Goal: Task Accomplishment & Management: Complete application form

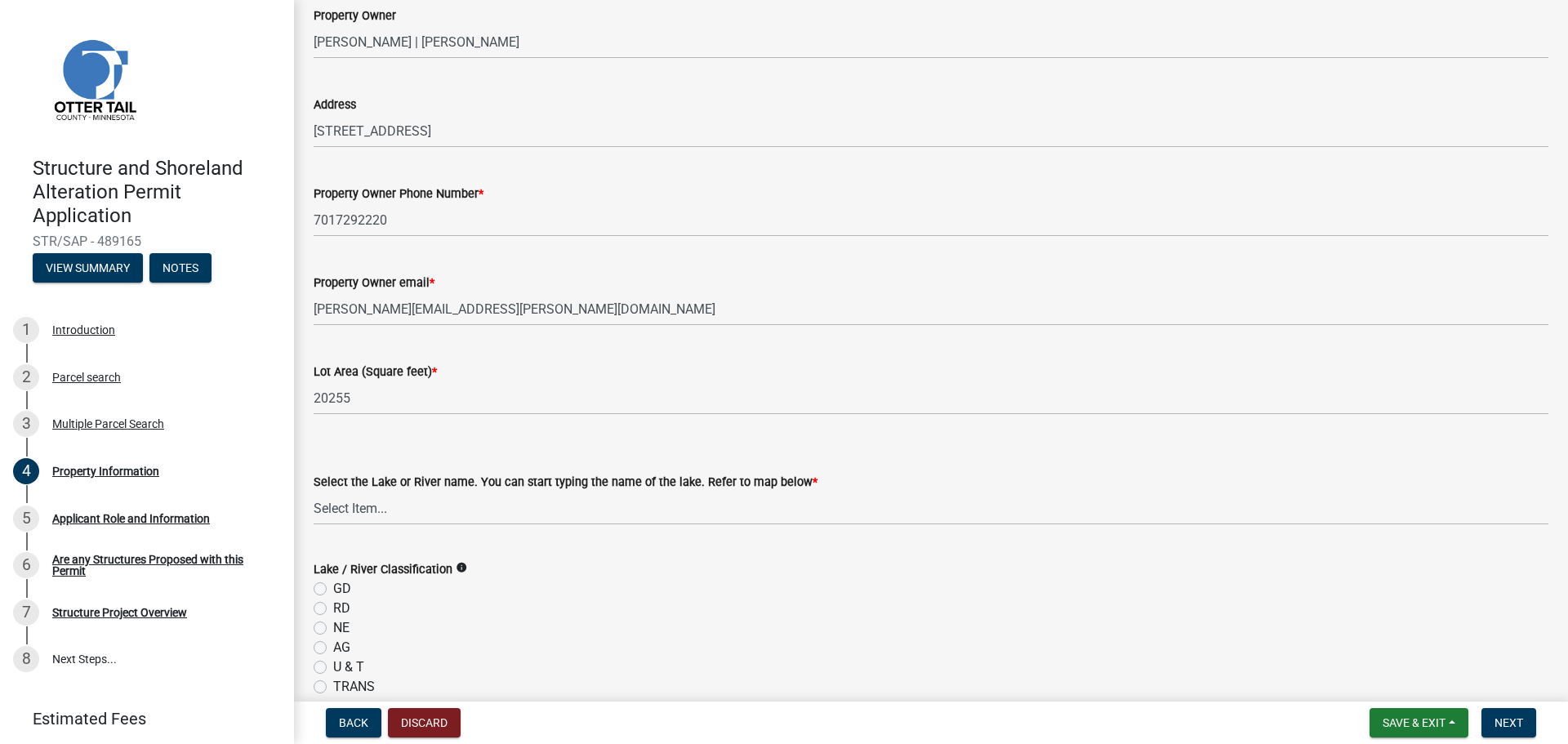
scroll to position [111, 0]
click at [394, 507] on select "Select Item... None [PERSON_NAME] 56-031 [PERSON_NAME] 56-118 [PERSON_NAME] 56-…" at bounding box center [931, 506] width 1235 height 34
click at [1456, 730] on button "Save & Exit" at bounding box center [1419, 723] width 99 height 29
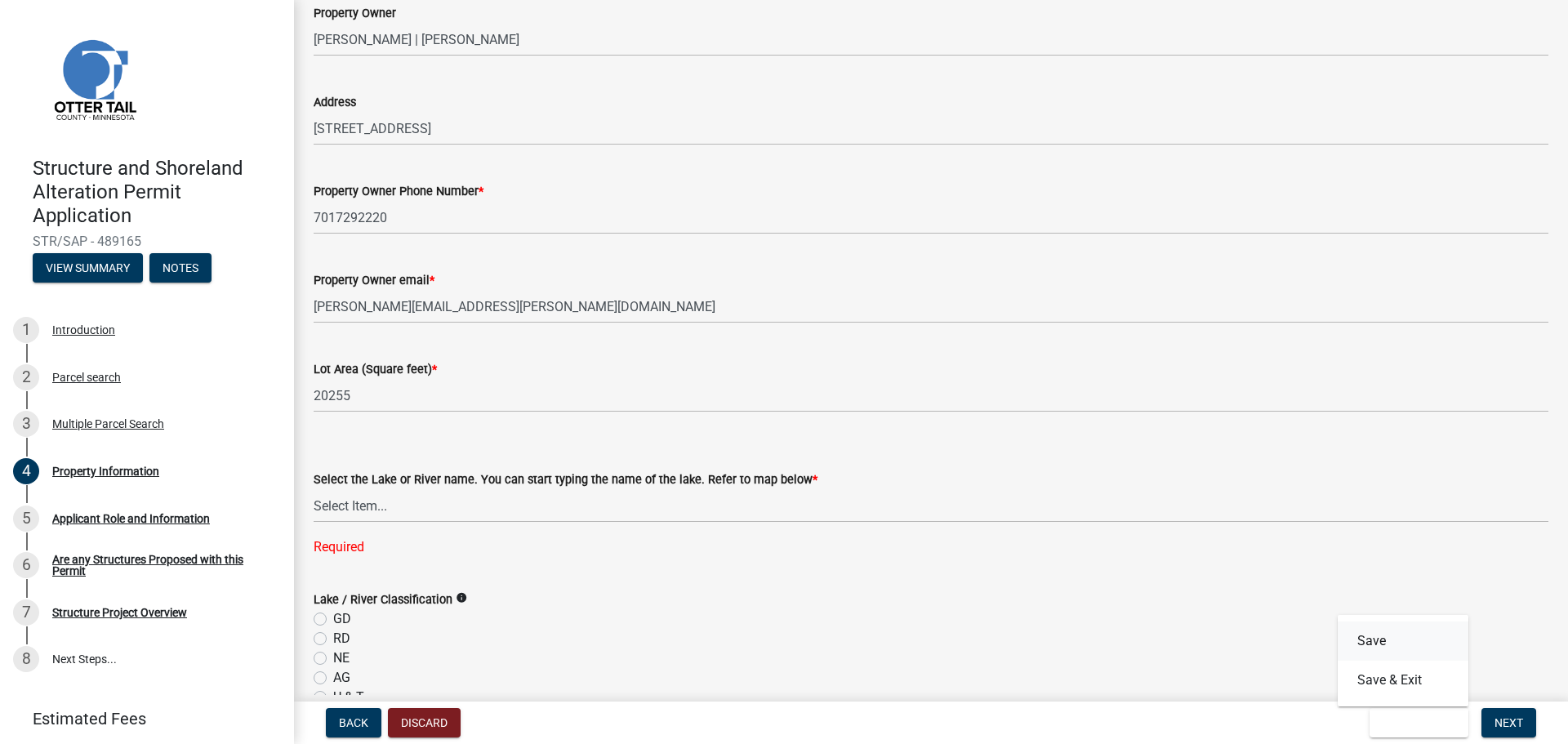
click at [1392, 643] on button "Save" at bounding box center [1402, 640] width 131 height 39
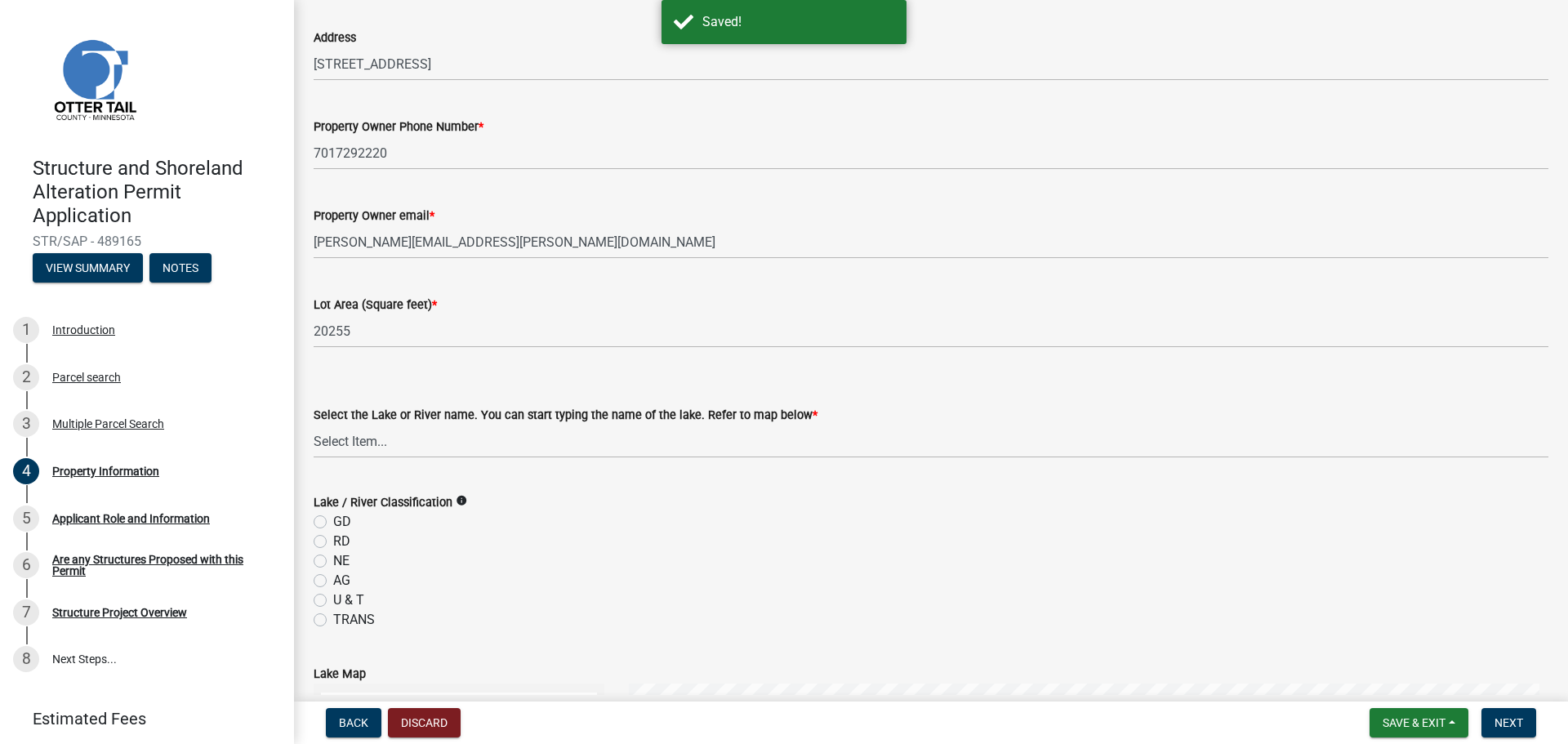
scroll to position [177, 0]
click at [474, 443] on select "Select Item... None [PERSON_NAME] 56-031 [PERSON_NAME] 56-118 [PERSON_NAME] 56-…" at bounding box center [931, 441] width 1235 height 34
click at [410, 443] on select "Select Item... None [PERSON_NAME] 56-031 [PERSON_NAME] 56-118 [PERSON_NAME] 56-…" at bounding box center [931, 441] width 1235 height 34
click at [313, 424] on select "Select Item... None [PERSON_NAME] 56-031 [PERSON_NAME] 56-118 [PERSON_NAME] 56-…" at bounding box center [931, 441] width 1235 height 34
select select "bebeee68-4fe0-4519-8d81-c2ce205cc4ba"
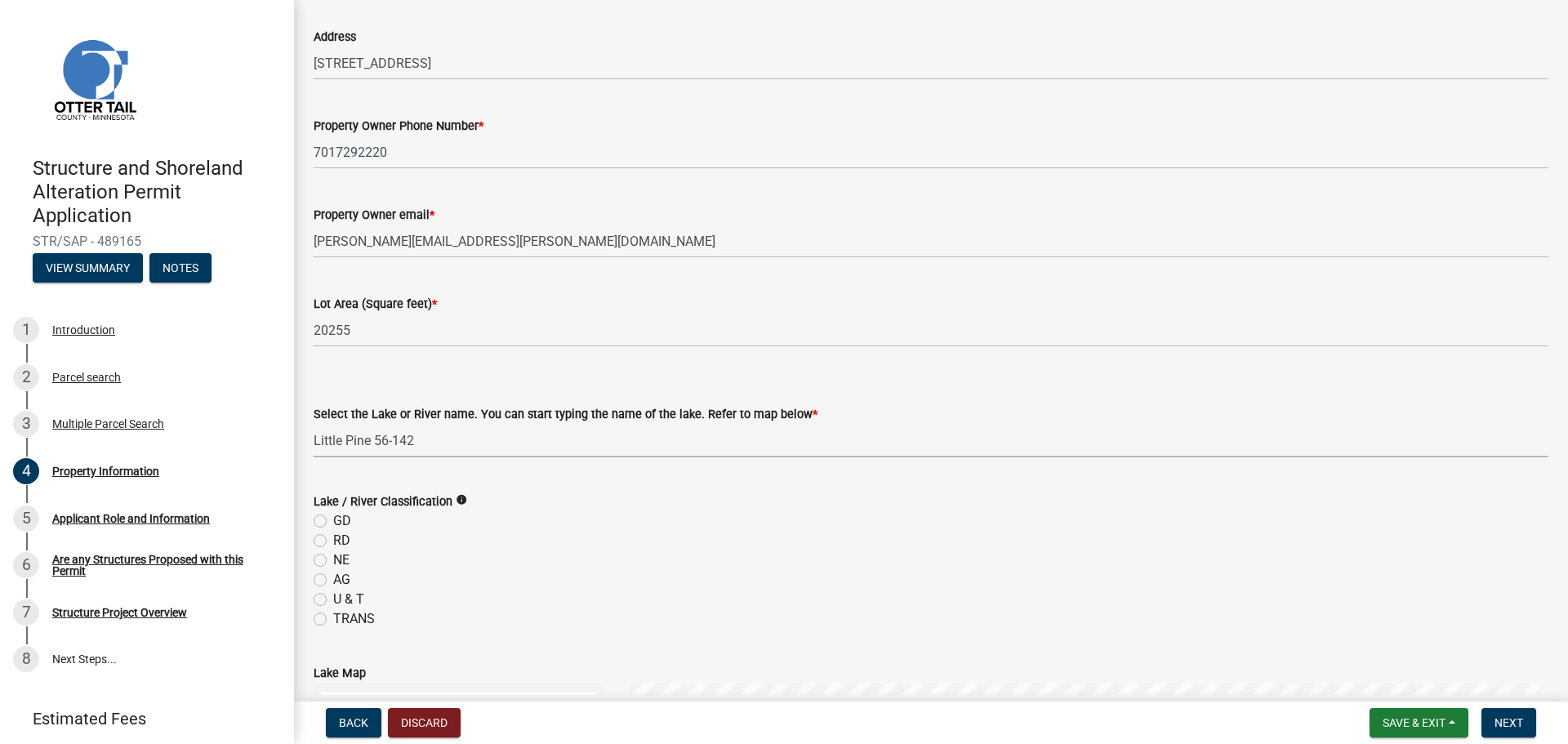
click at [333, 518] on label "GD" at bounding box center [343, 520] width 18 height 19
click at [333, 518] on input "GD" at bounding box center [339, 517] width 11 height 11
radio input "true"
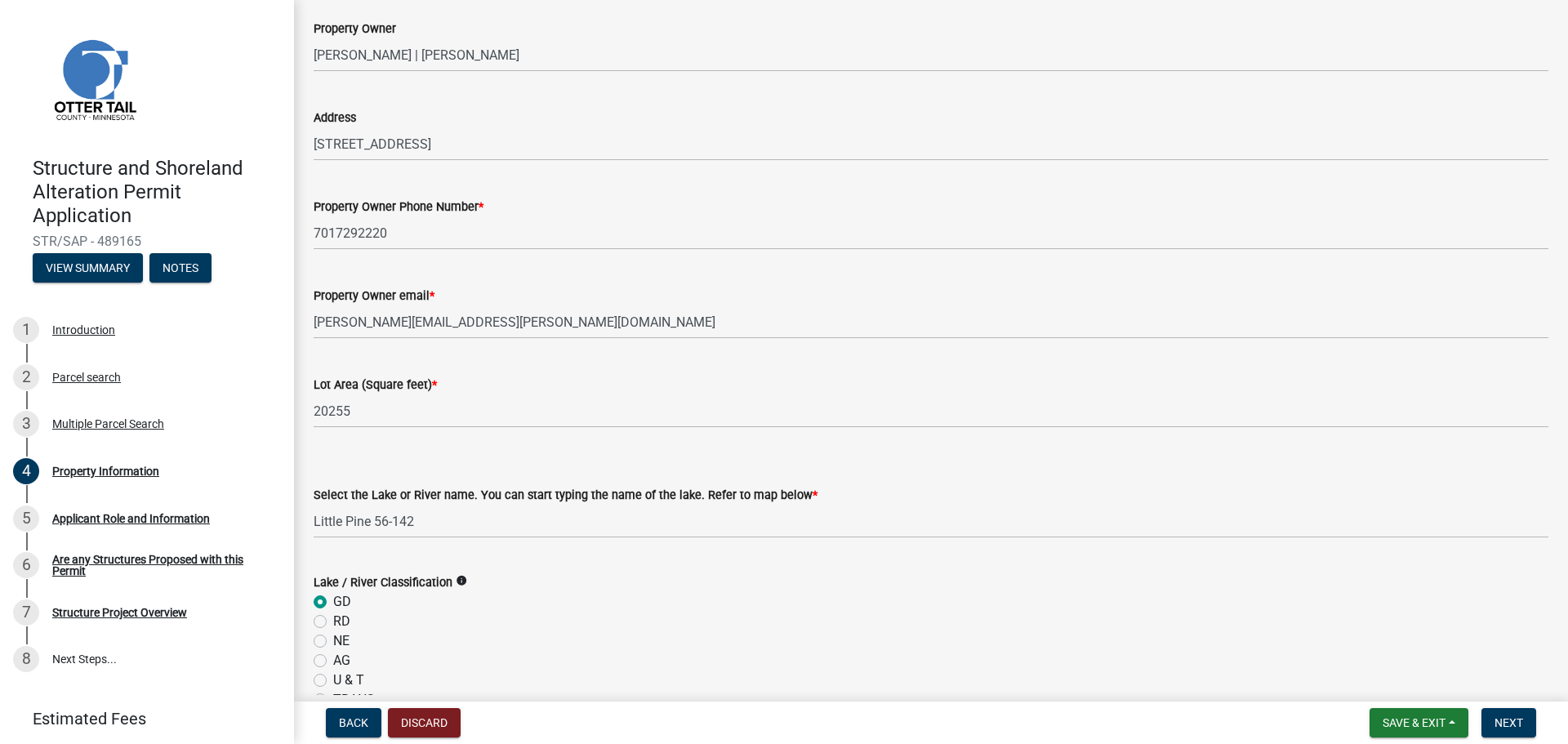
scroll to position [0, 0]
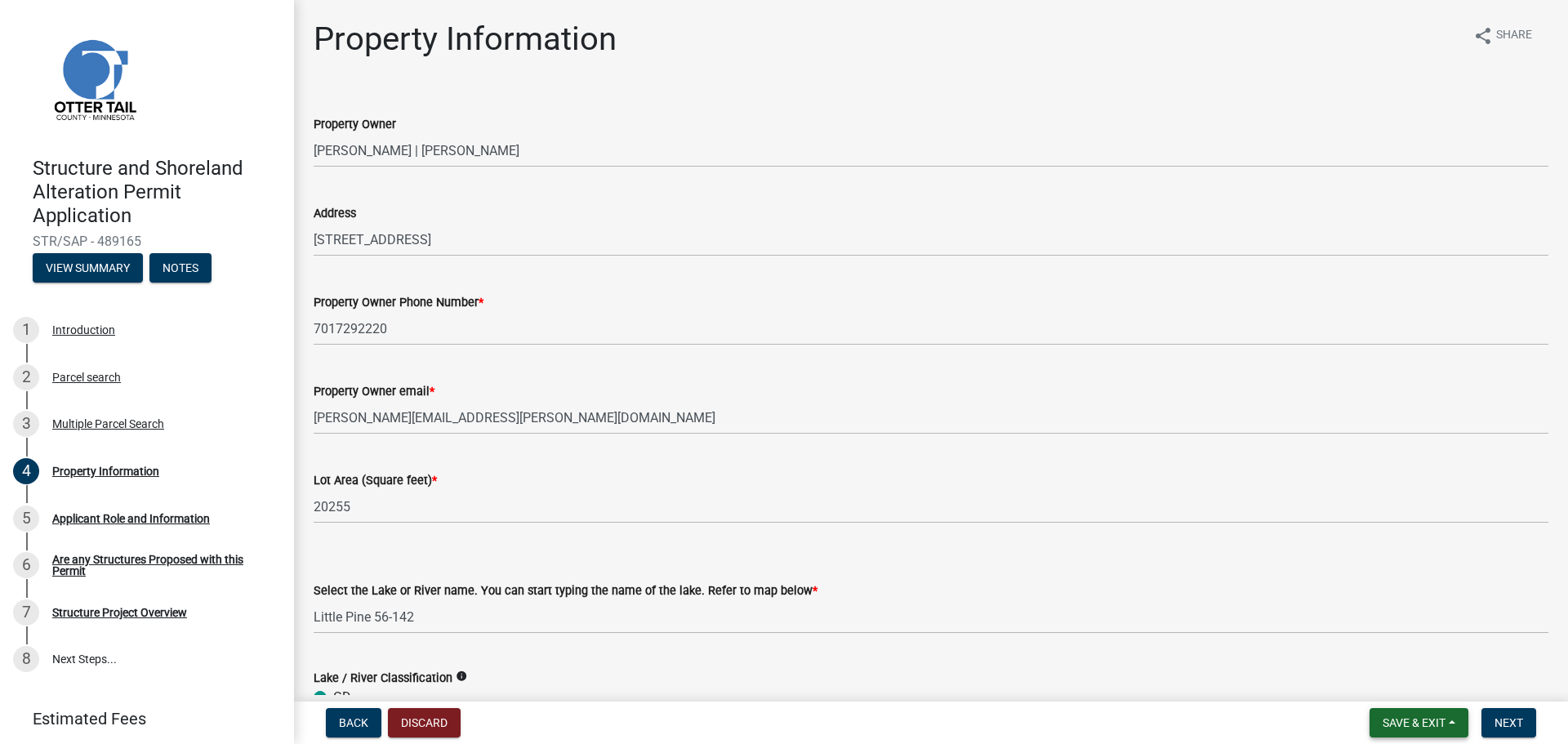
click at [1435, 724] on span "Save & Exit" at bounding box center [1413, 723] width 63 height 13
click at [1402, 639] on button "Save" at bounding box center [1402, 640] width 131 height 39
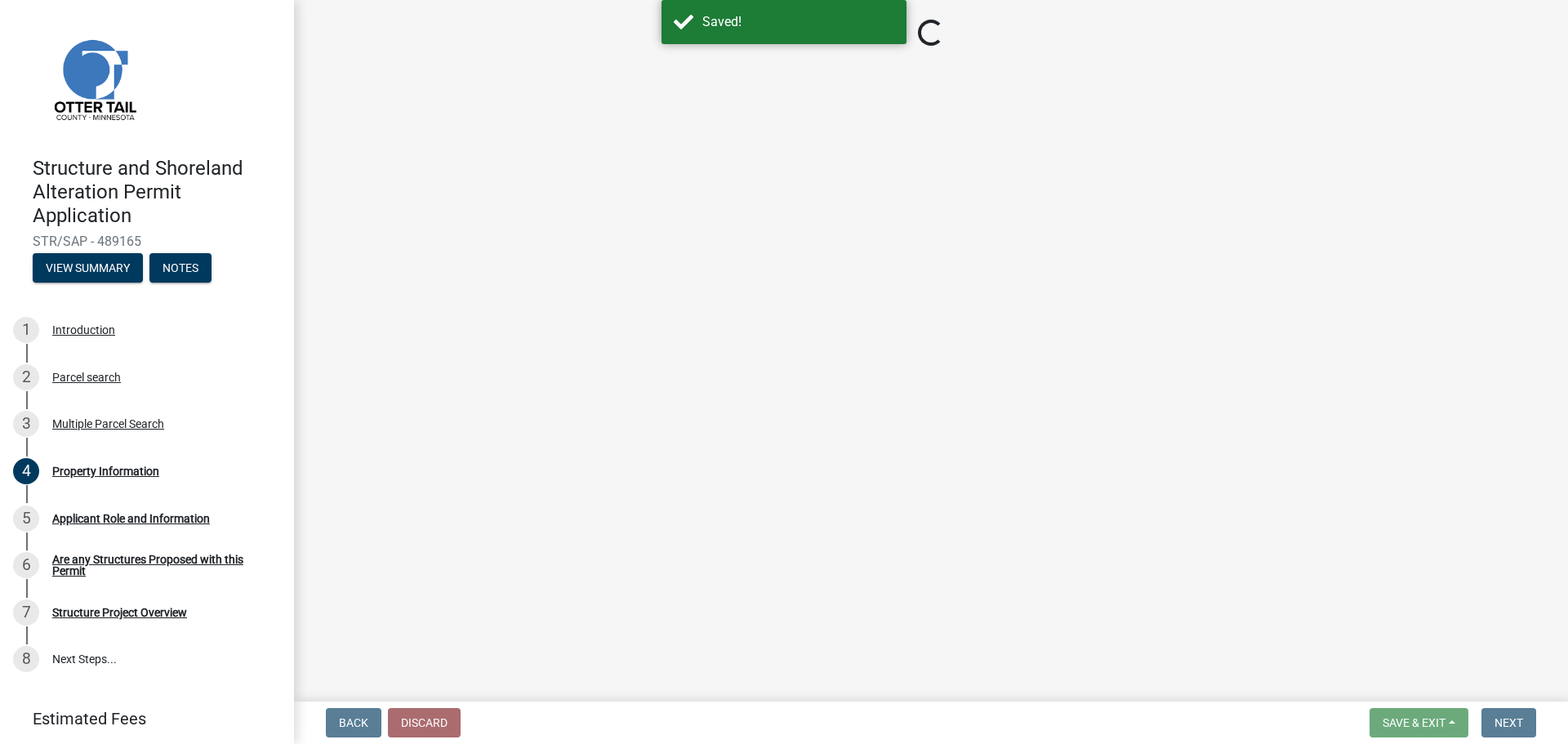
select select "bebeee68-4fe0-4519-8d81-c2ce205cc4ba"
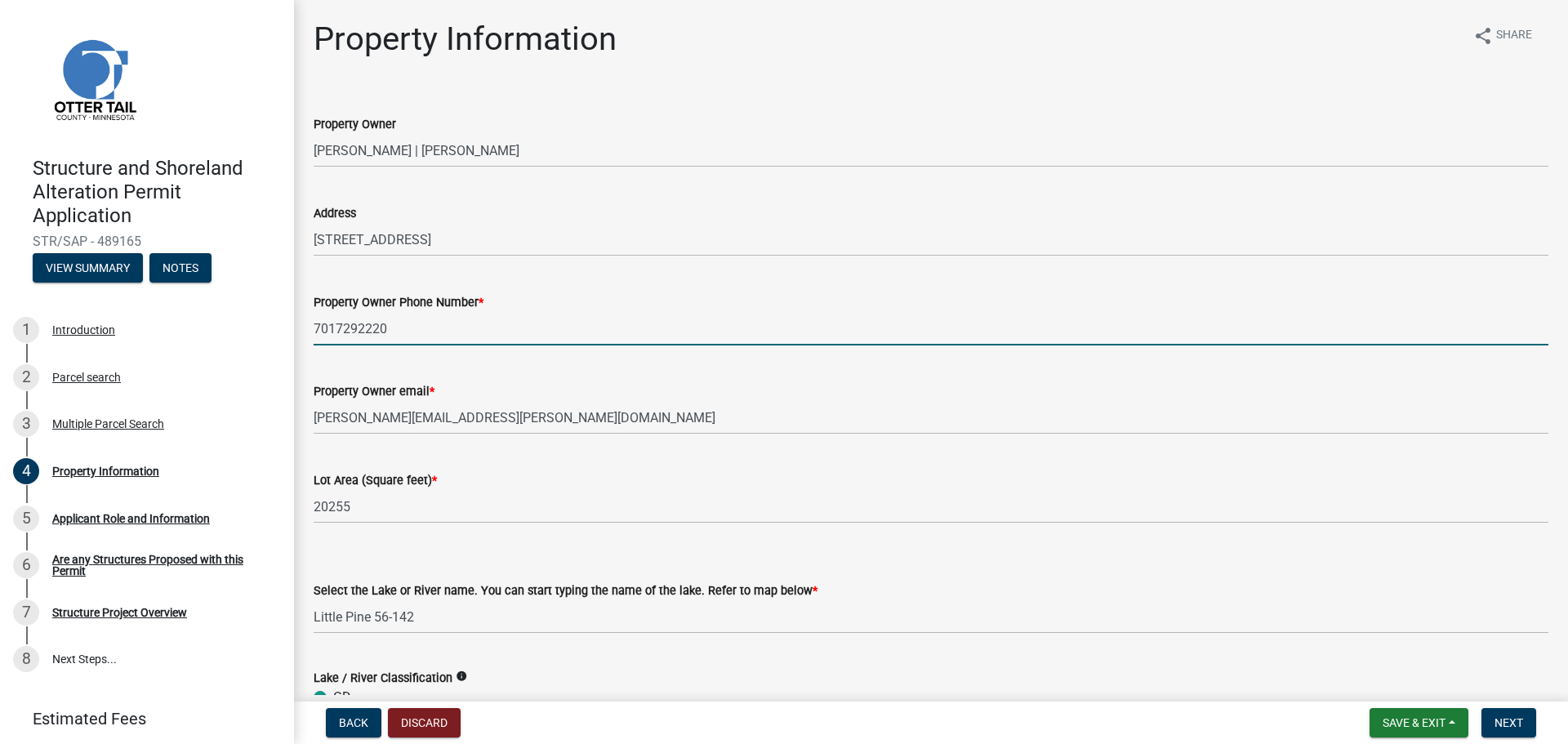
drag, startPoint x: 432, startPoint y: 323, endPoint x: 341, endPoint y: 336, distance: 91.9
click at [341, 336] on input "7017292220" at bounding box center [931, 329] width 1235 height 34
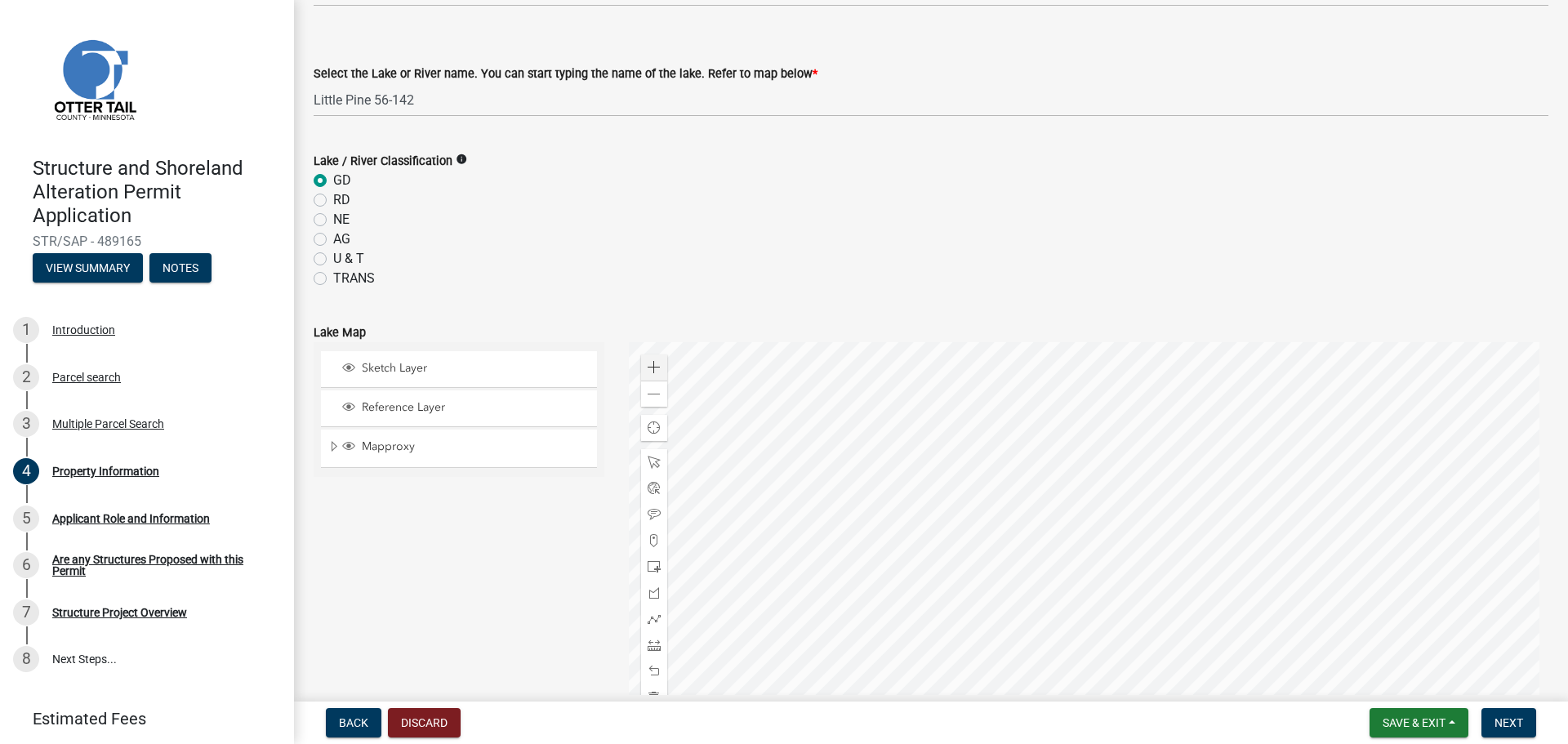
scroll to position [520, 0]
click at [344, 724] on span "Back" at bounding box center [354, 723] width 29 height 13
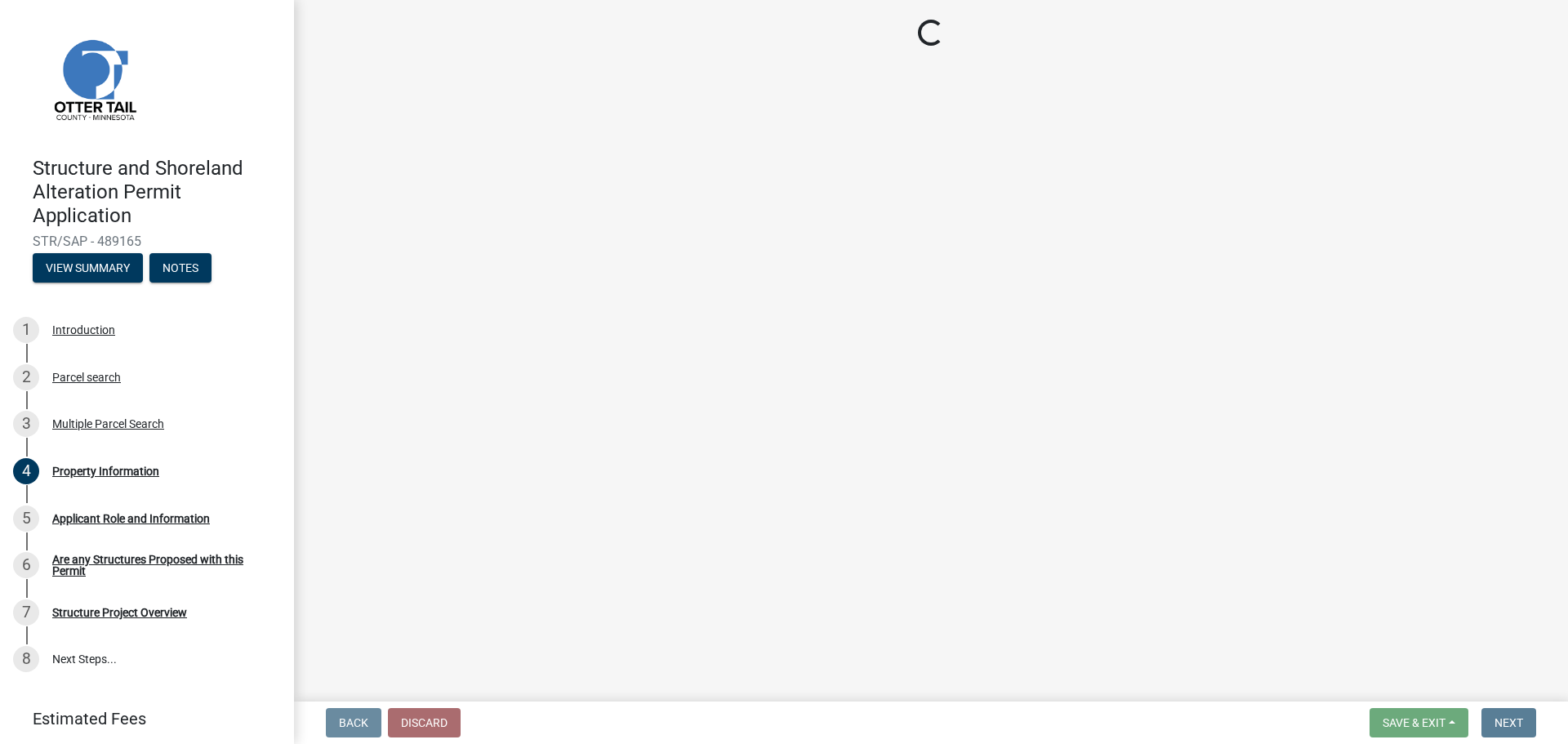
scroll to position [0, 0]
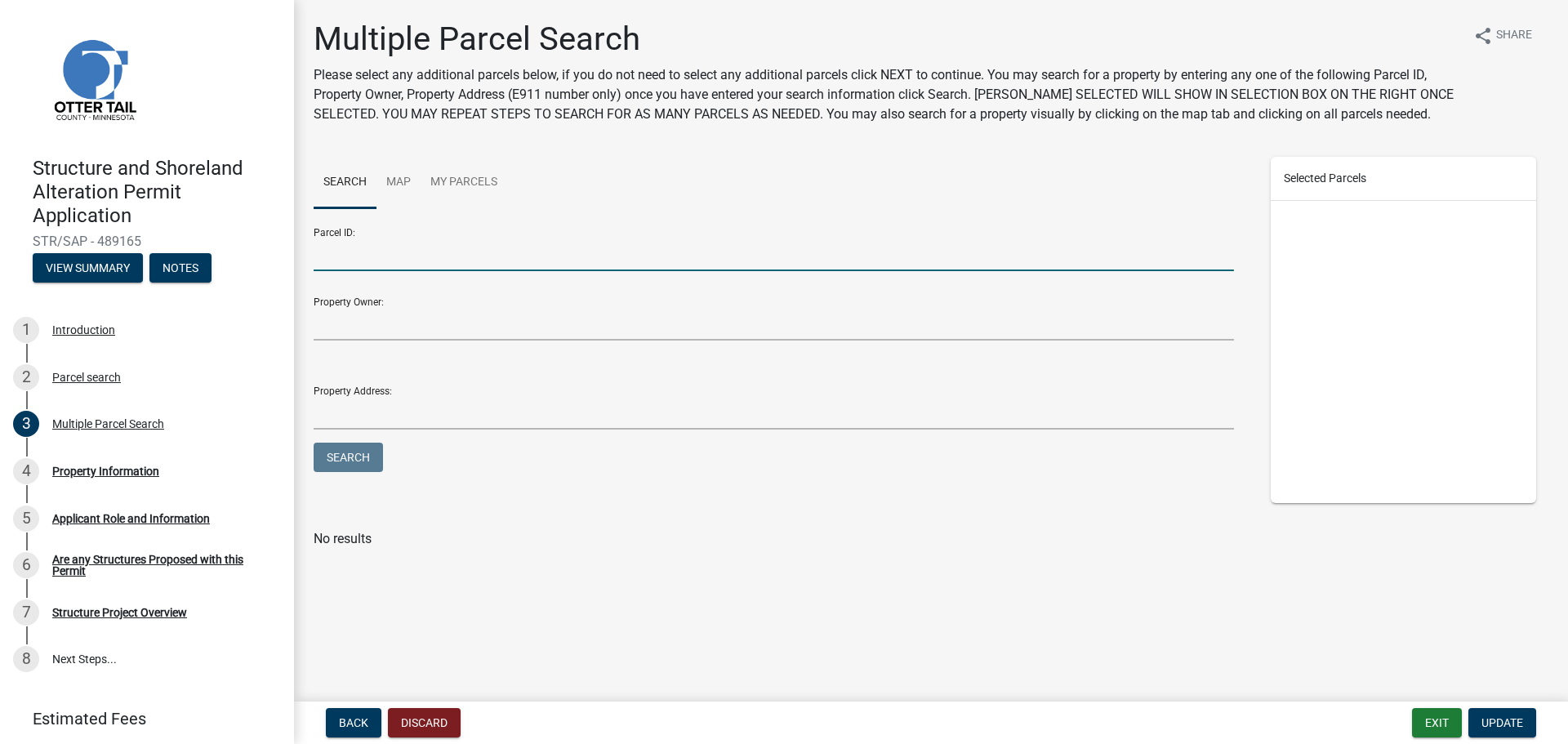
click at [384, 247] on input "Parcel ID:" at bounding box center [773, 254] width 920 height 34
type input "30000990342000"
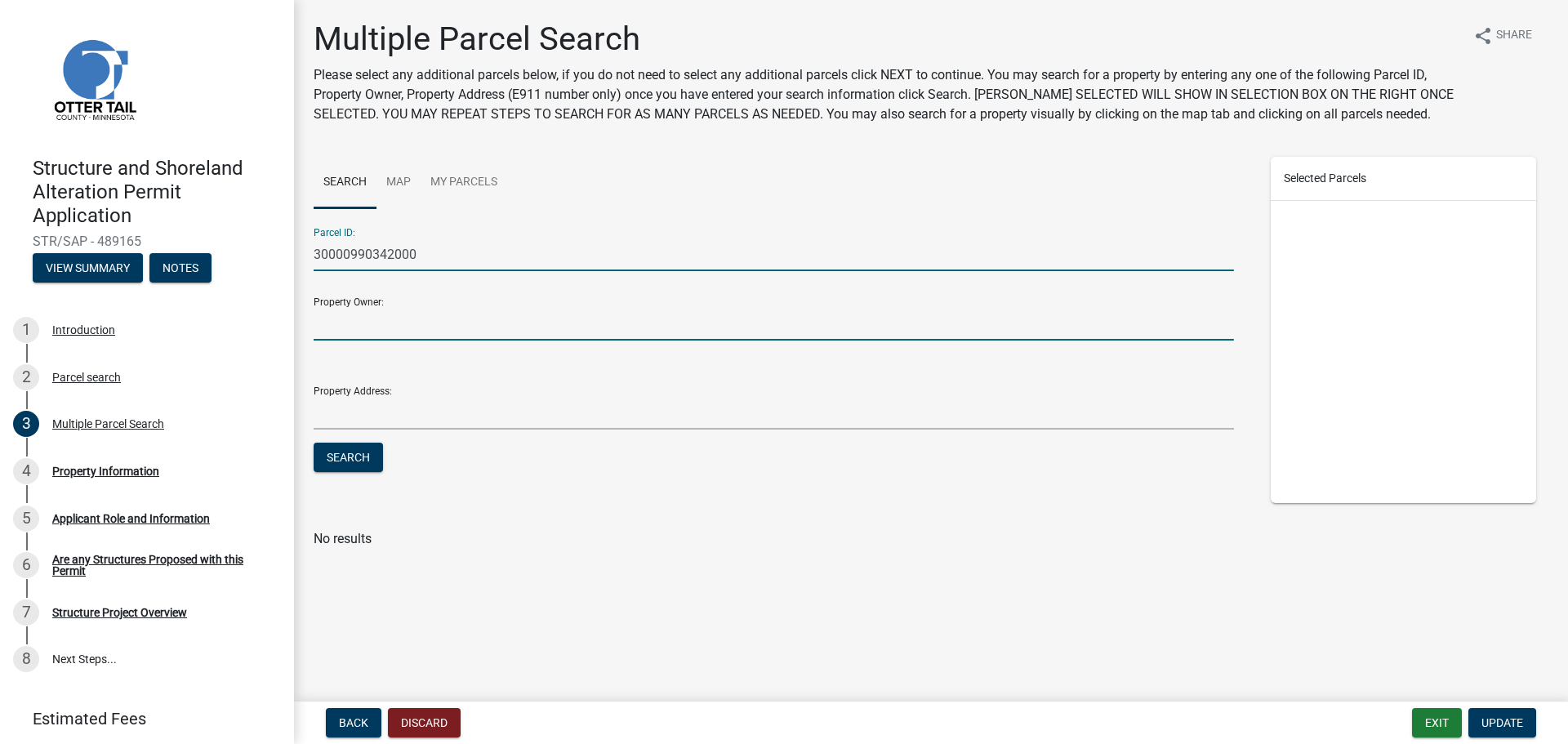
click at [466, 320] on input "Property Owner:" at bounding box center [773, 323] width 920 height 34
type input "[PERSON_NAME]"
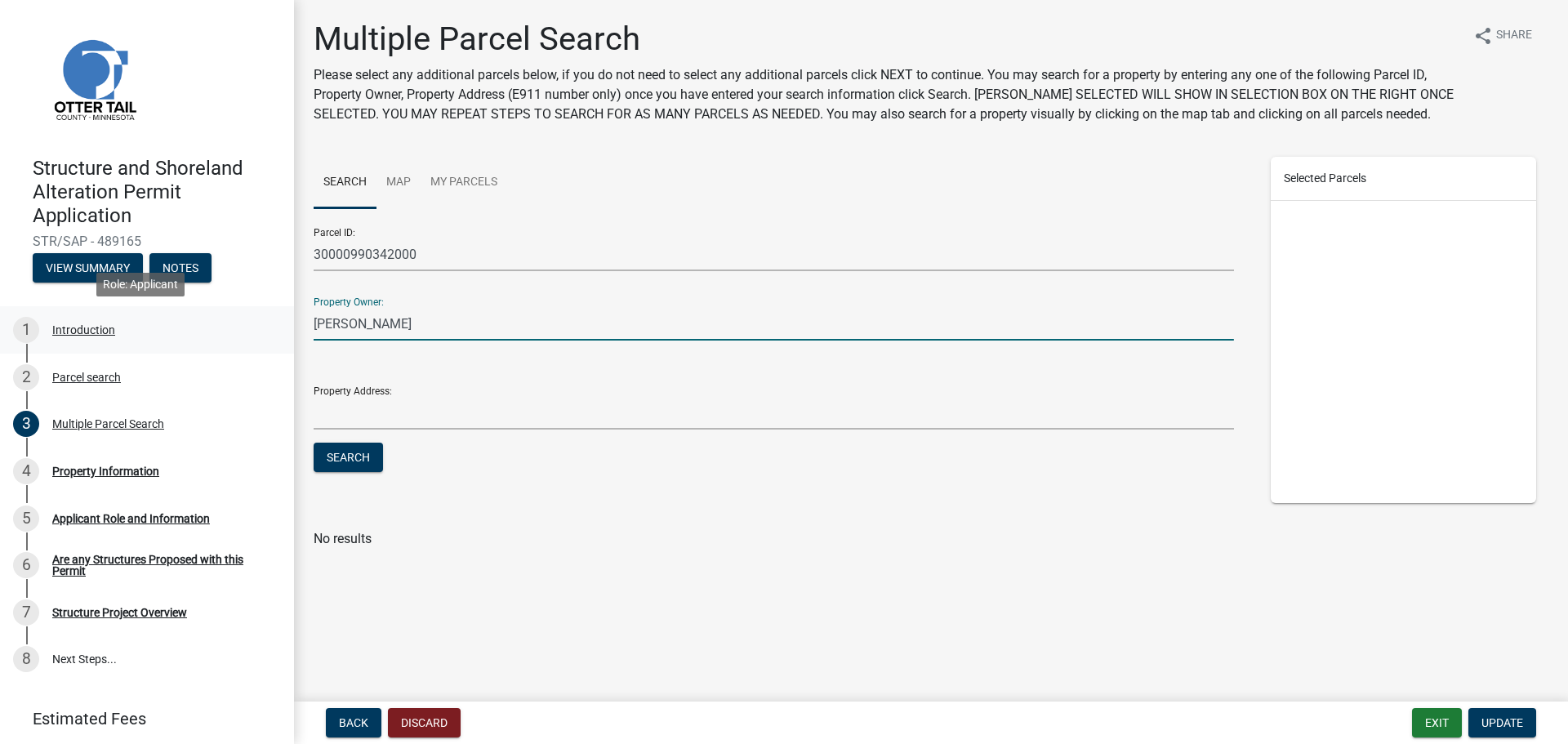
drag, startPoint x: 297, startPoint y: 333, endPoint x: 259, endPoint y: 333, distance: 38.0
click at [259, 333] on div "Structure and Shoreland Alteration Permit Application STR/SAP - 489165 View Sum…" at bounding box center [784, 372] width 1568 height 744
click at [348, 463] on button "Search" at bounding box center [348, 457] width 70 height 29
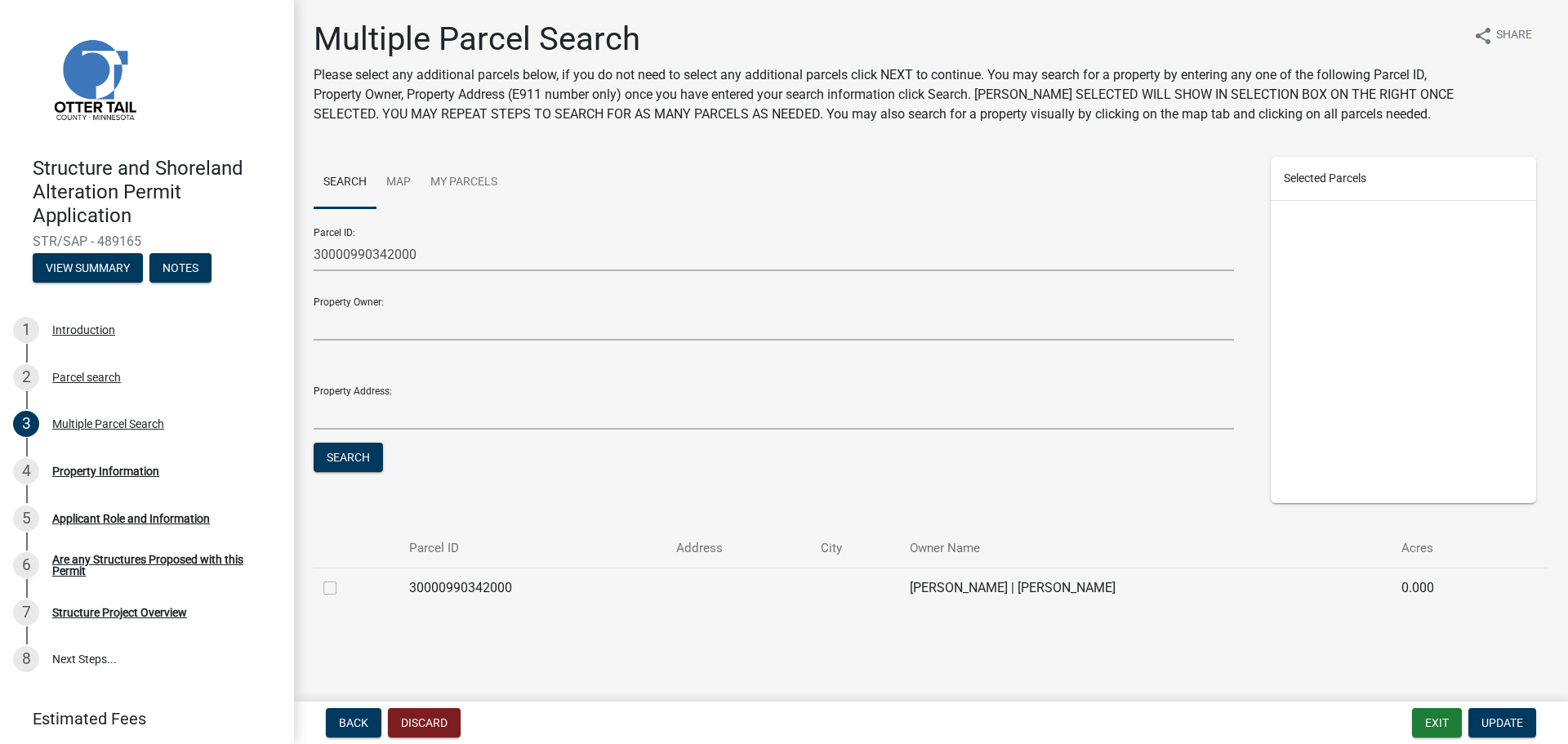
click at [343, 578] on label at bounding box center [343, 578] width 0 height 0
click at [343, 586] on input "checkbox" at bounding box center [348, 584] width 11 height 11
checkbox input "true"
click at [1515, 728] on span "Update" at bounding box center [1501, 723] width 41 height 13
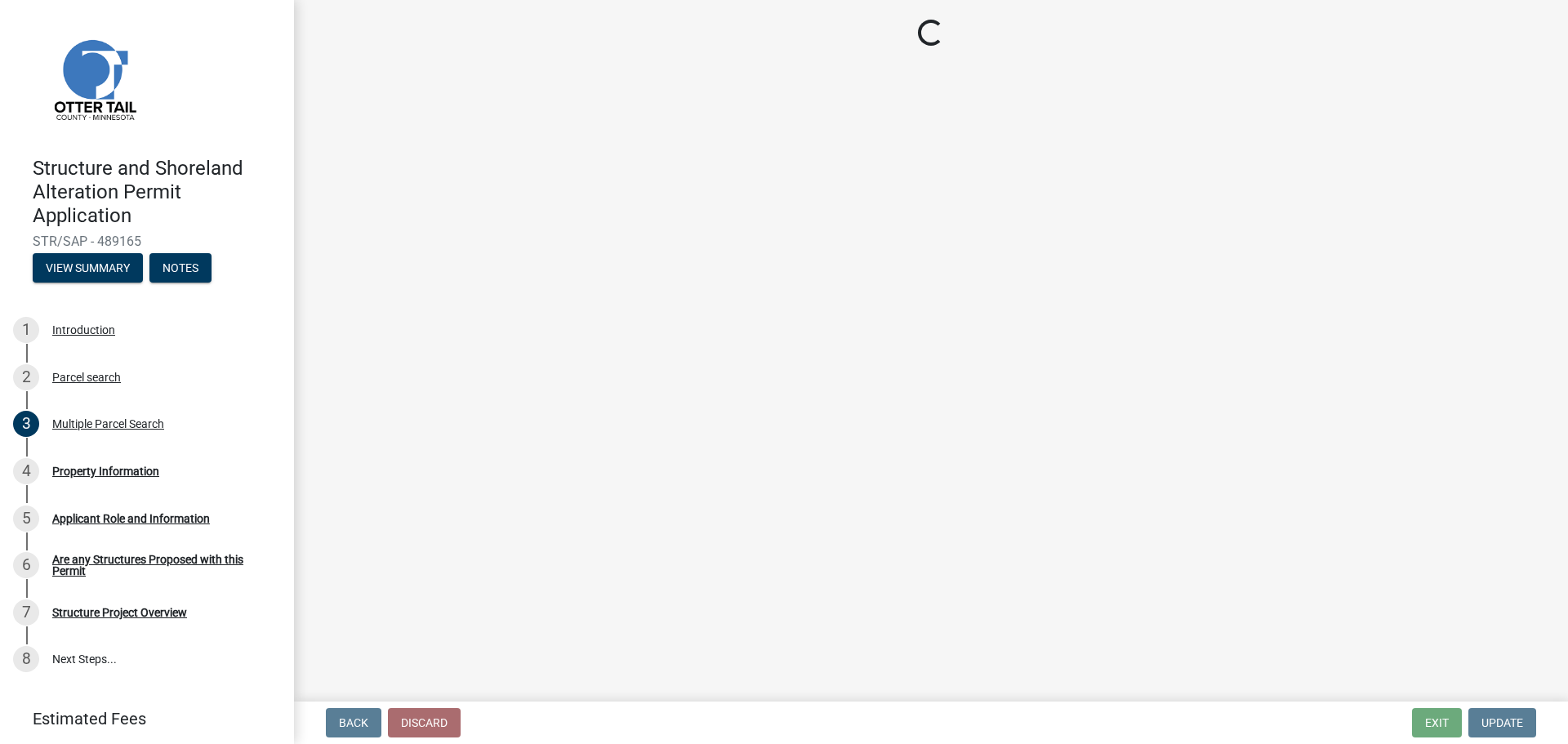
select select "bebeee68-4fe0-4519-8d81-c2ce205cc4ba"
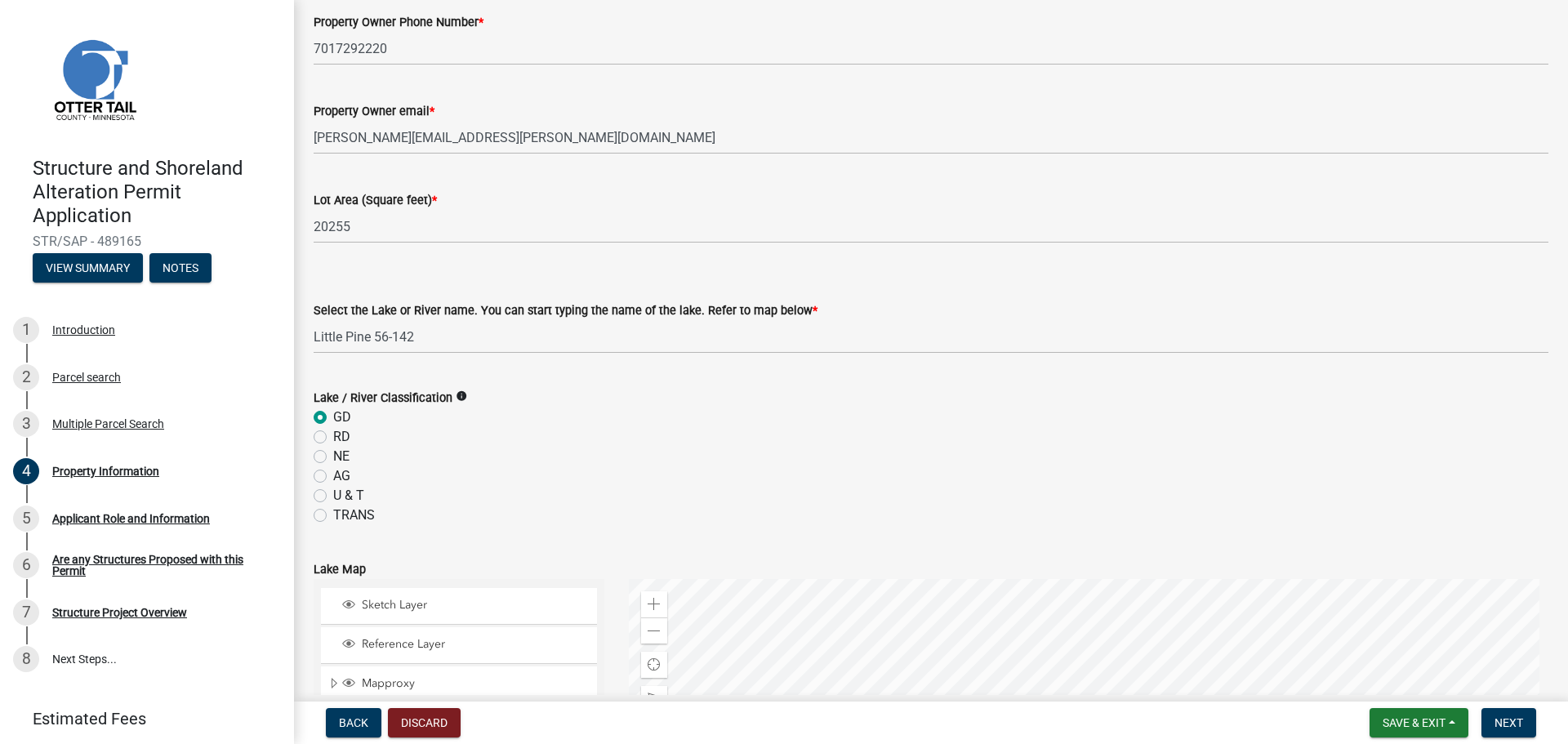
scroll to position [197, 0]
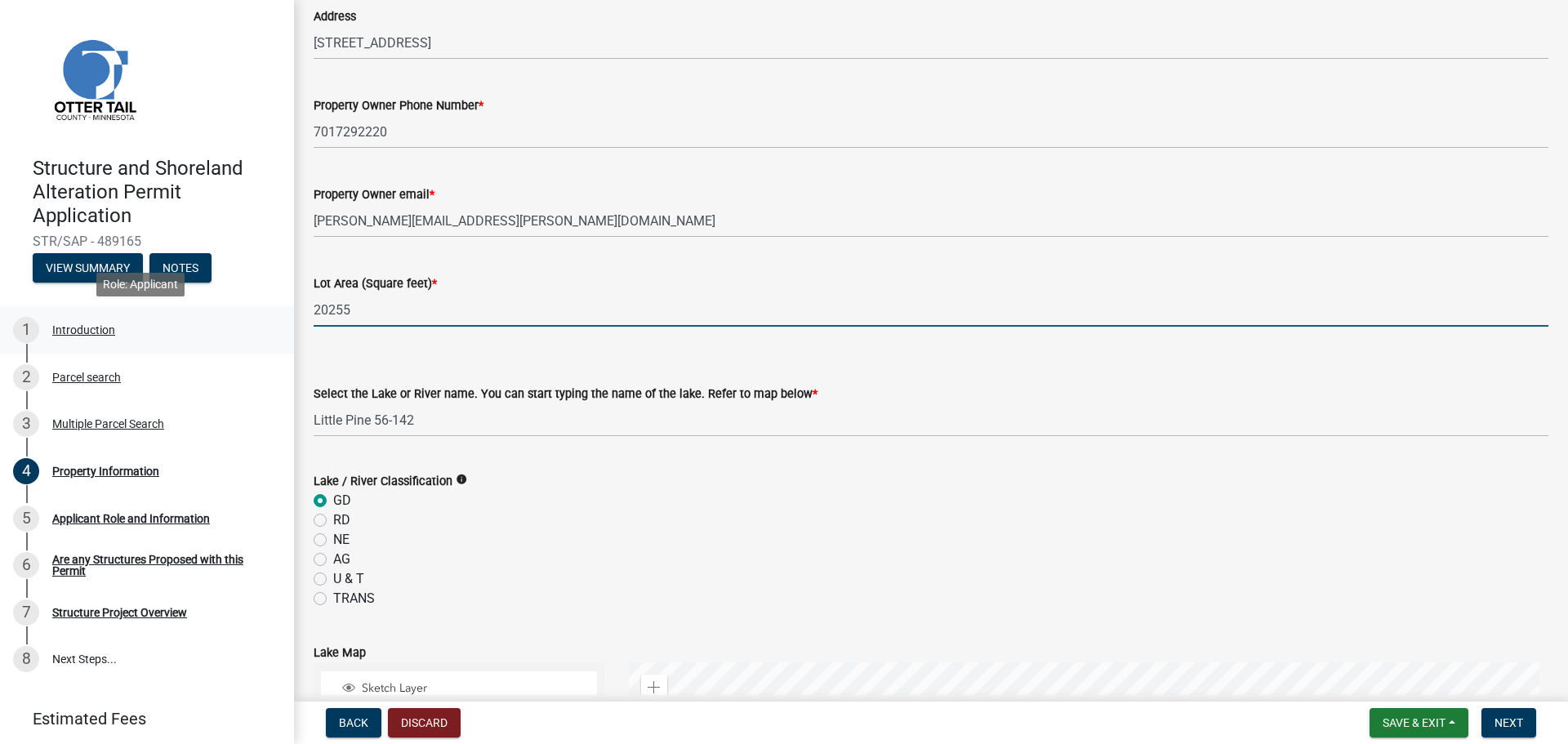
drag, startPoint x: 380, startPoint y: 312, endPoint x: 214, endPoint y: 321, distance: 166.2
click at [214, 321] on div "Structure and Shoreland Alteration Permit Application STR/SAP - 489165 View Sum…" at bounding box center [784, 372] width 1568 height 744
click at [470, 317] on input "20255" at bounding box center [931, 310] width 1235 height 34
drag, startPoint x: 470, startPoint y: 317, endPoint x: 282, endPoint y: 327, distance: 188.3
click at [282, 327] on div "Structure and Shoreland Alteration Permit Application STR/SAP - 489165 View Sum…" at bounding box center [784, 372] width 1568 height 744
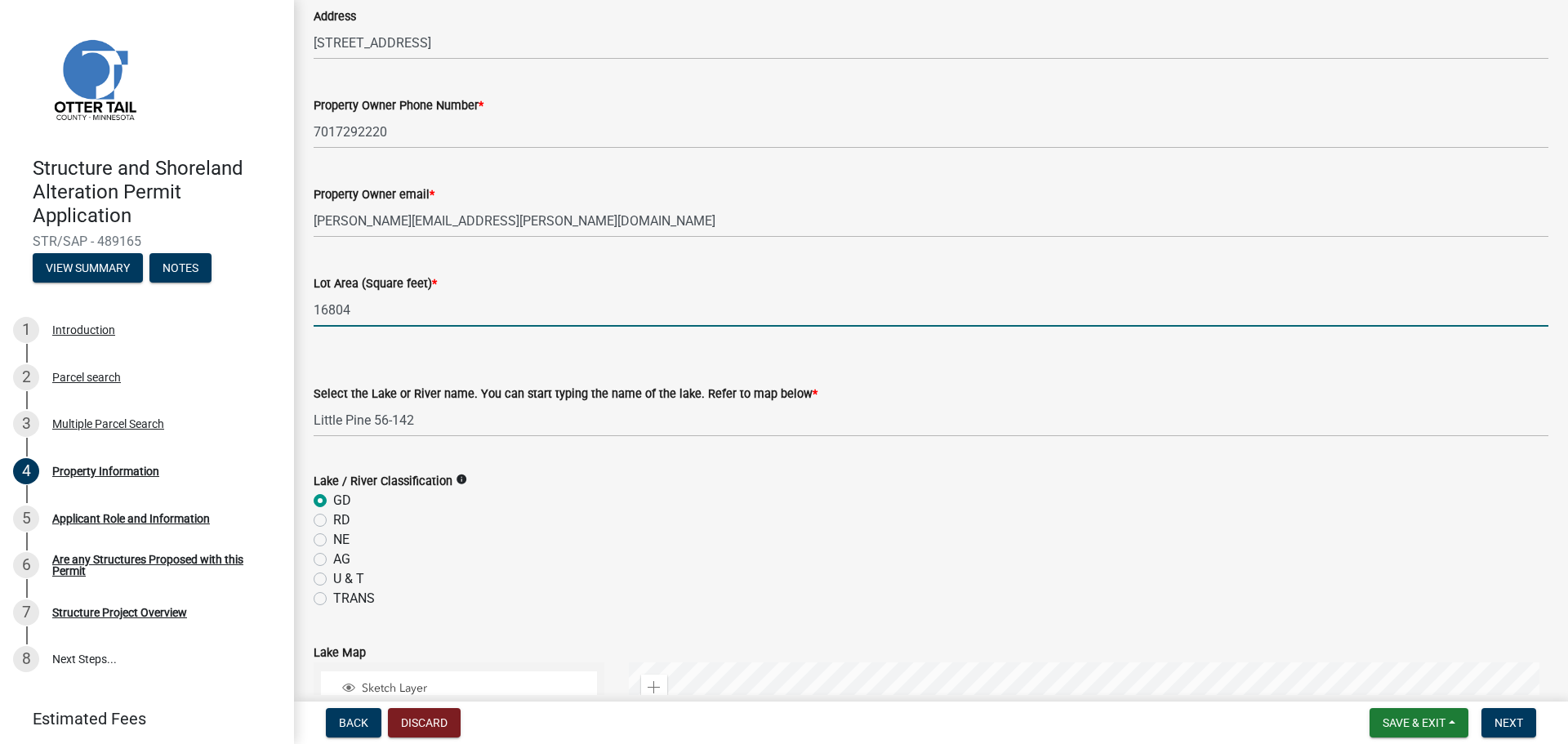
type input "16804"
click at [665, 409] on select "Select Item... None [PERSON_NAME] 56-031 [PERSON_NAME] 56-118 [PERSON_NAME] 56-…" at bounding box center [931, 420] width 1235 height 34
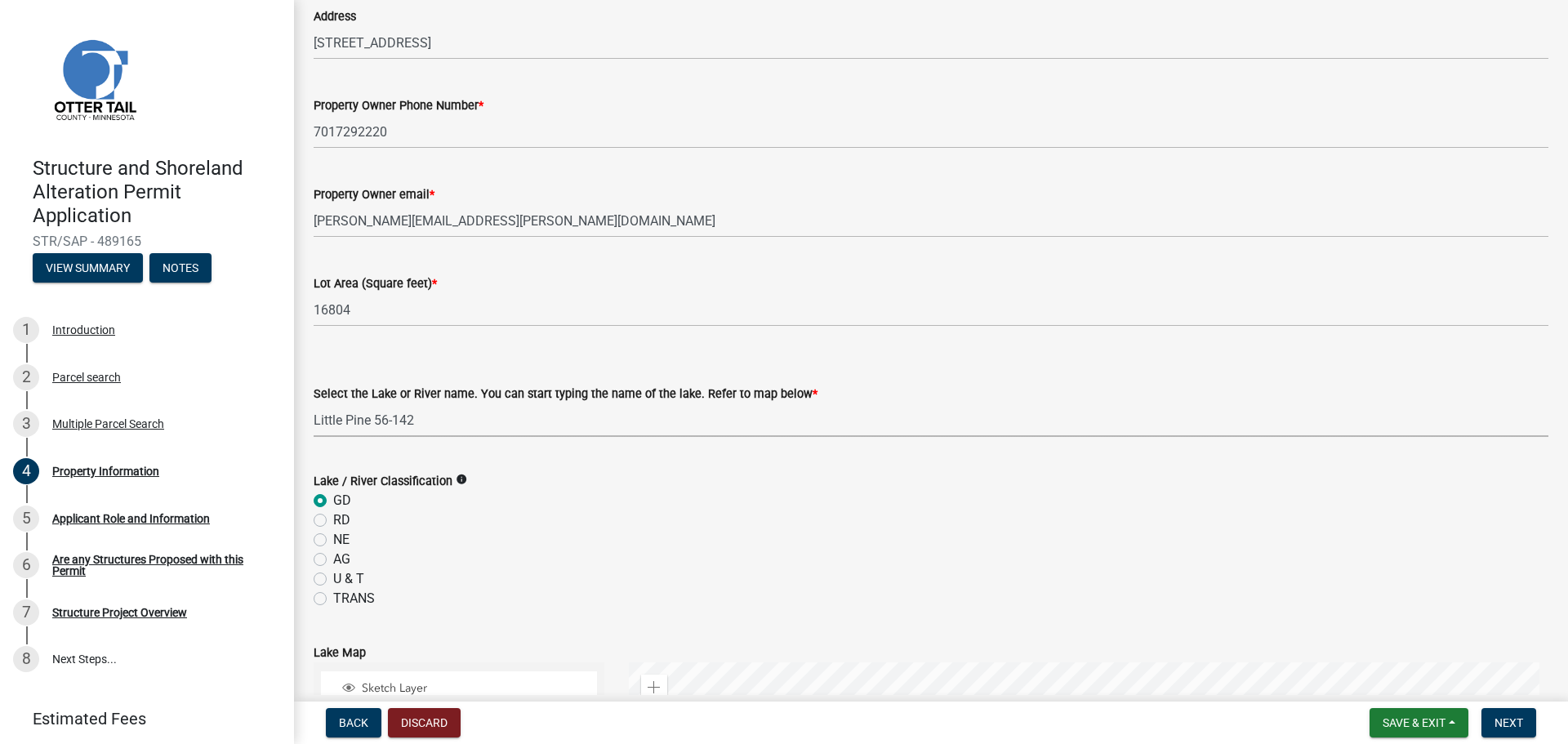
click at [313, 403] on select "Select Item... None [PERSON_NAME] 56-031 [PERSON_NAME] 56-118 [PERSON_NAME] 56-…" at bounding box center [931, 420] width 1235 height 34
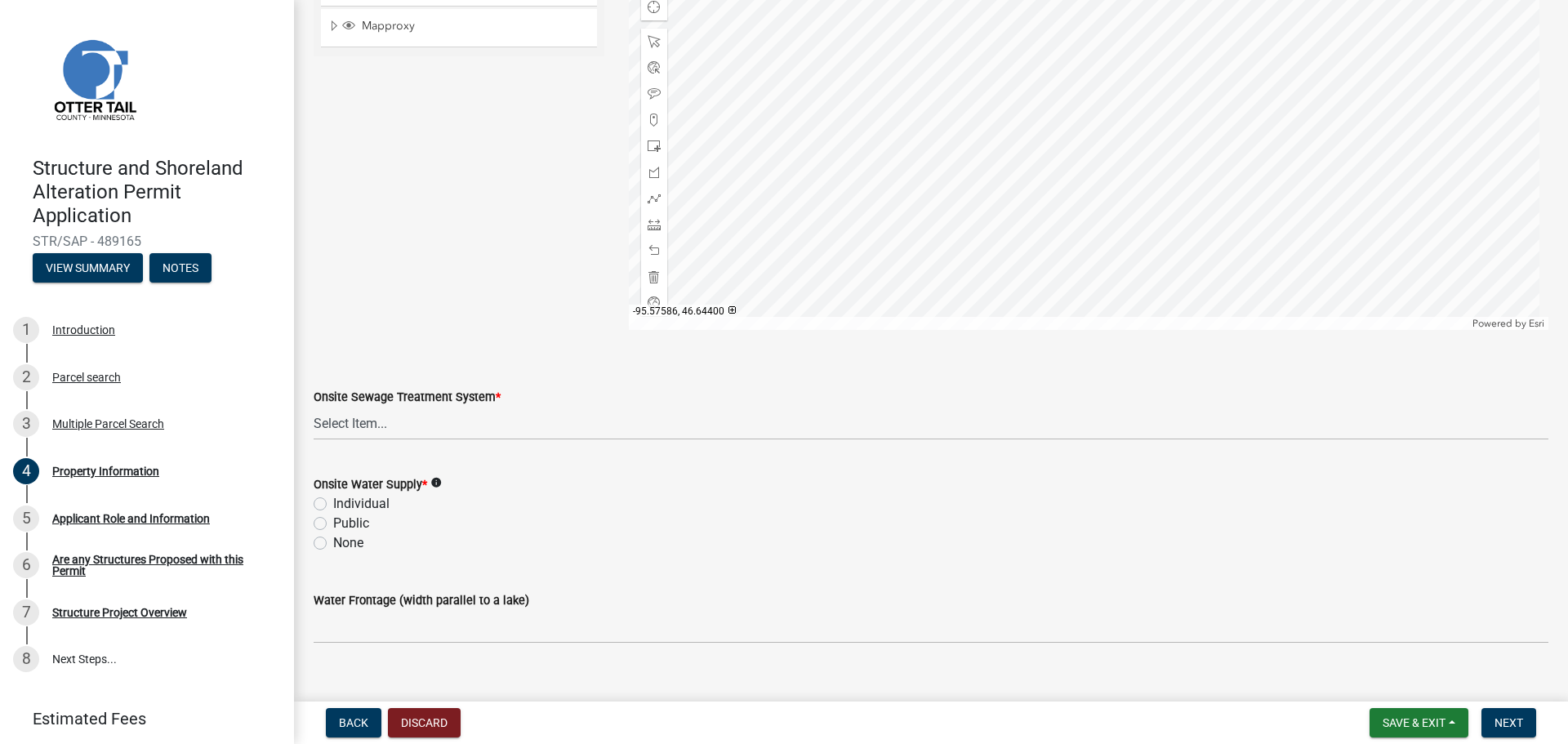
scroll to position [939, 0]
click at [420, 430] on select "Select Item... L&R Certificate of Compliance within 5yrs Compliance Inspection …" at bounding box center [931, 421] width 1235 height 34
click at [313, 405] on select "Select Item... L&R Certificate of Compliance within 5yrs Compliance Inspection …" at bounding box center [931, 421] width 1235 height 34
select select "9f52d7c9-96dd-4370-b810-ce091165f7c2"
click at [333, 502] on label "Individual" at bounding box center [362, 502] width 57 height 19
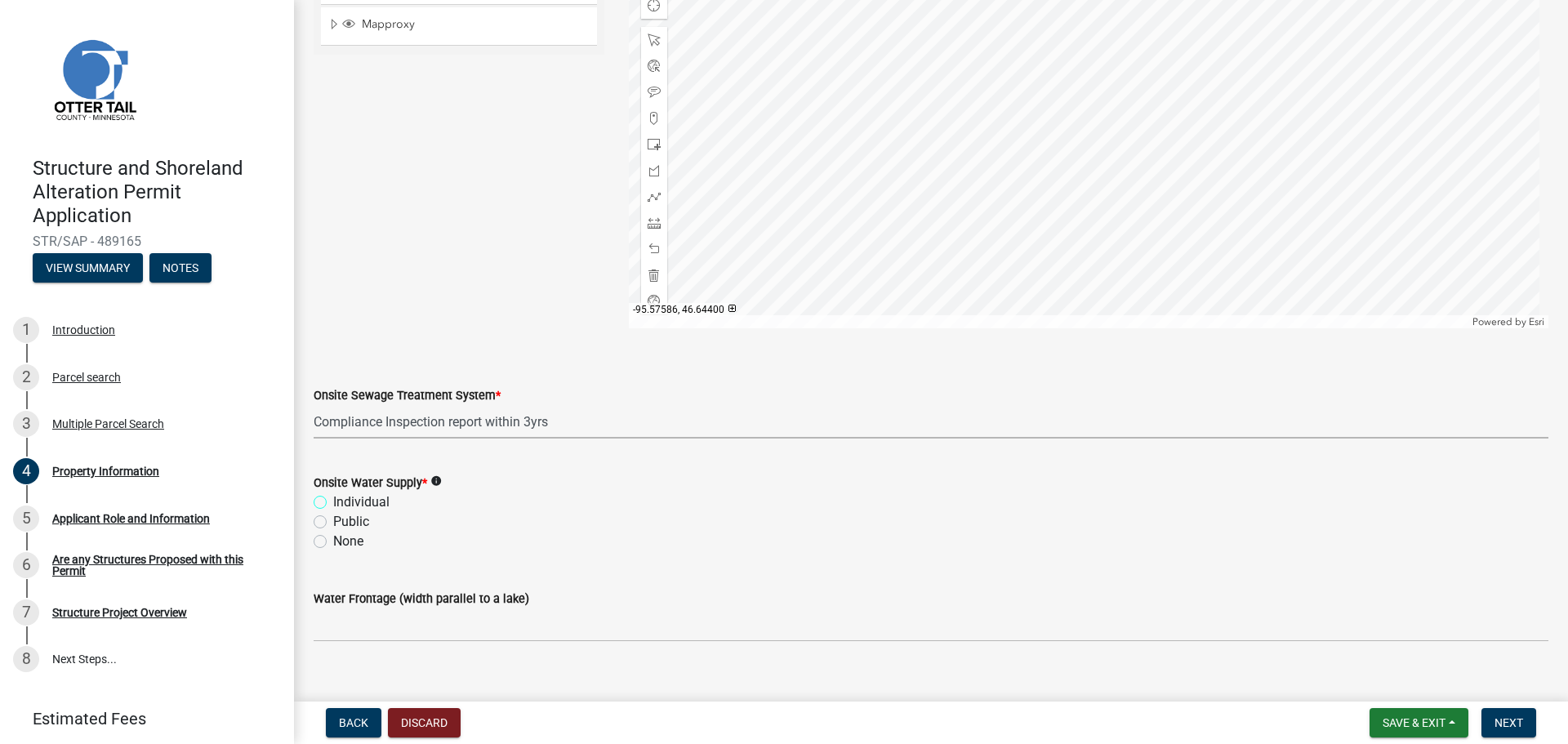
click at [333, 502] on input "Individual" at bounding box center [339, 498] width 11 height 11
radio input "true"
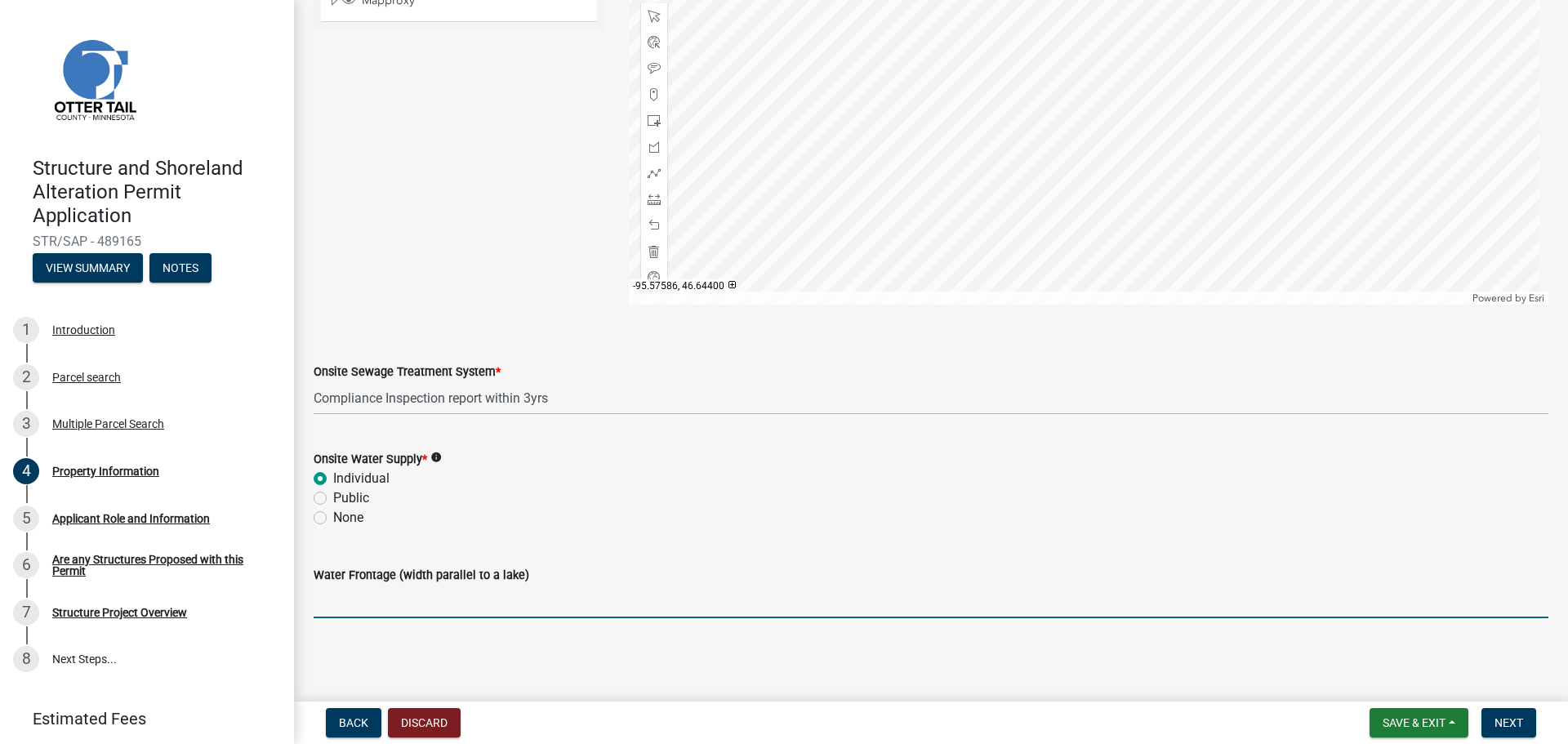
click at [386, 602] on input "Water Frontage (width parallel to a lake)" at bounding box center [931, 601] width 1235 height 34
type input "56"
click at [1442, 720] on span "Save & Exit" at bounding box center [1413, 723] width 63 height 13
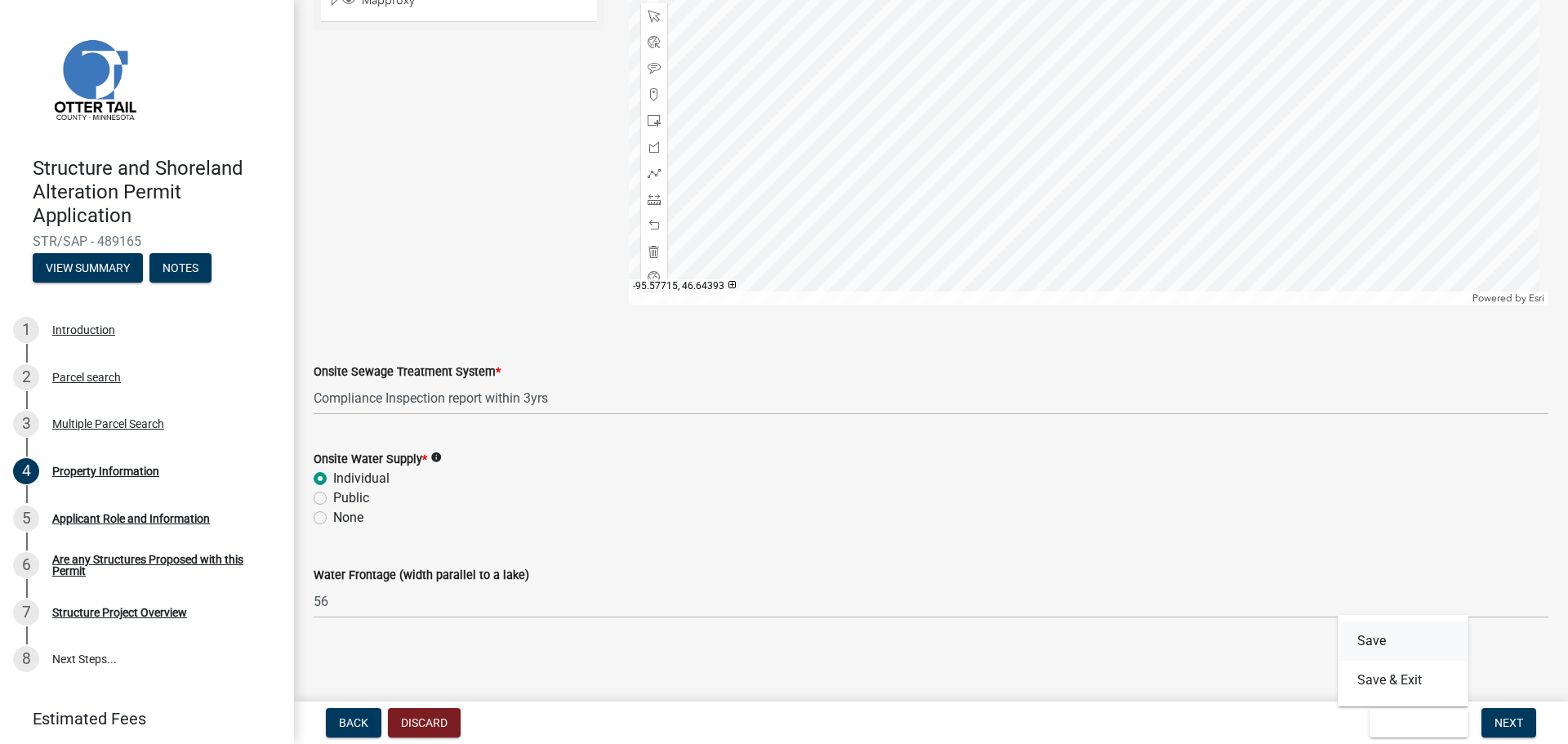
click at [1392, 651] on button "Save" at bounding box center [1402, 640] width 131 height 39
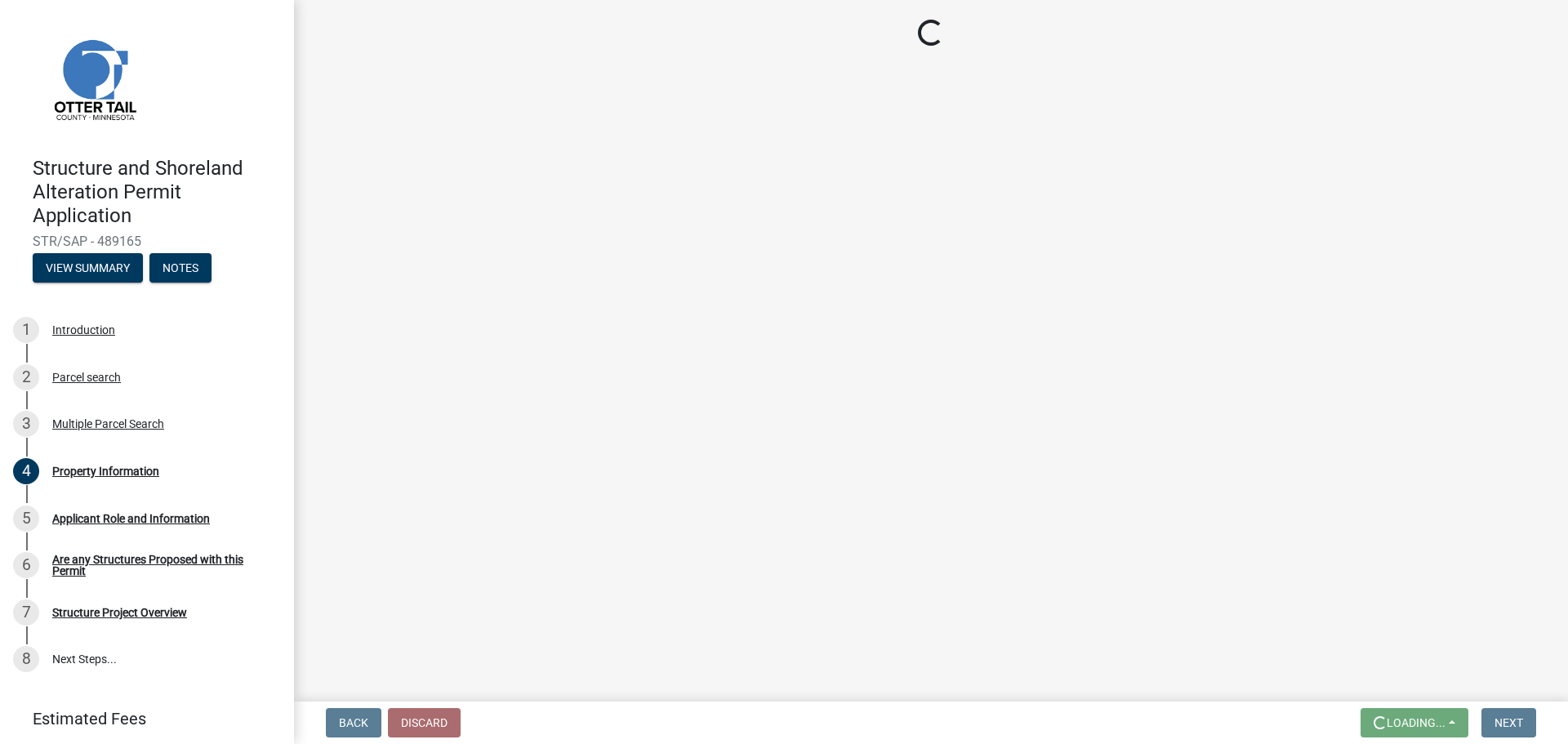
scroll to position [0, 0]
select select "bebeee68-4fe0-4519-8d81-c2ce205cc4ba"
select select "9f52d7c9-96dd-4370-b810-ce091165f7c2"
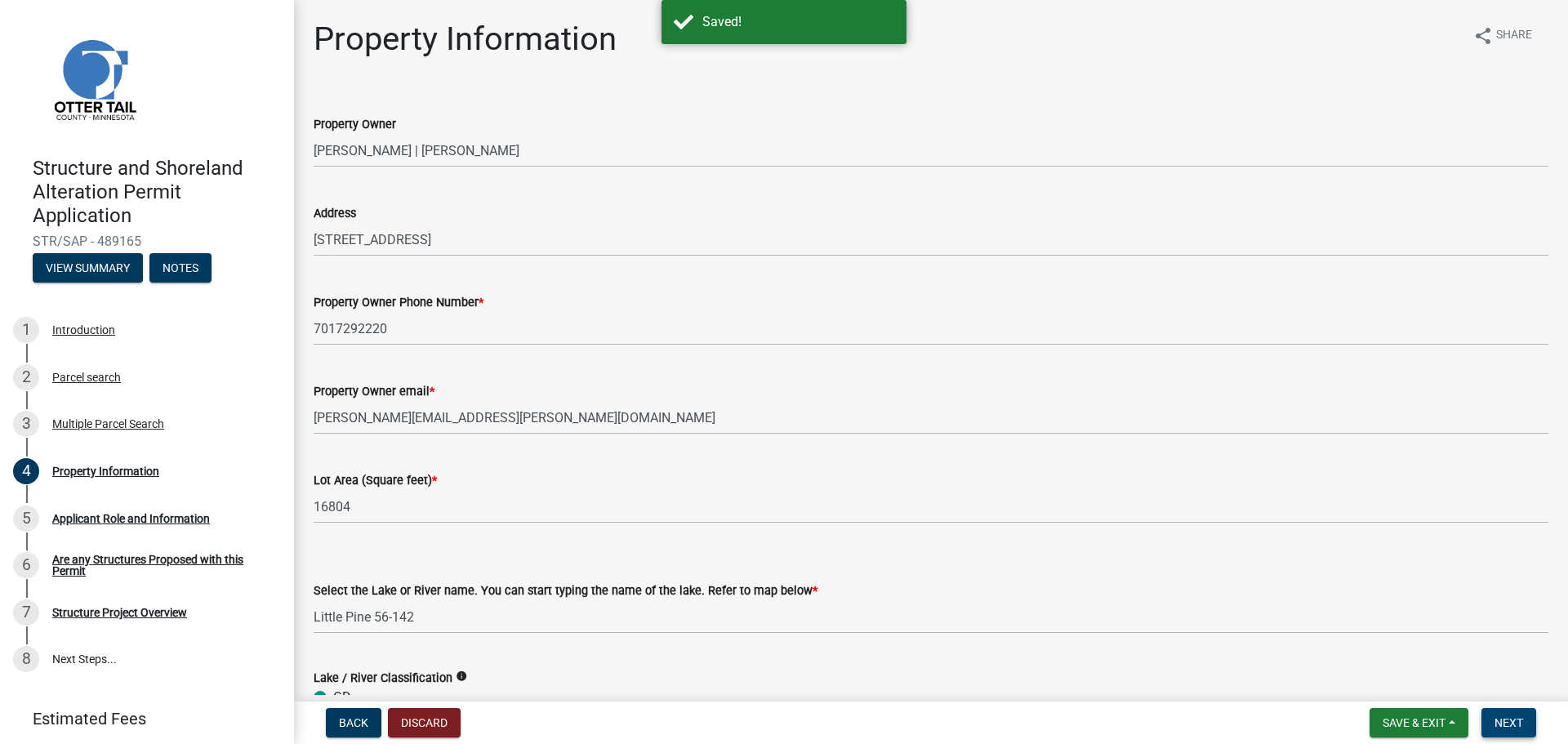
click at [1508, 717] on span "Next" at bounding box center [1508, 723] width 28 height 13
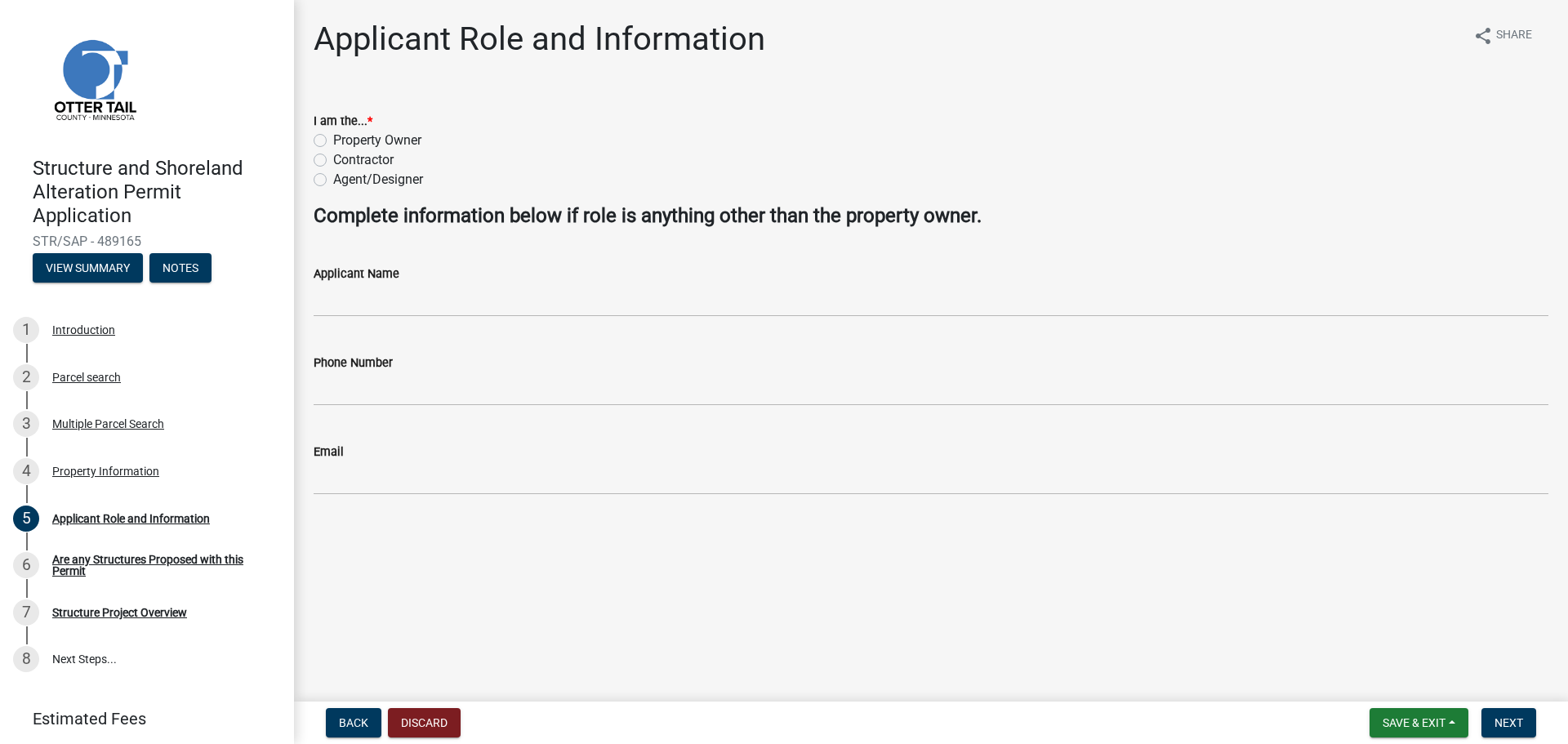
click at [333, 159] on label "Contractor" at bounding box center [364, 159] width 60 height 19
click at [333, 159] on input "Contractor" at bounding box center [339, 156] width 11 height 11
radio input "true"
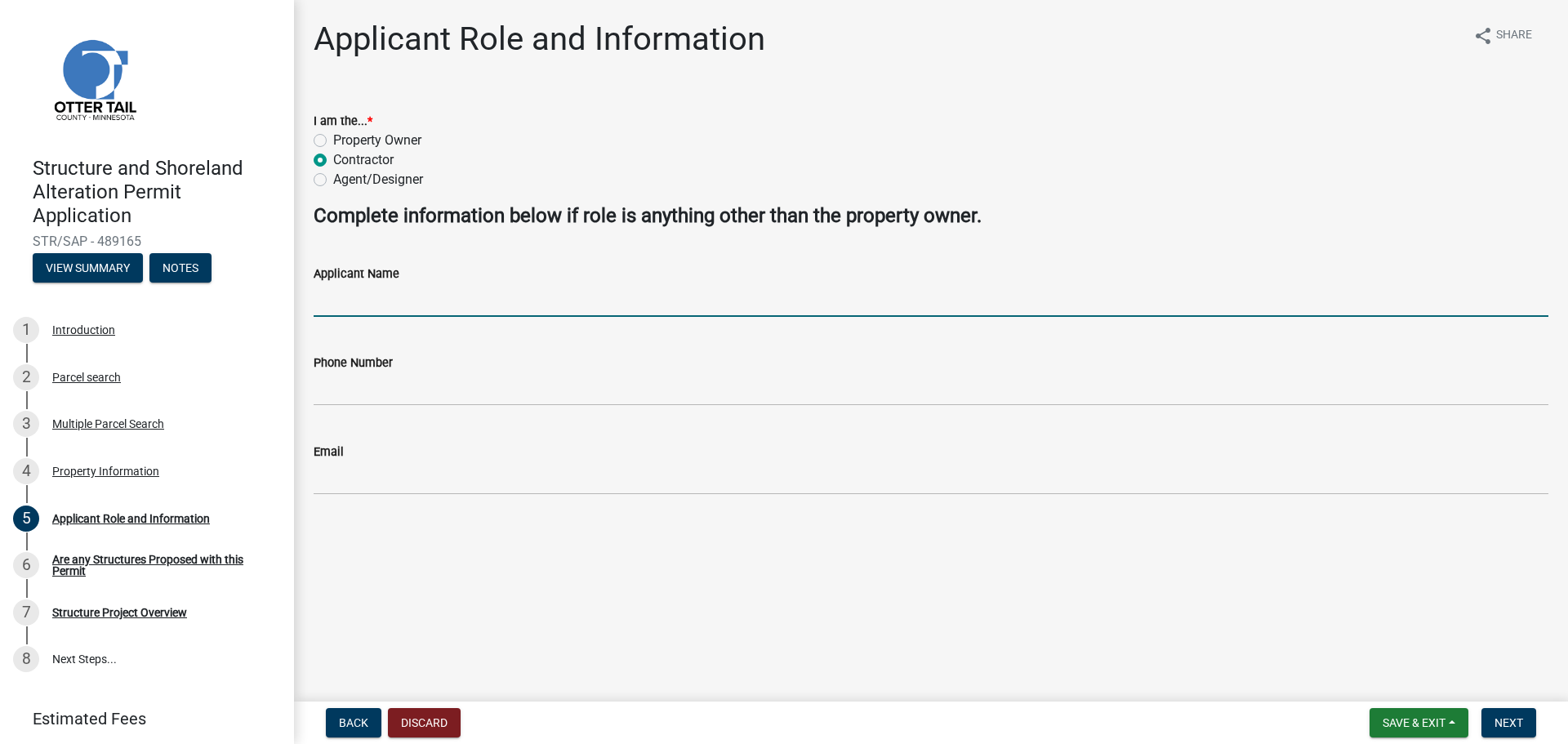
click at [380, 298] on input "Applicant Name" at bounding box center [931, 300] width 1235 height 34
type input "[PERSON_NAME]"
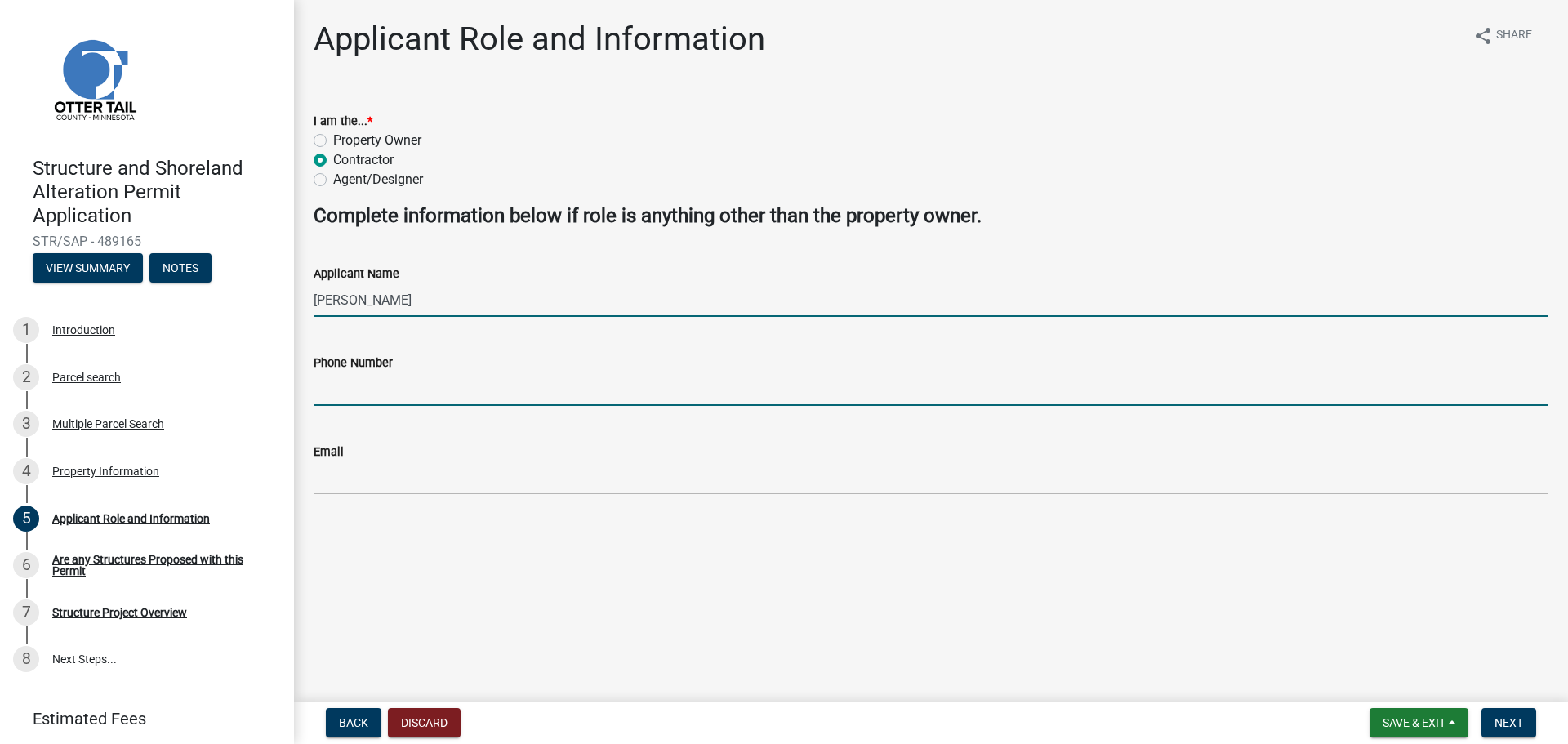
type input "2186865607"
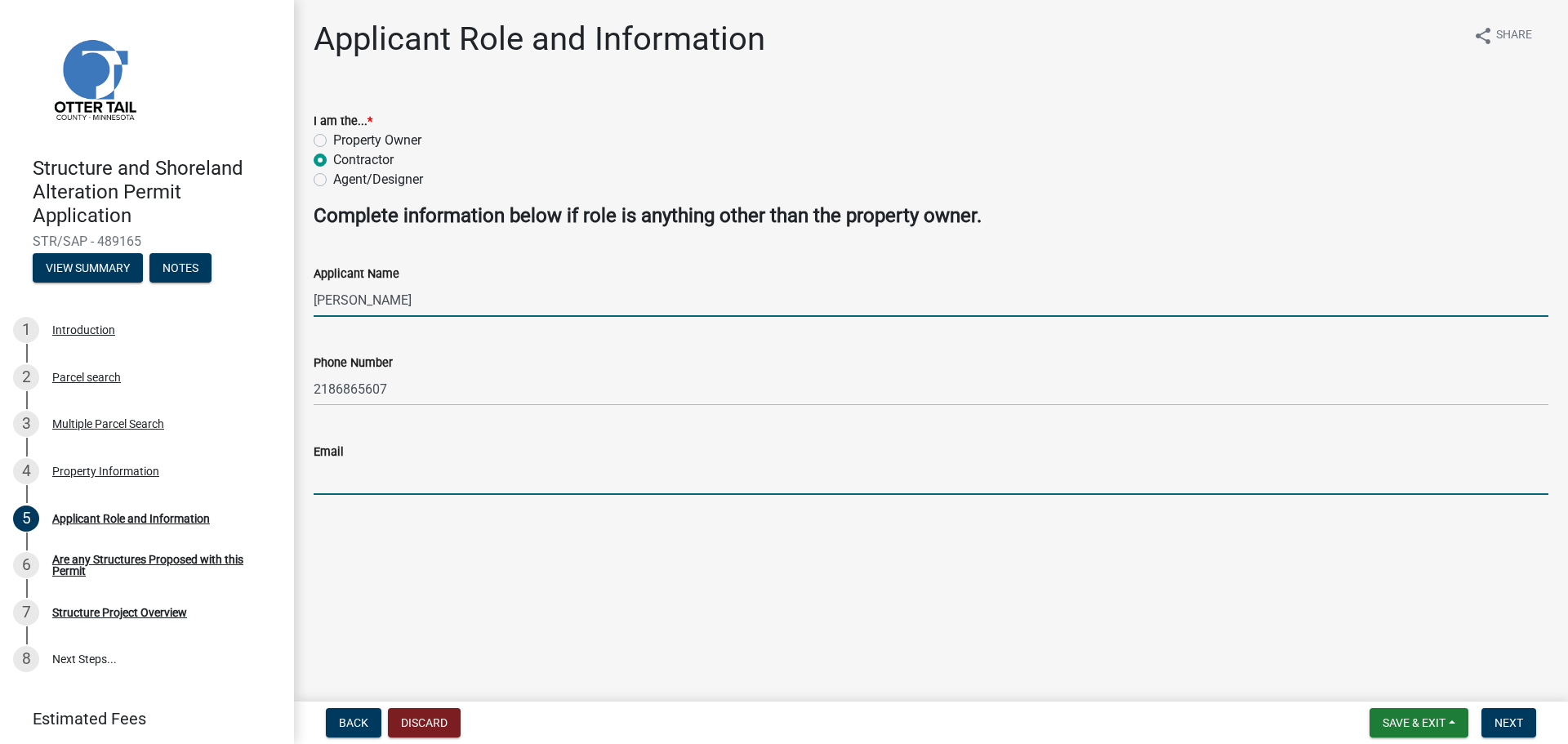
type input "[PERSON_NAME][EMAIL_ADDRESS][DOMAIN_NAME]"
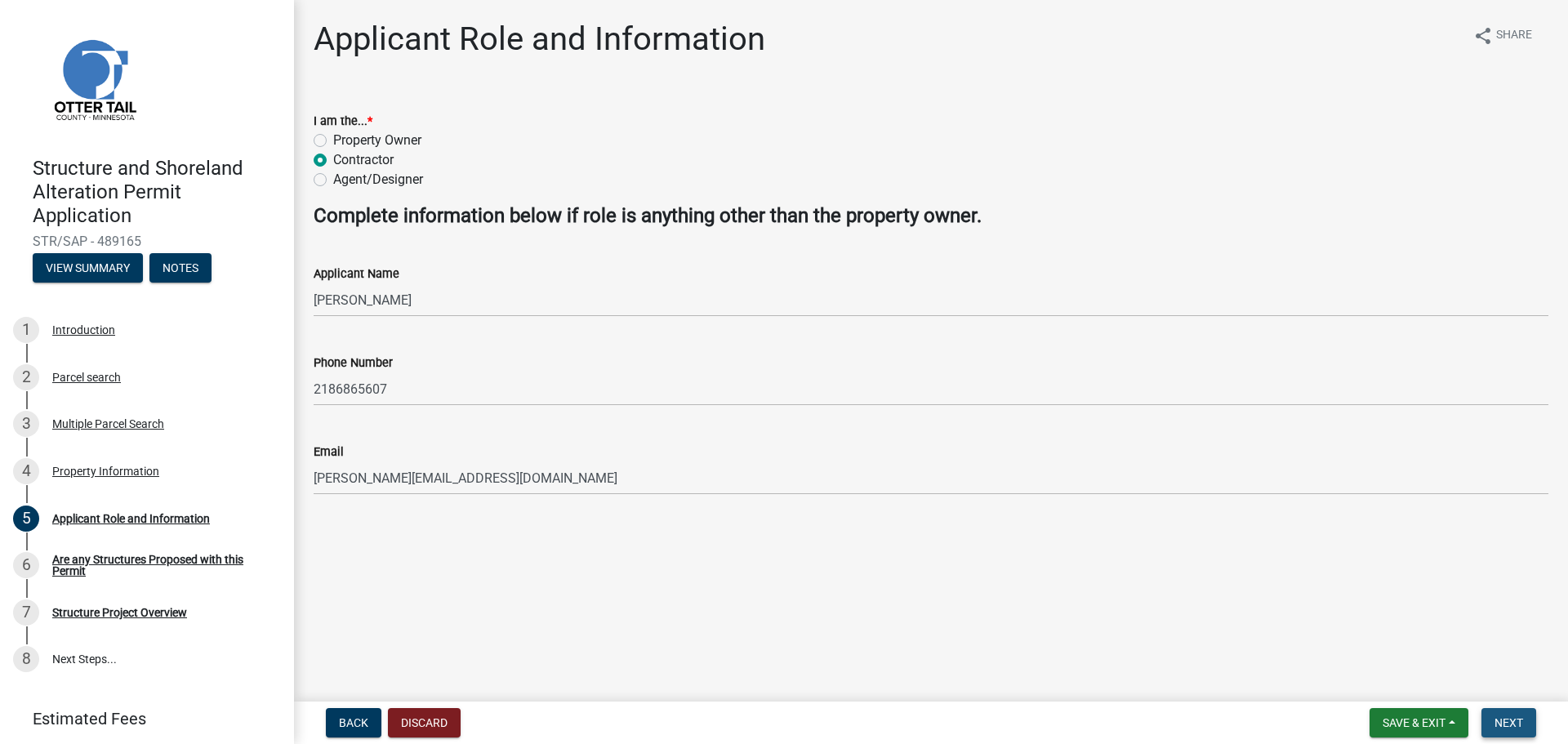
click at [1515, 724] on span "Next" at bounding box center [1508, 723] width 28 height 13
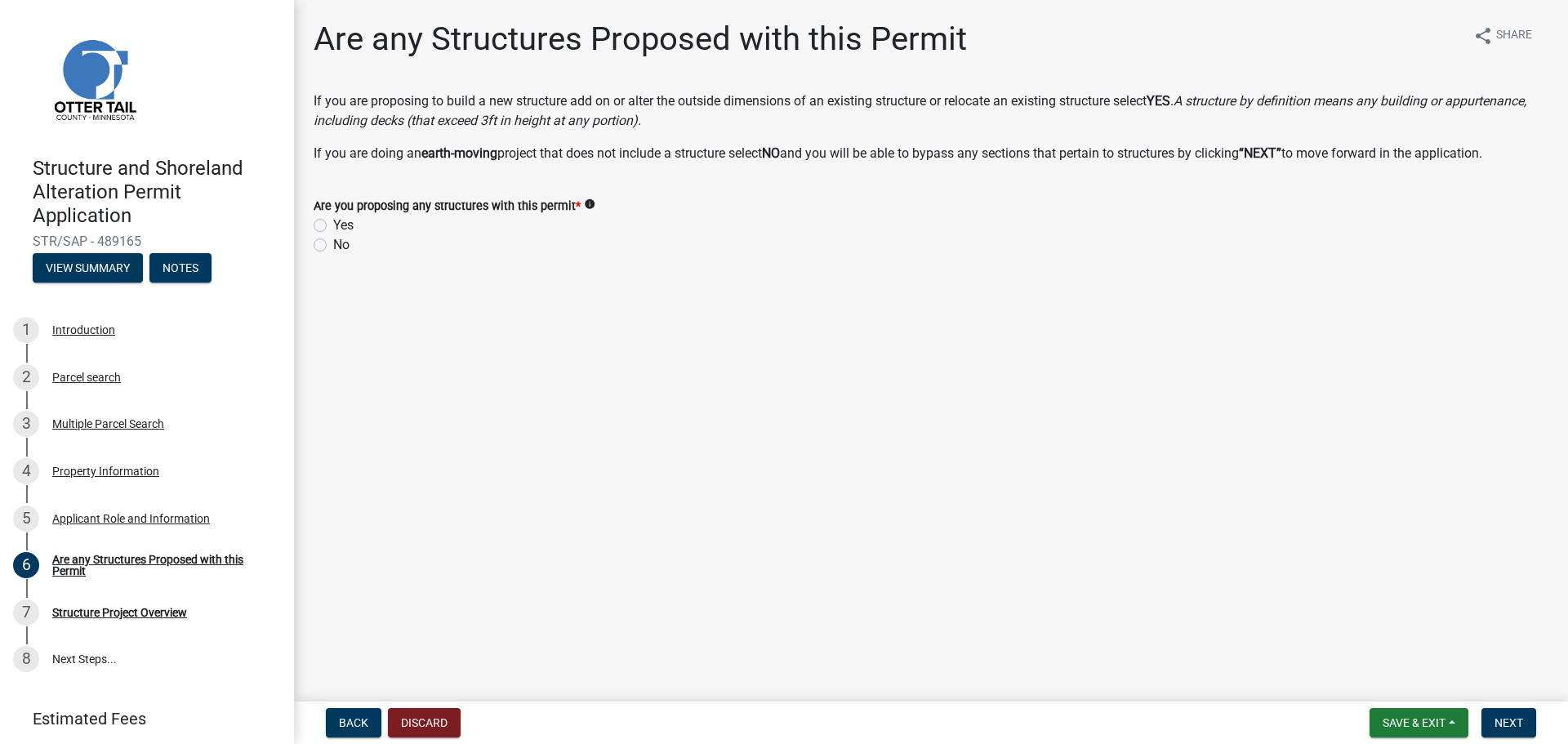
click at [333, 229] on label "Yes" at bounding box center [343, 224] width 20 height 19
click at [333, 226] on input "Yes" at bounding box center [339, 221] width 11 height 11
radio input "true"
click at [1513, 728] on span "Next" at bounding box center [1508, 723] width 28 height 13
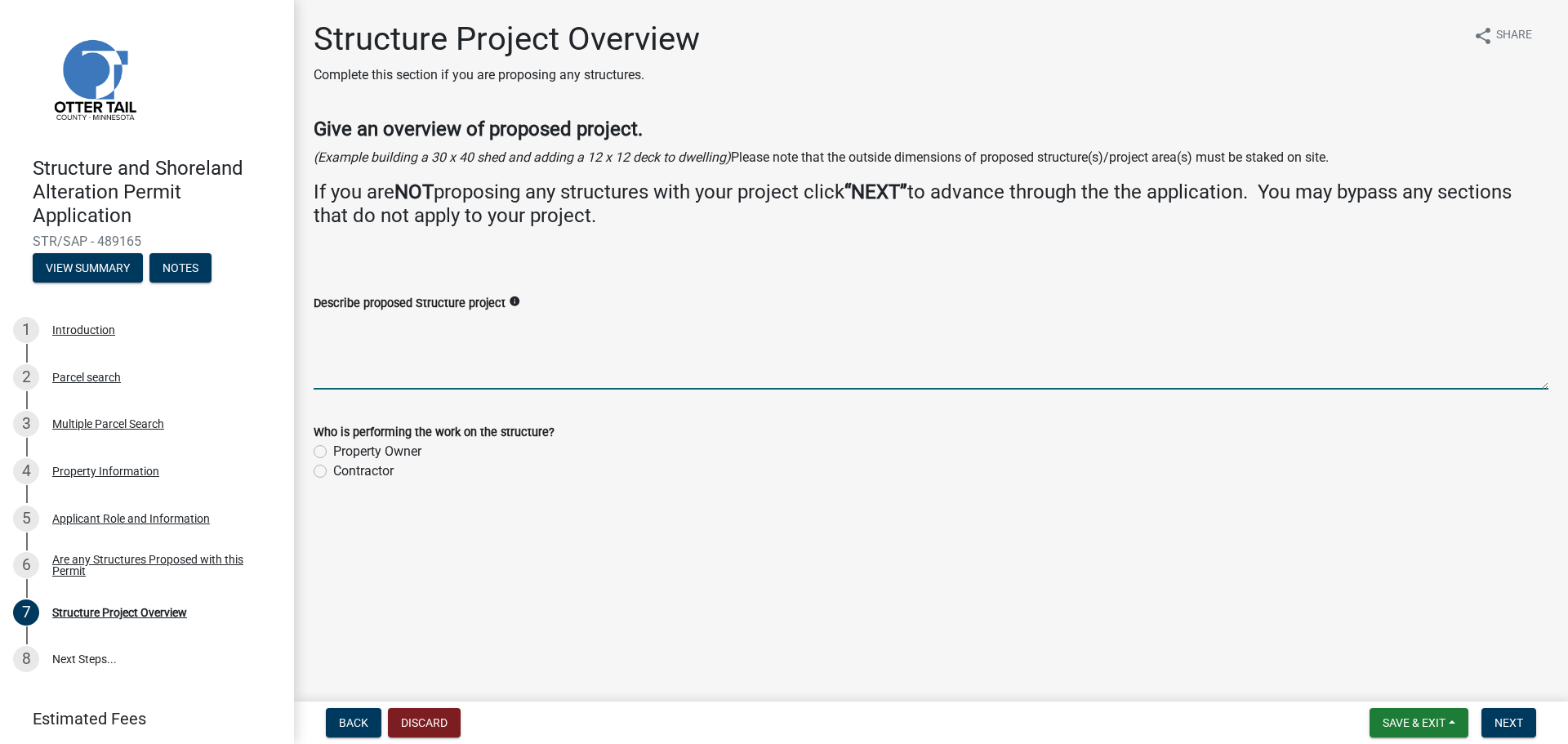
click at [401, 364] on textarea "Describe proposed Structure project" at bounding box center [931, 351] width 1235 height 77
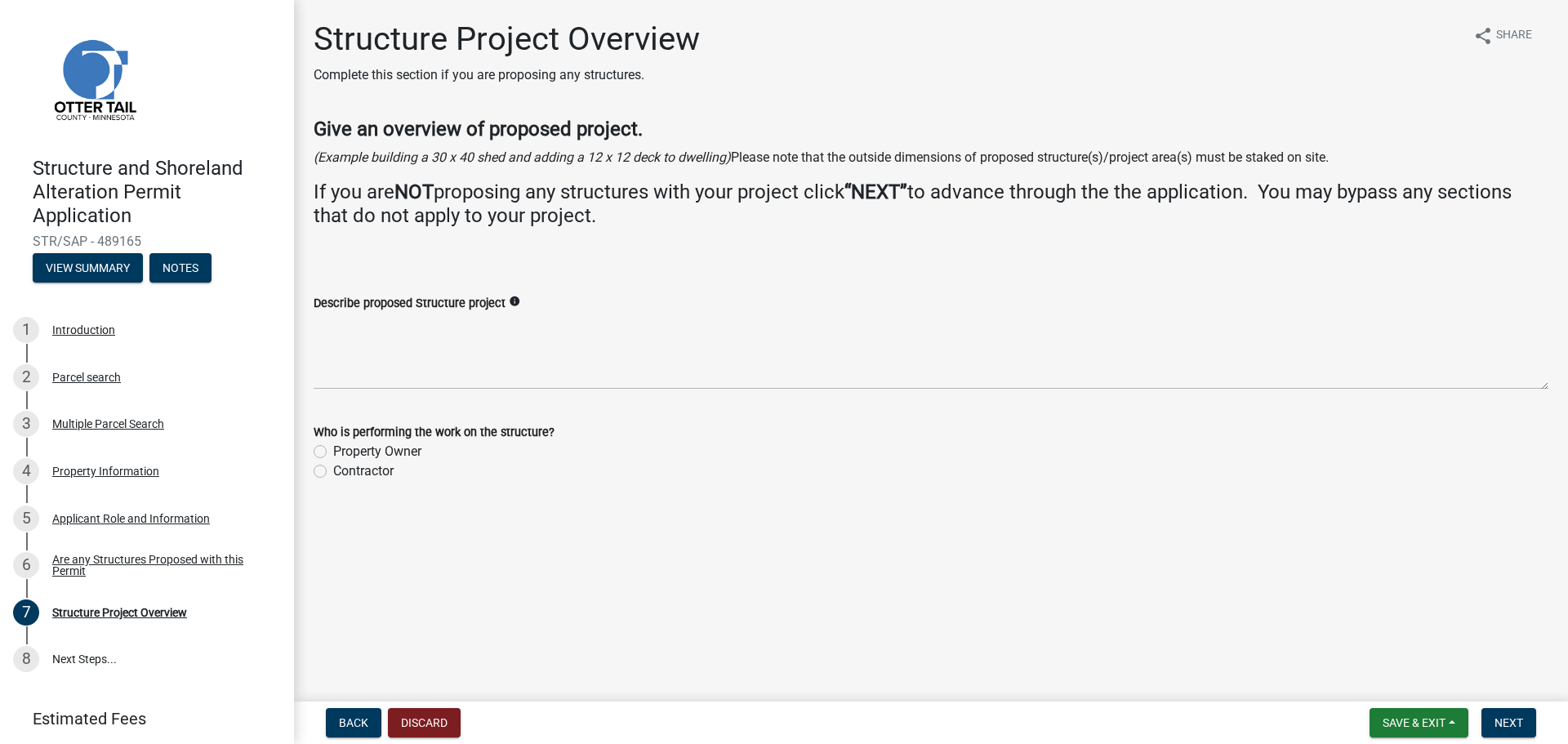
click at [333, 473] on label "Contractor" at bounding box center [364, 471] width 60 height 19
click at [333, 472] on input "Contractor" at bounding box center [339, 467] width 11 height 11
radio input "true"
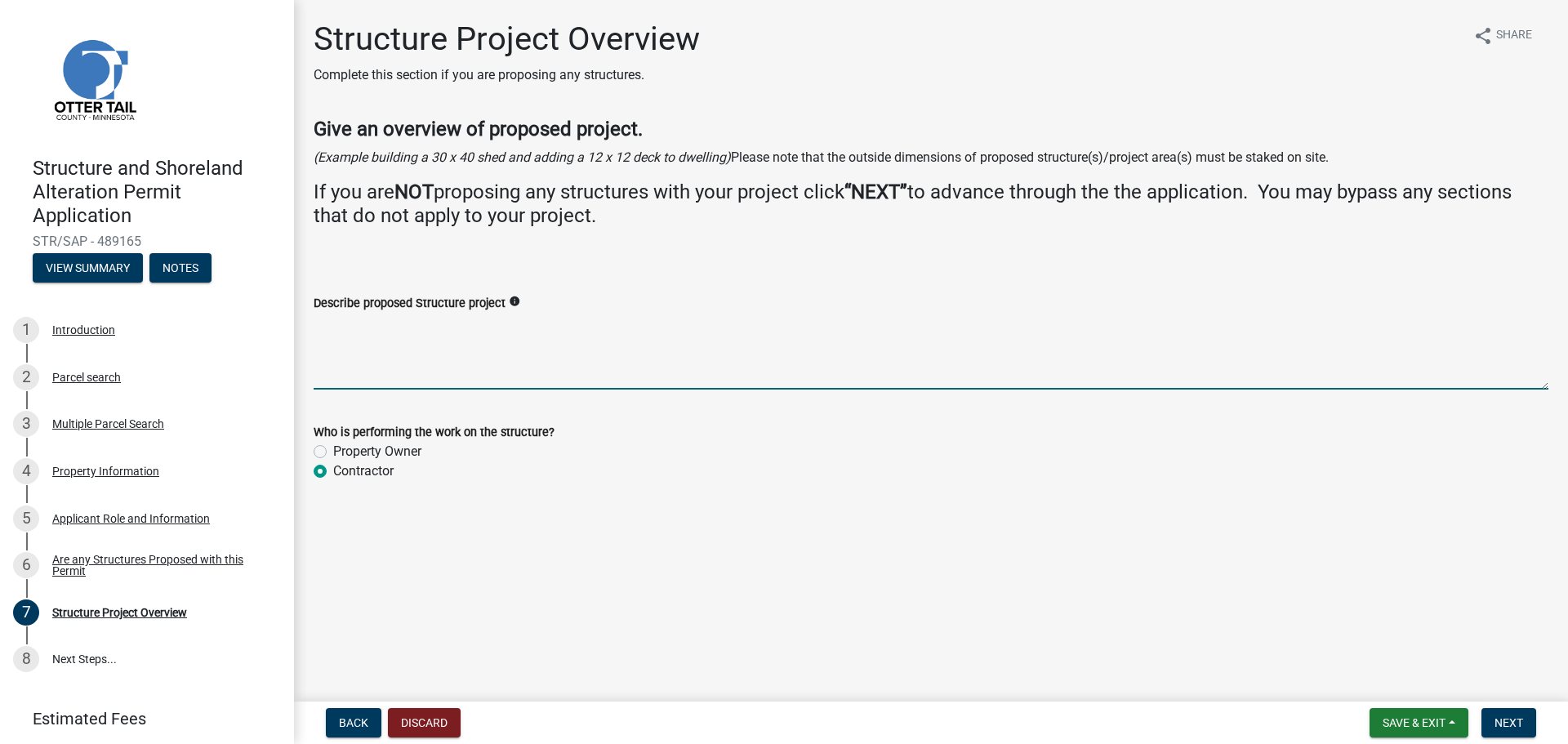
click at [352, 325] on textarea "Describe proposed Structure project" at bounding box center [931, 351] width 1235 height 77
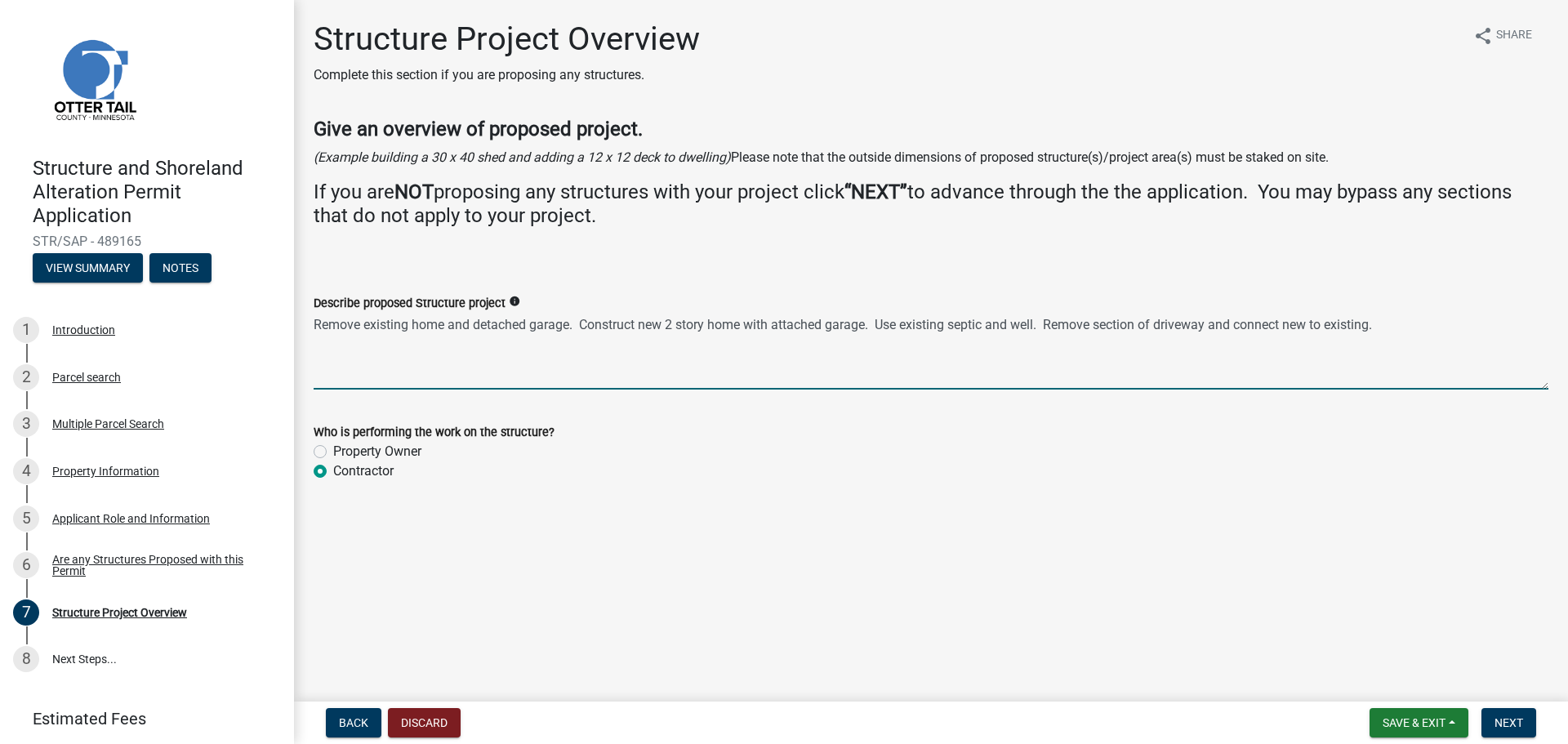
click at [1313, 327] on textarea "Remove existing home and detached garage. Construct new 2 story home with attac…" at bounding box center [931, 351] width 1235 height 77
click at [1333, 327] on textarea "Remove existing home and detached garage. Construct new 2 story home with attac…" at bounding box center [931, 351] width 1235 height 77
click at [1403, 332] on textarea "Remove existing home and detached garage. Construct new 2 story home with attac…" at bounding box center [931, 351] width 1235 height 77
type textarea "Remove existing home and detached garage. Construct new 2 story home with attac…"
click at [1500, 726] on span "Next" at bounding box center [1508, 723] width 28 height 13
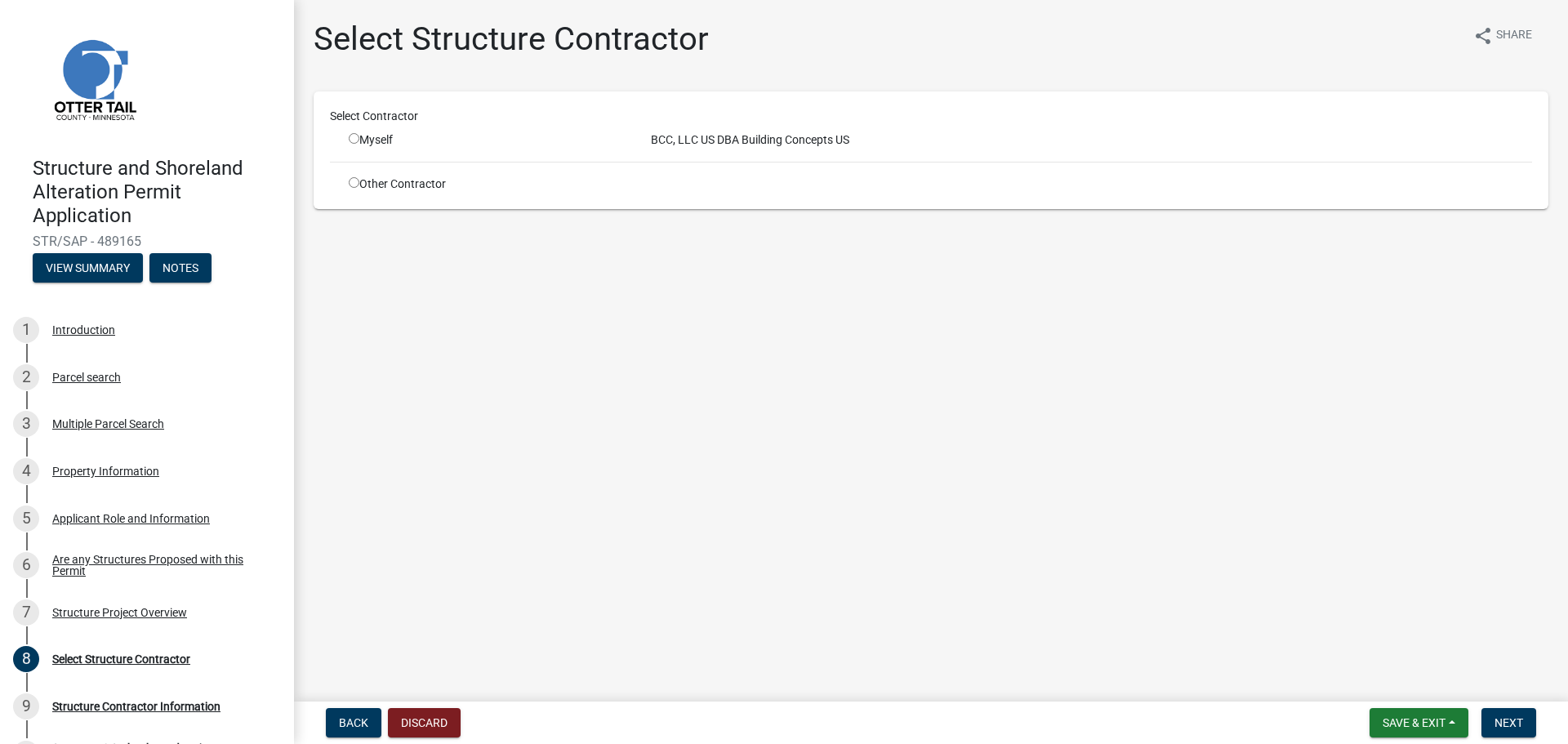
click at [352, 140] on input "radio" at bounding box center [354, 138] width 11 height 11
radio input "true"
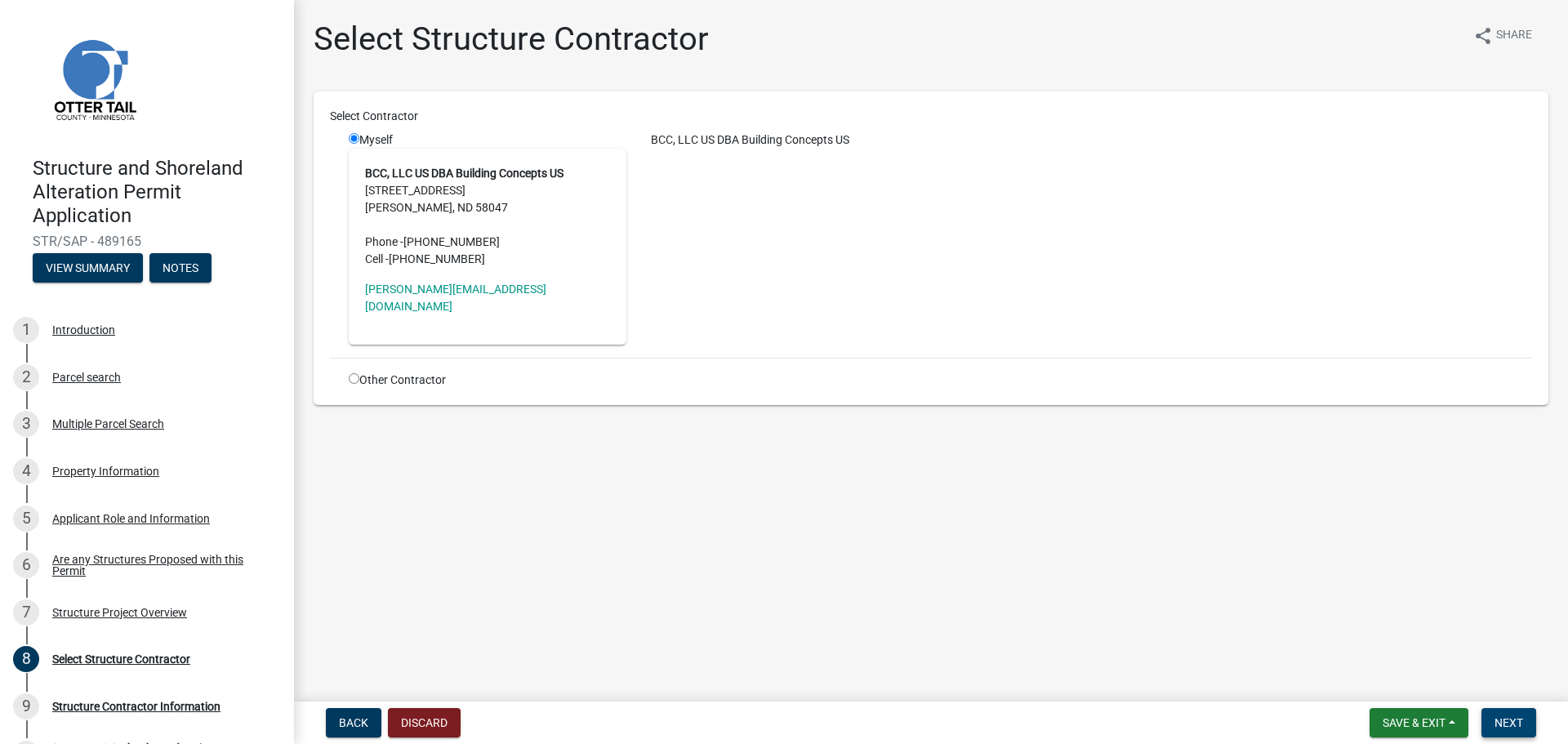
click at [1508, 725] on span "Next" at bounding box center [1508, 723] width 28 height 13
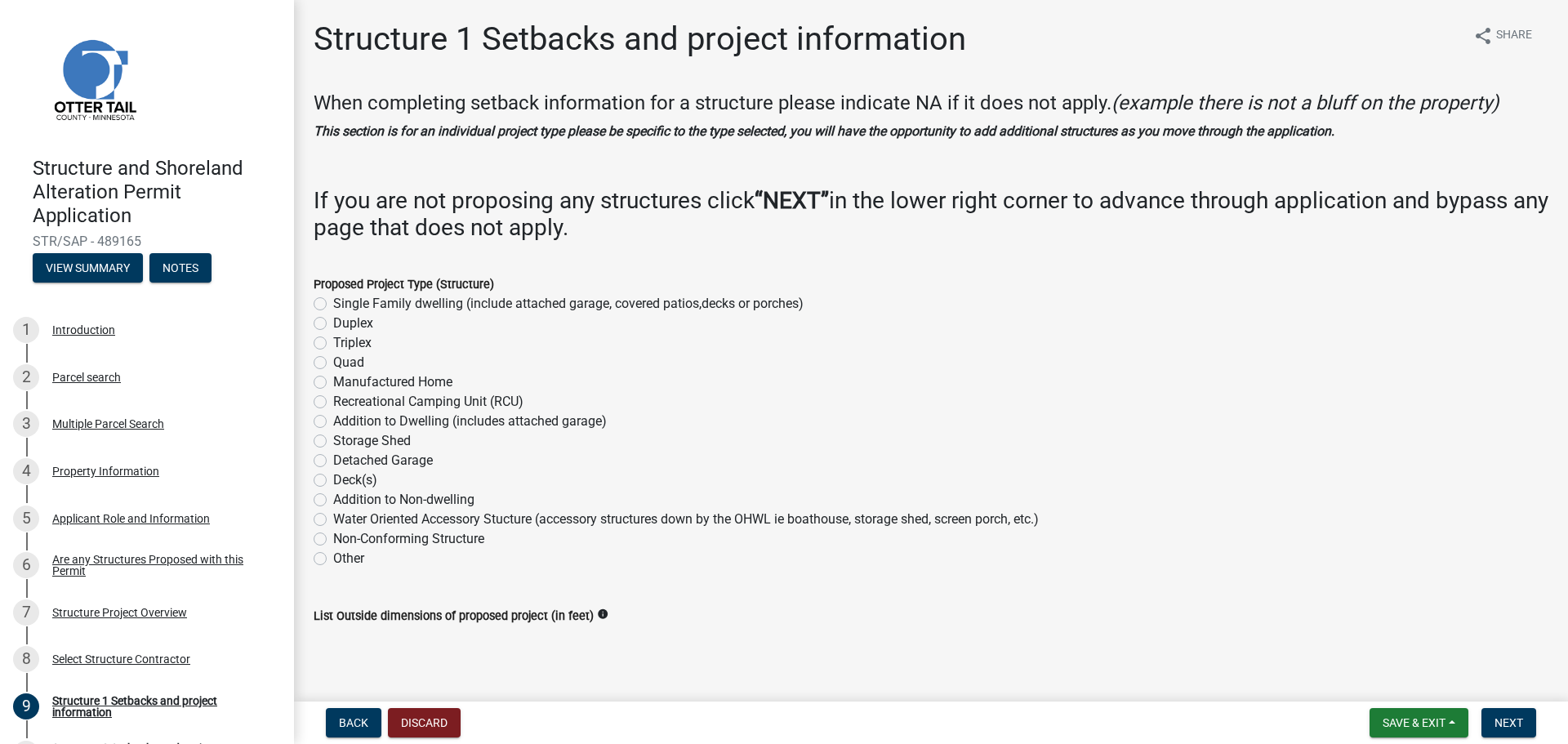
click at [333, 305] on label "Single Family dwelling (include attached garage, covered patios,decks or porche…" at bounding box center [568, 303] width 470 height 19
click at [333, 305] on input "Single Family dwelling (include attached garage, covered patios,decks or porche…" at bounding box center [339, 300] width 11 height 11
radio input "true"
click at [1504, 726] on span "Next" at bounding box center [1508, 723] width 28 height 13
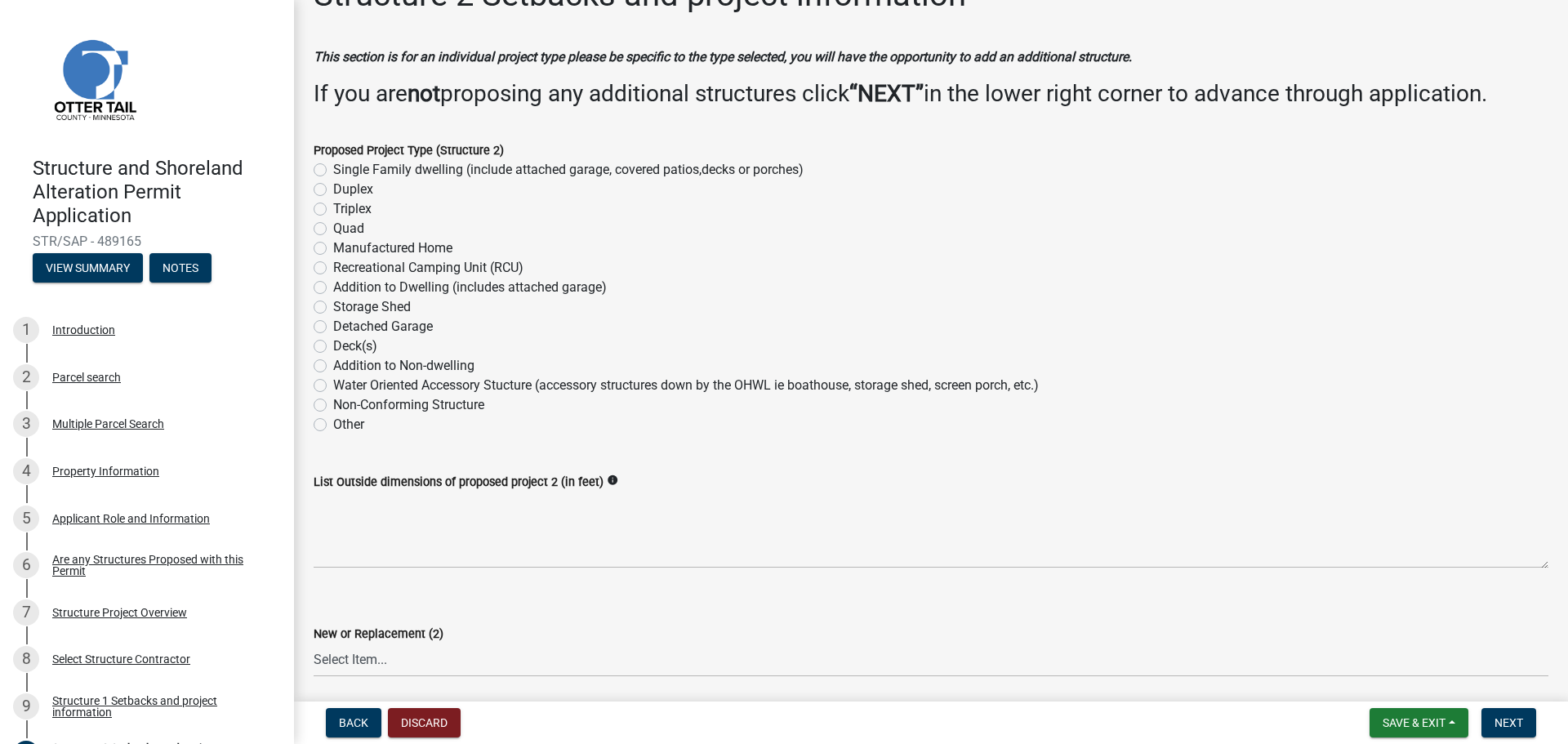
scroll to position [51, 0]
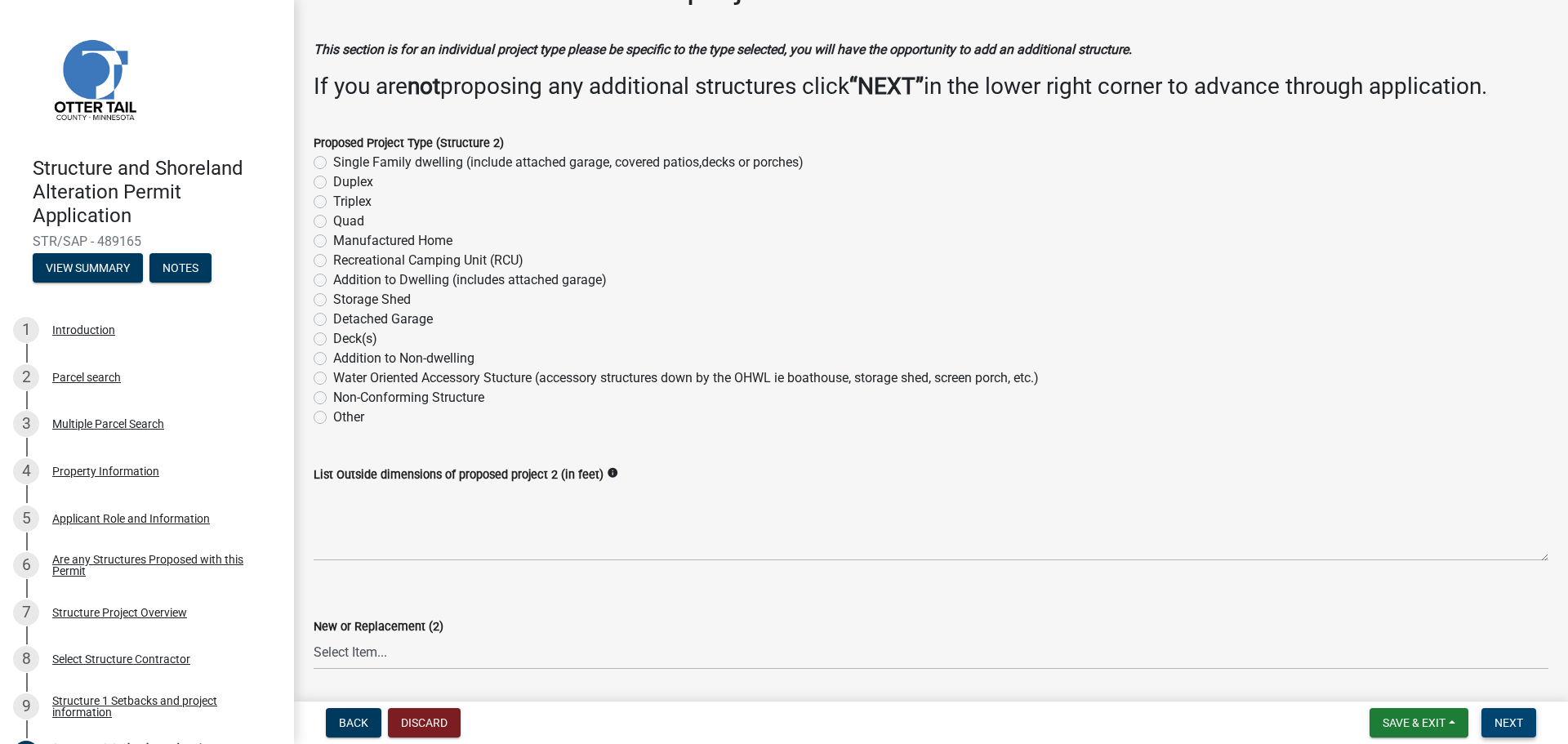
click at [1509, 727] on span "Next" at bounding box center [1508, 723] width 28 height 13
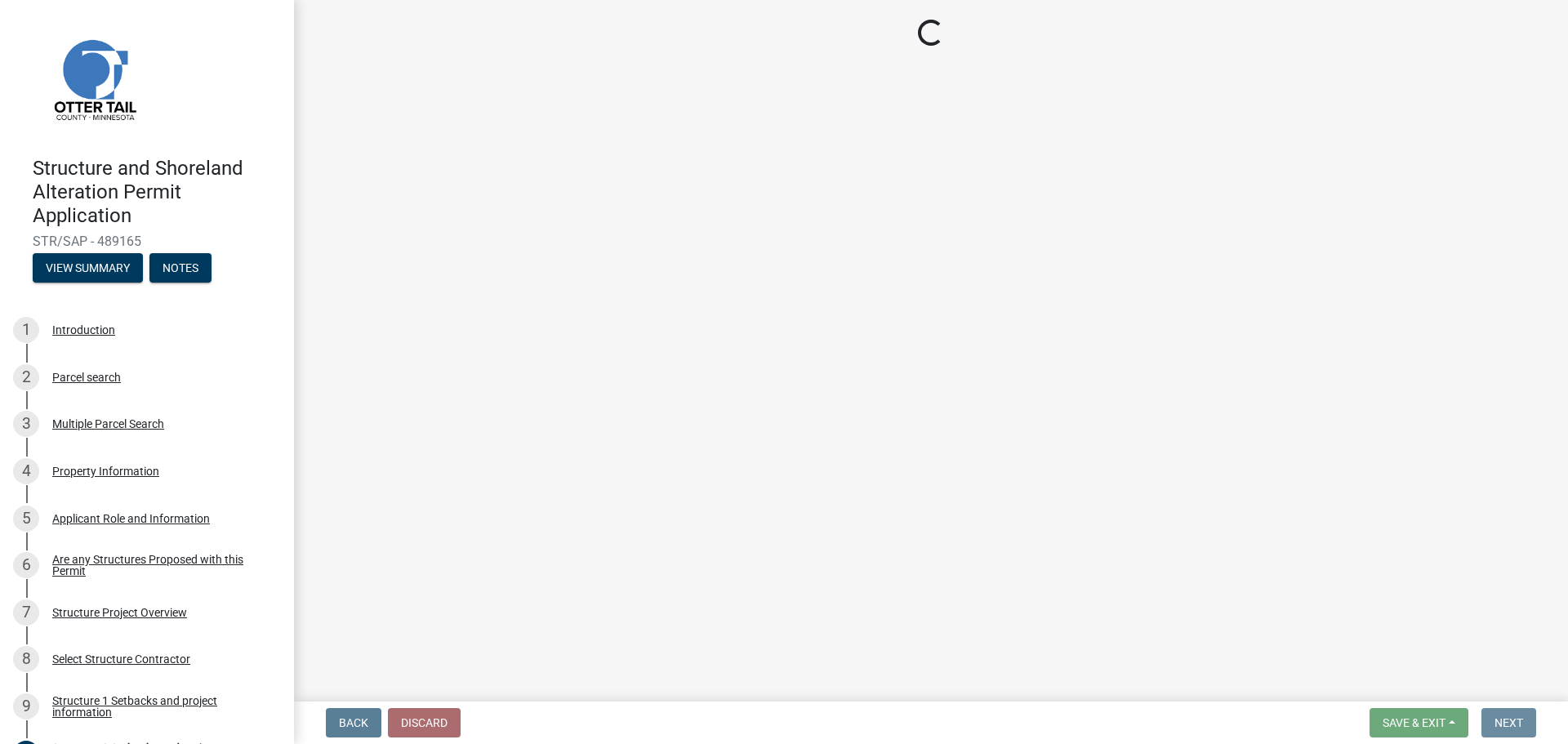
scroll to position [0, 0]
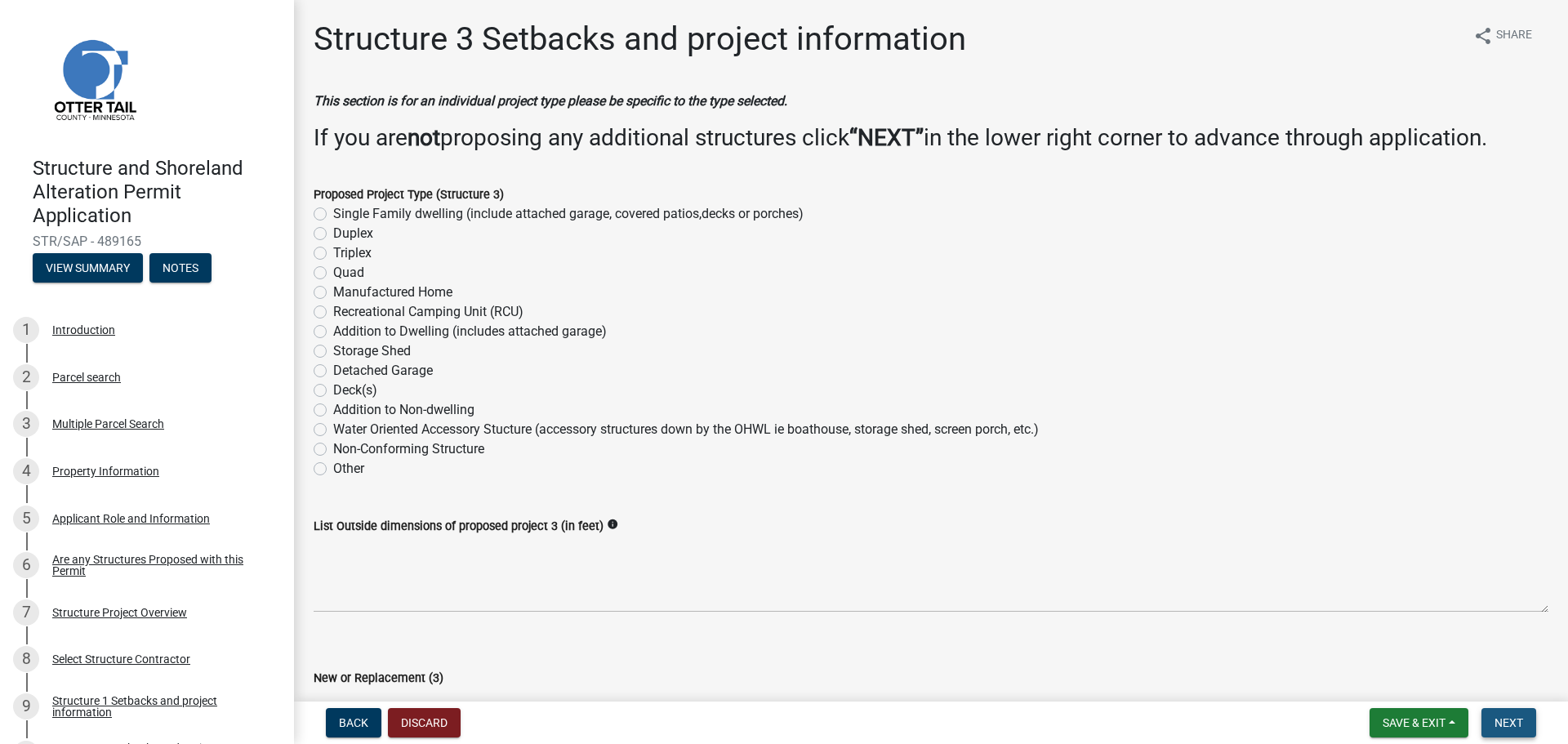
click at [1509, 726] on span "Next" at bounding box center [1508, 723] width 28 height 13
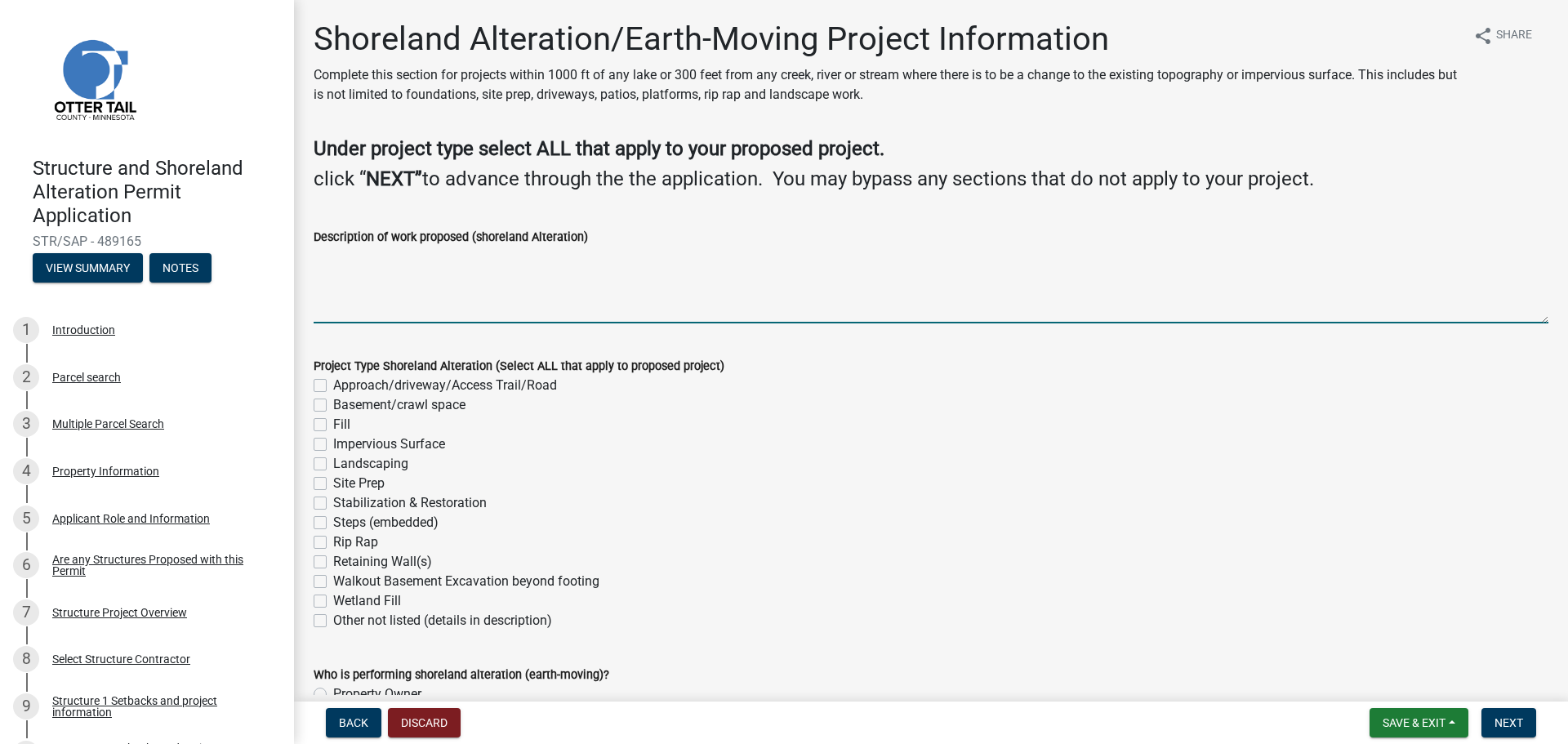
click at [378, 260] on textarea "Description of work proposed (shoreland Alteration)" at bounding box center [931, 285] width 1235 height 77
click at [333, 388] on label "Approach/driveway/Access Trail/Road" at bounding box center [445, 385] width 223 height 19
click at [333, 387] on input "Approach/driveway/Access Trail/Road" at bounding box center [339, 381] width 11 height 11
checkbox input "true"
checkbox input "false"
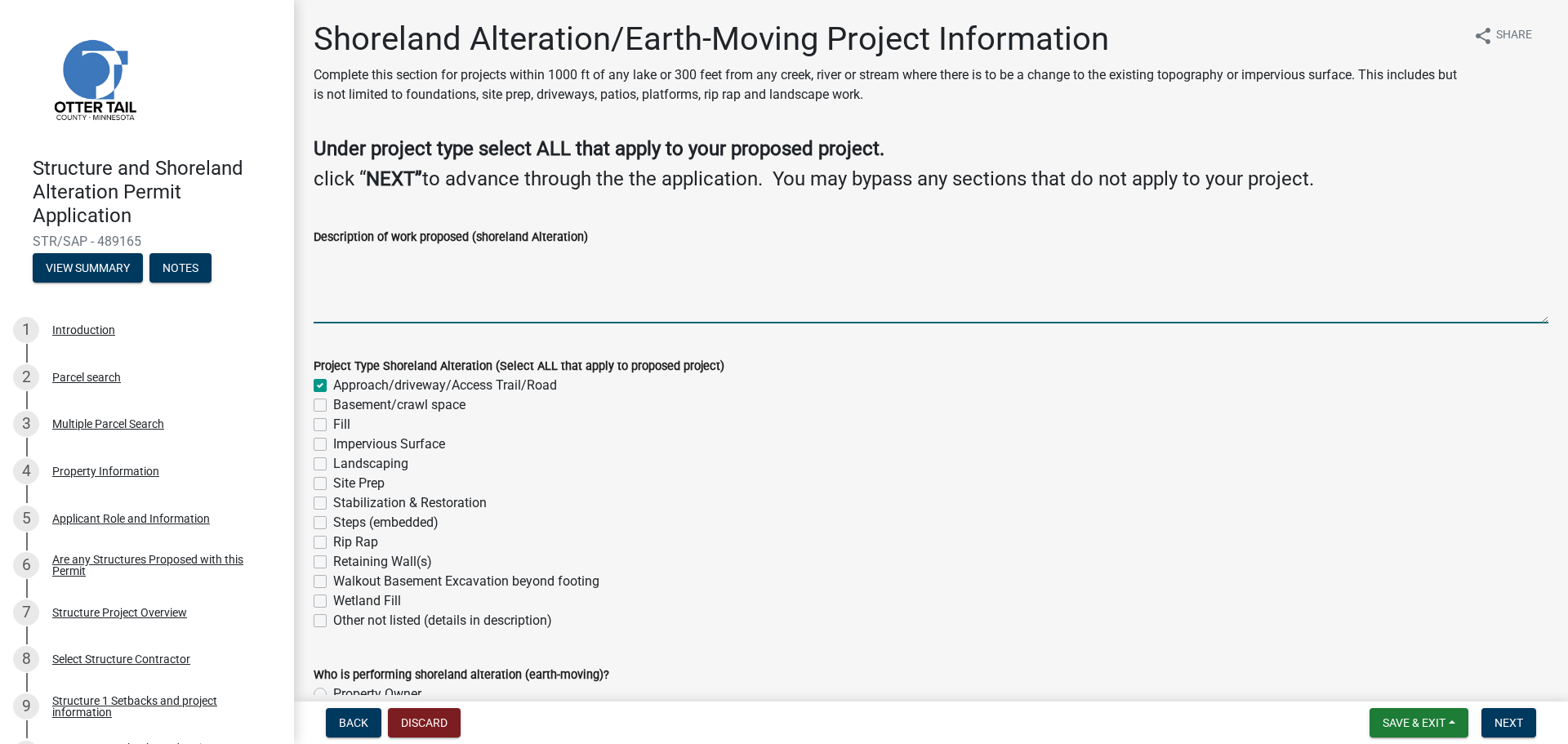
checkbox input "false"
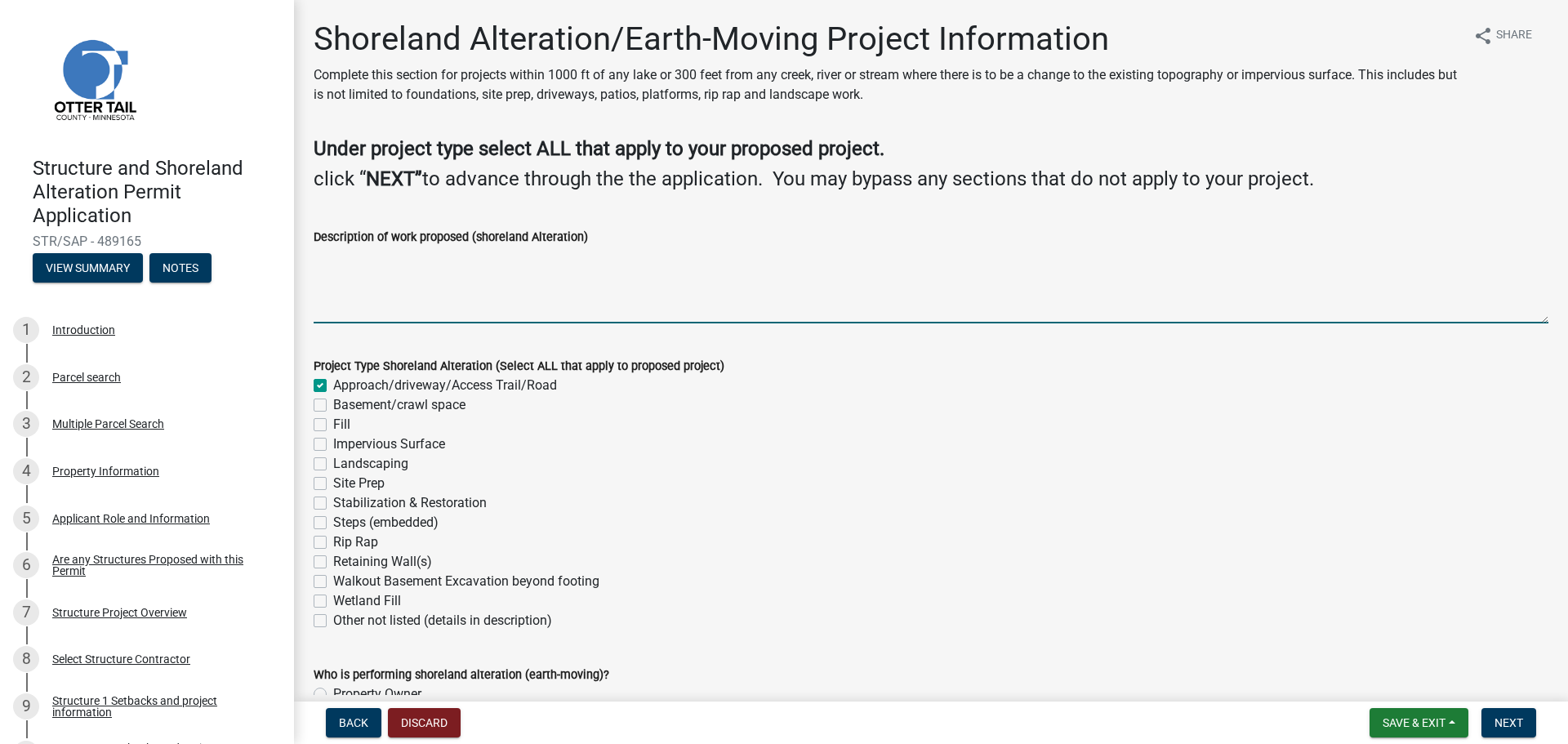
checkbox input "false"
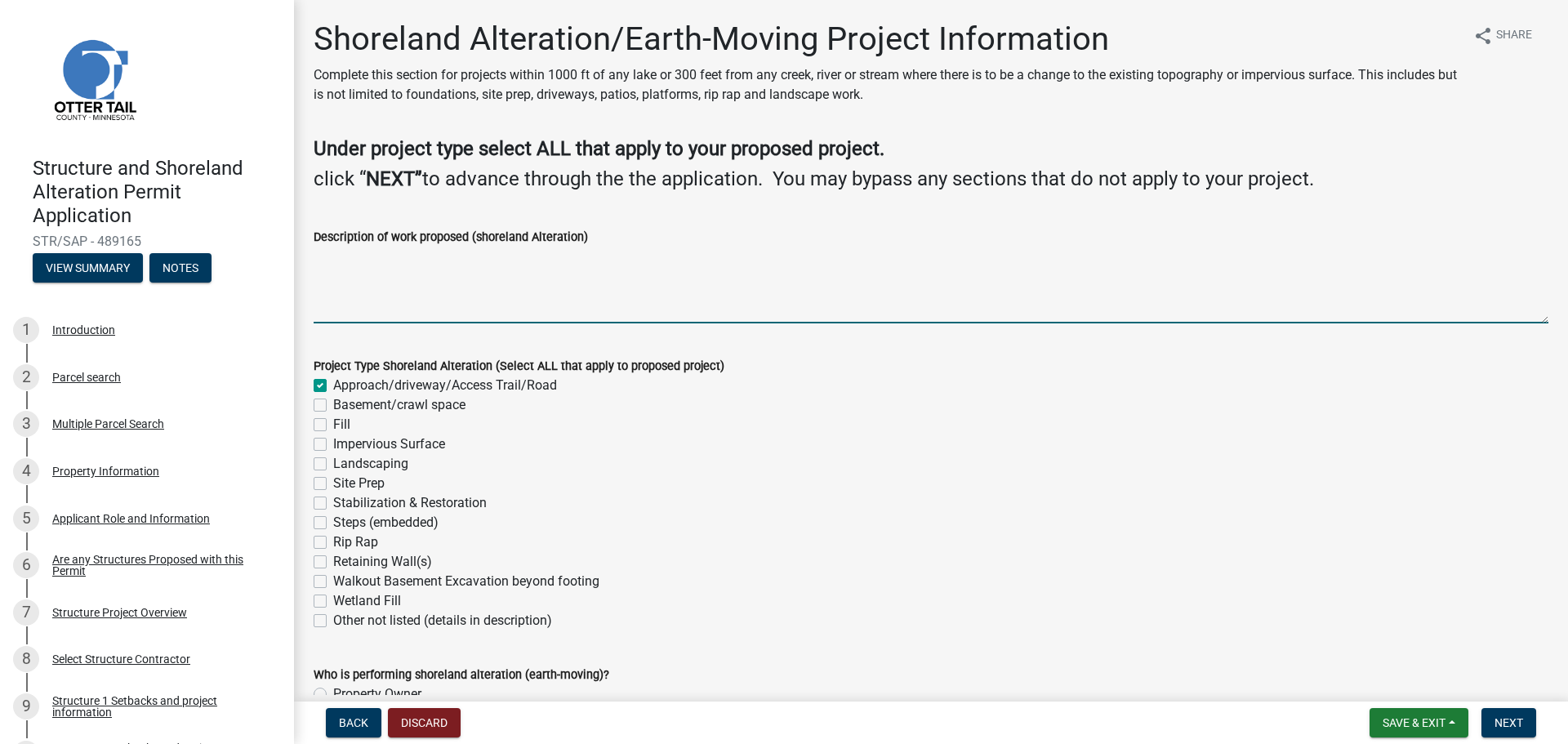
checkbox input "false"
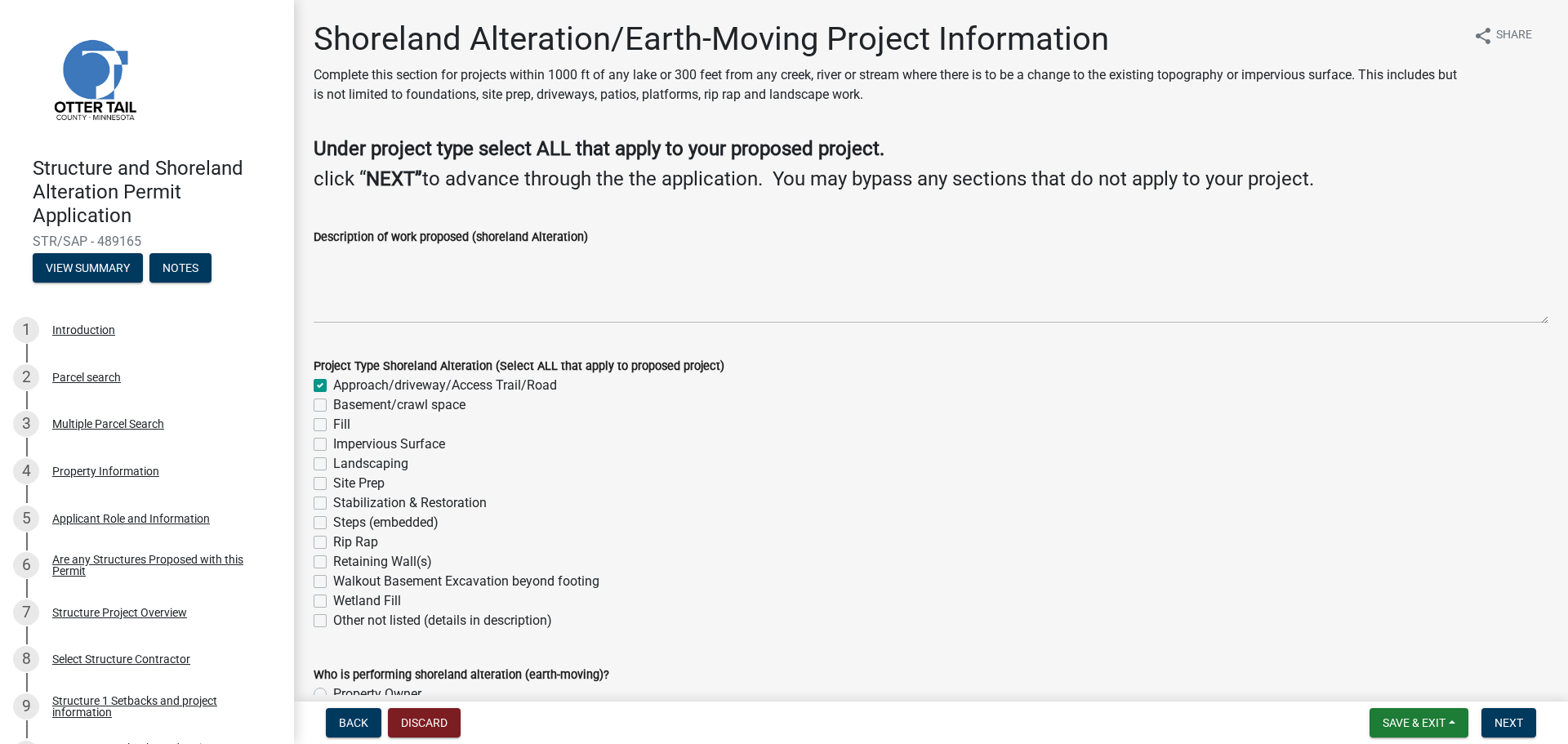
click at [333, 442] on label "Impervious Surface" at bounding box center [389, 443] width 112 height 19
click at [333, 442] on input "Impervious Surface" at bounding box center [339, 440] width 11 height 11
checkbox input "true"
checkbox input "false"
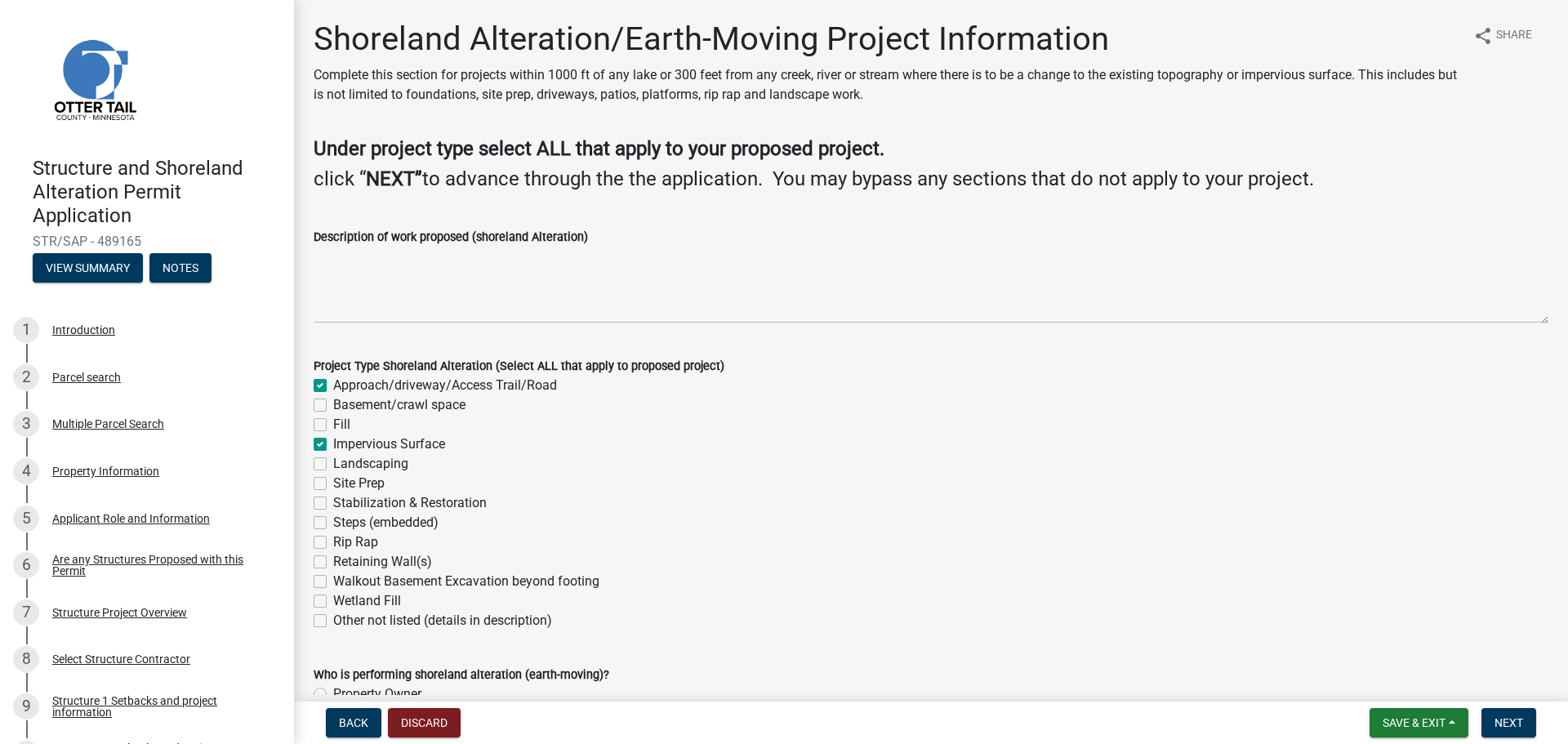
checkbox input "false"
checkbox input "true"
checkbox input "false"
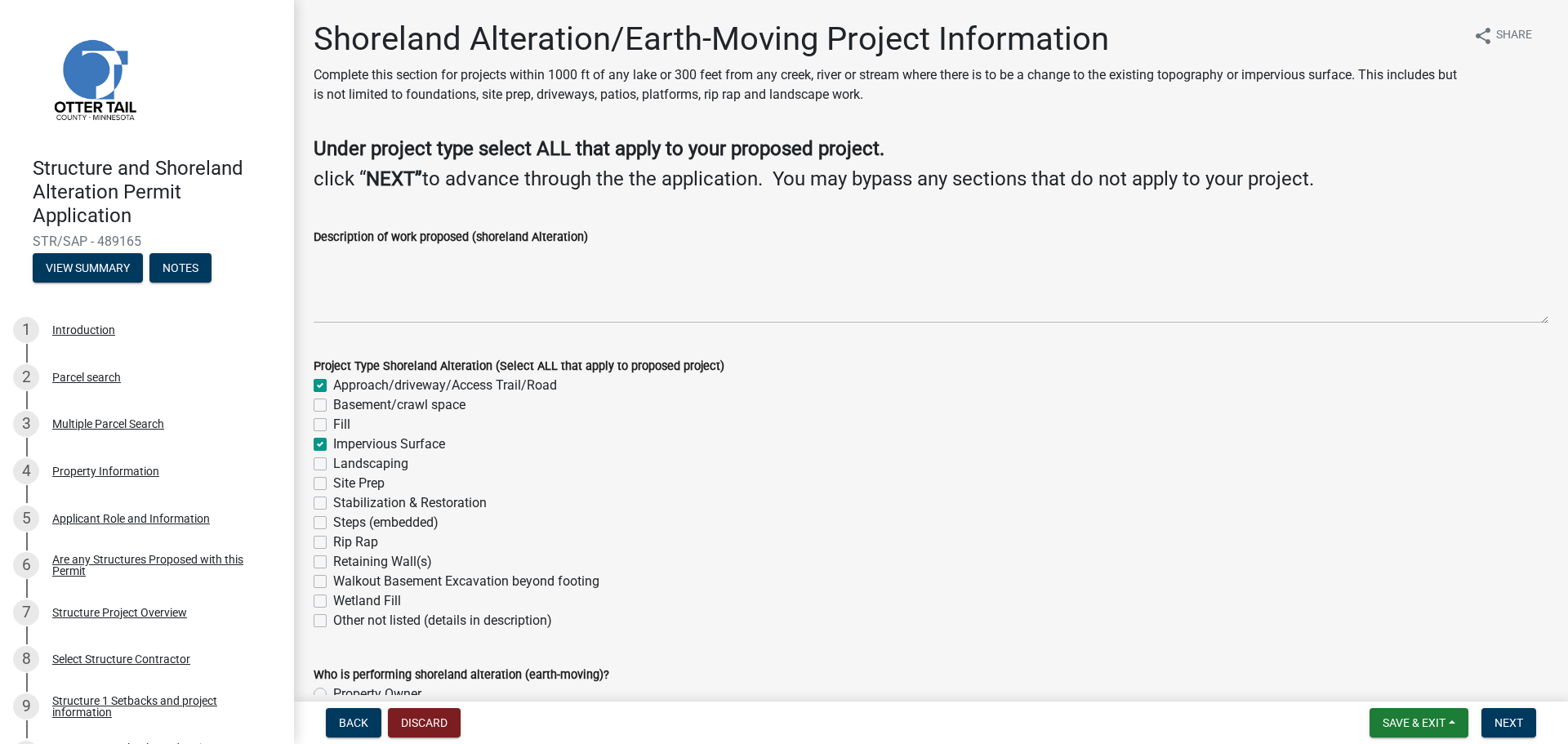
checkbox input "false"
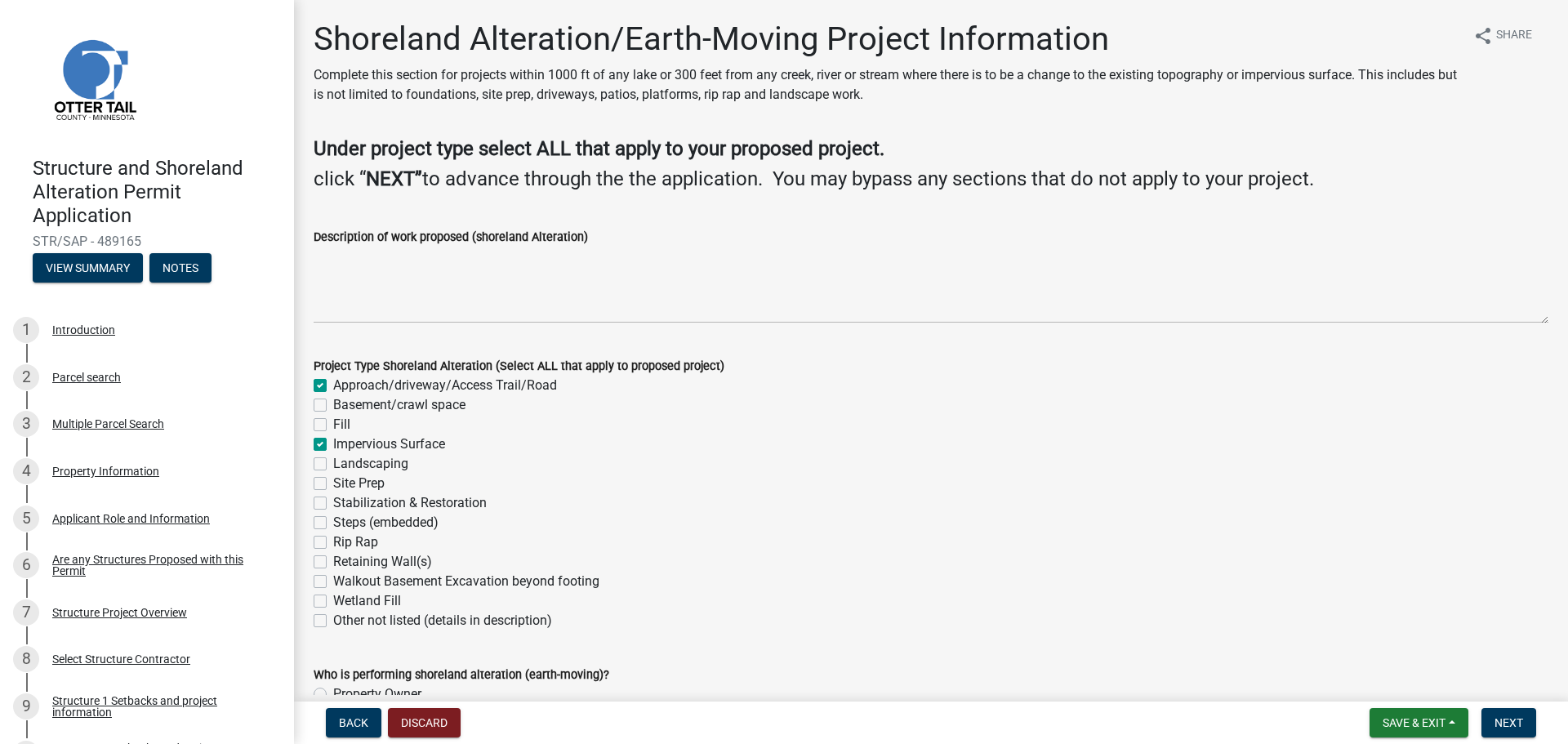
checkbox input "false"
click at [333, 483] on label "Site Prep" at bounding box center [359, 483] width 51 height 19
click at [333, 483] on input "Site Prep" at bounding box center [339, 479] width 11 height 11
checkbox input "true"
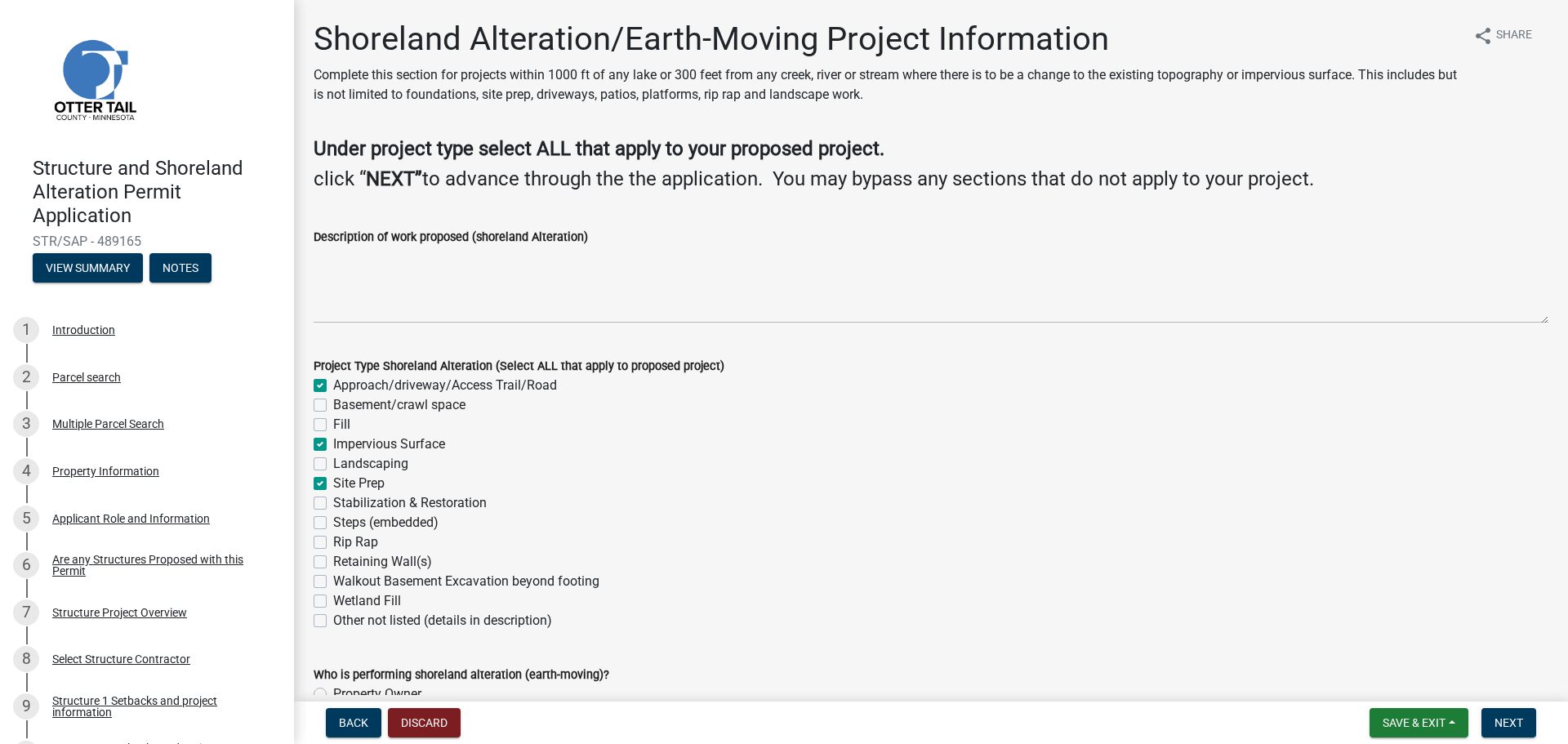
checkbox input "false"
checkbox input "true"
checkbox input "false"
checkbox input "true"
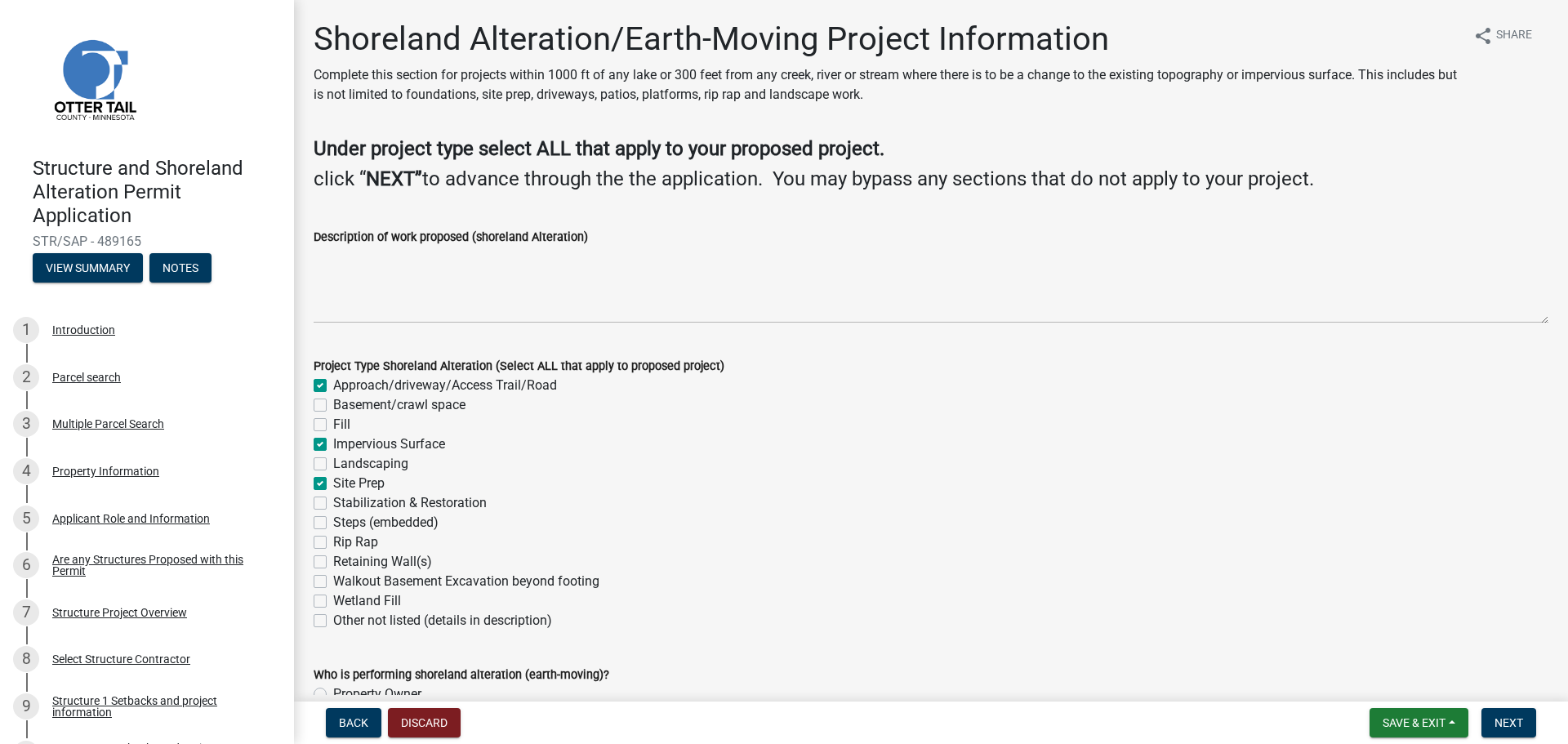
checkbox input "false"
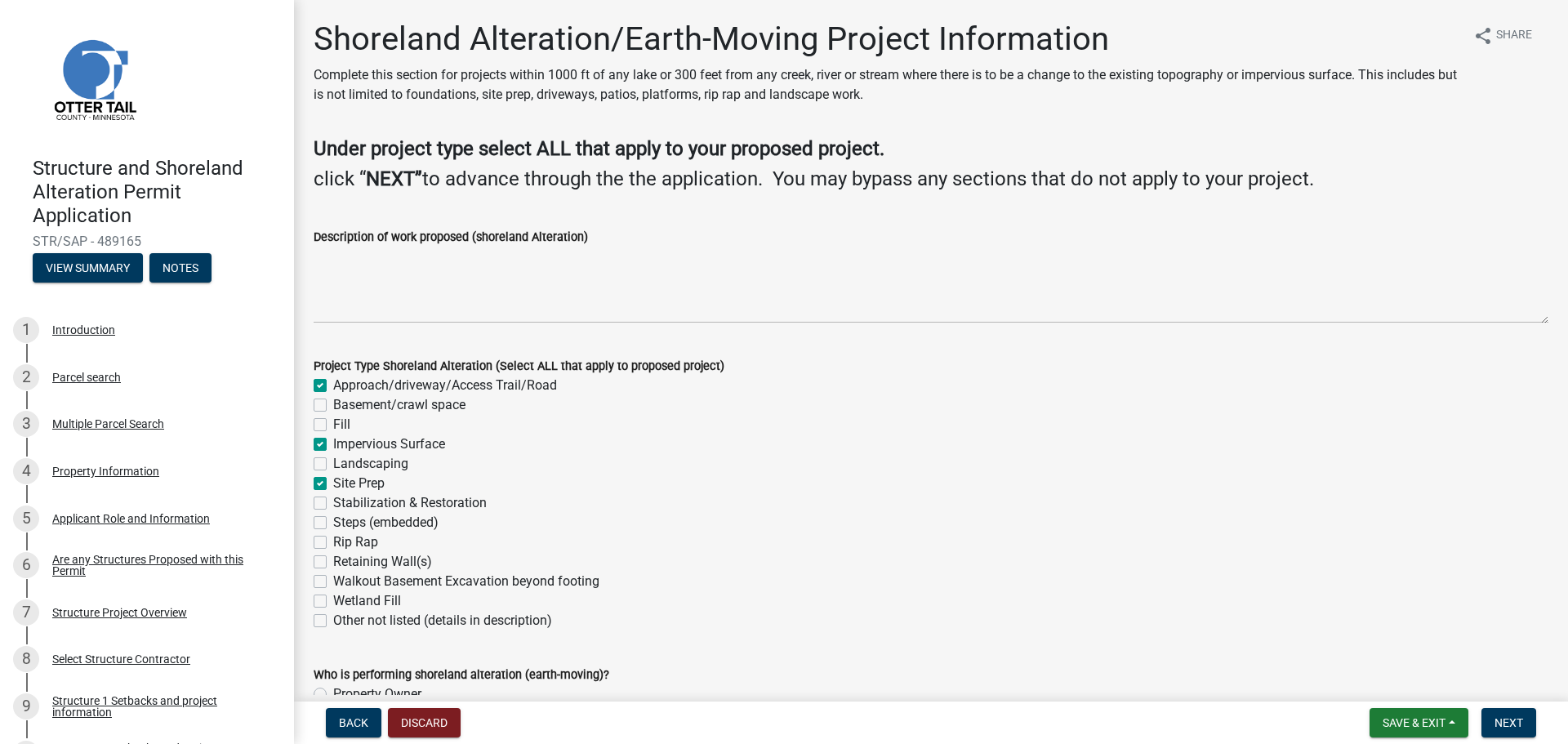
checkbox input "false"
click at [333, 386] on label "Approach/driveway/Access Trail/Road" at bounding box center [445, 385] width 223 height 19
click at [333, 386] on input "Approach/driveway/Access Trail/Road" at bounding box center [339, 381] width 11 height 11
checkbox input "false"
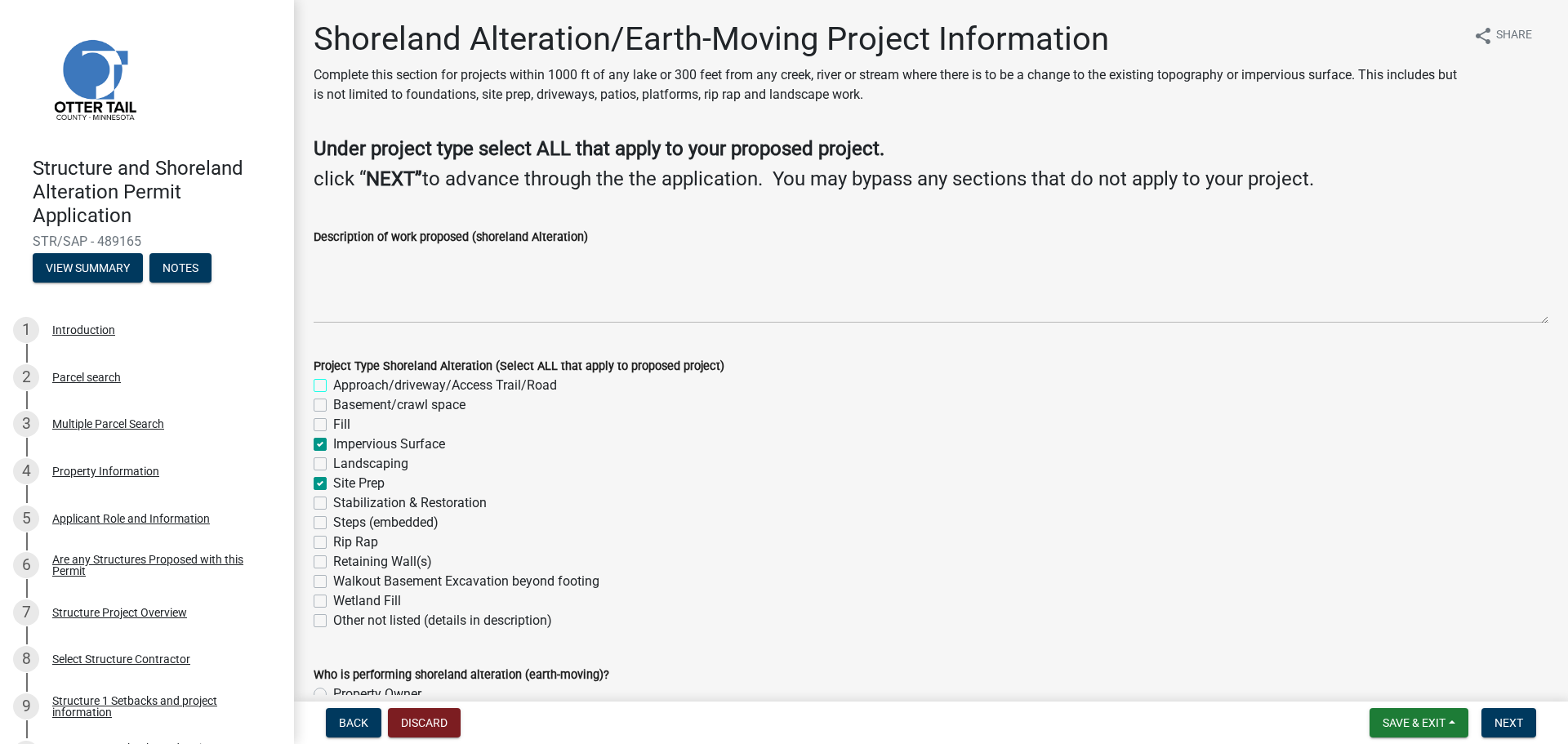
checkbox input "false"
checkbox input "true"
checkbox input "false"
checkbox input "true"
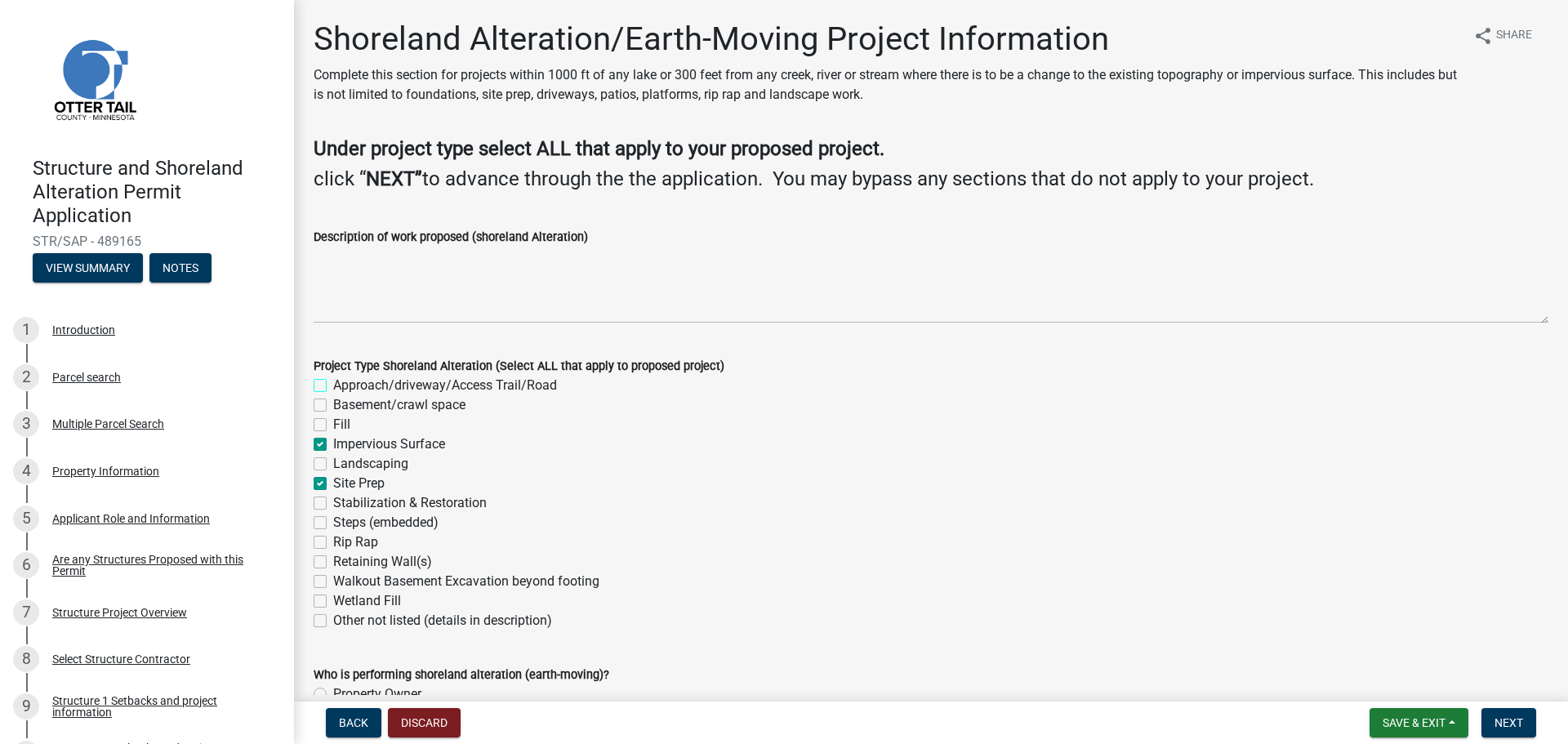
checkbox input "false"
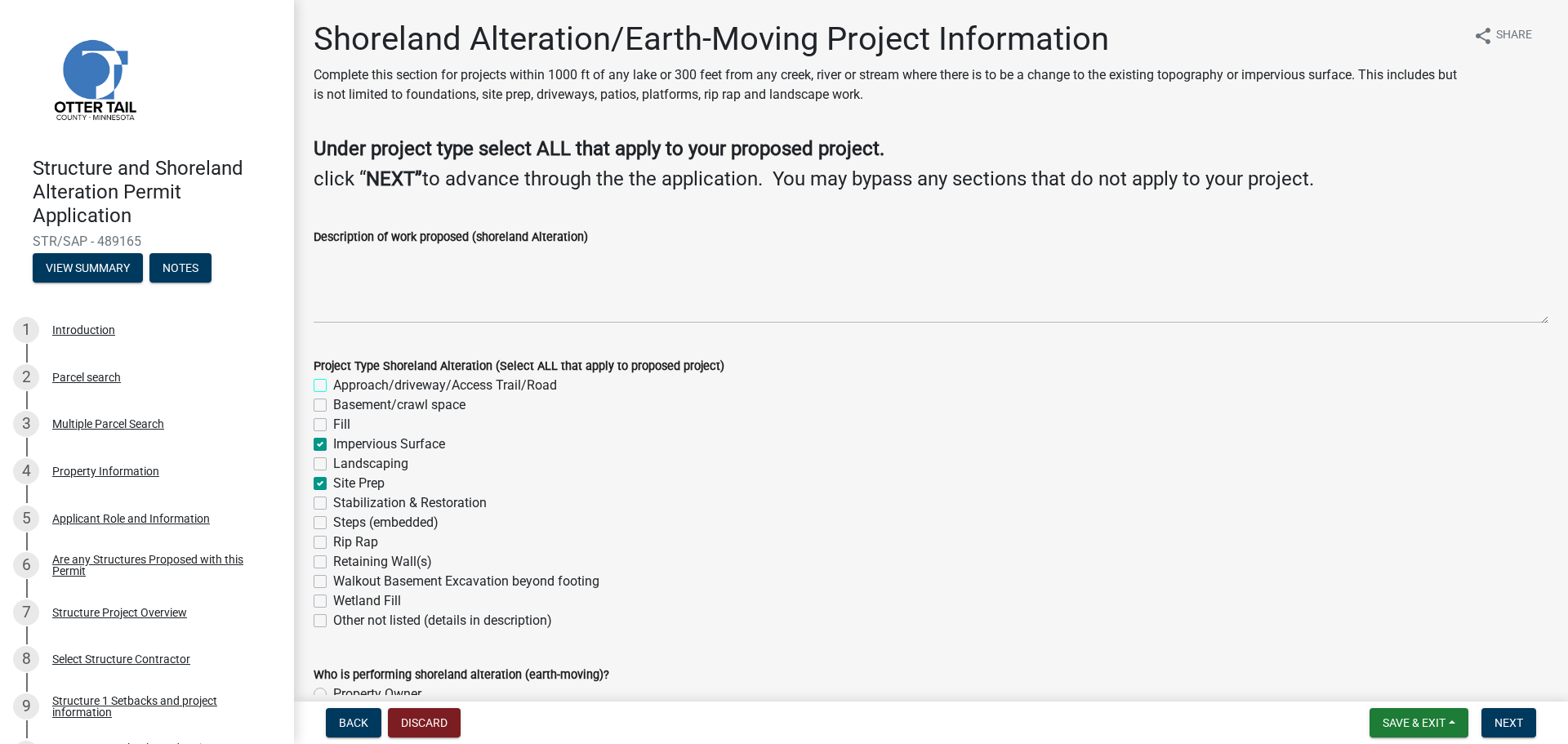
checkbox input "false"
click at [333, 447] on label "Impervious Surface" at bounding box center [389, 443] width 112 height 19
click at [333, 445] on input "Impervious Surface" at bounding box center [339, 440] width 11 height 11
checkbox input "false"
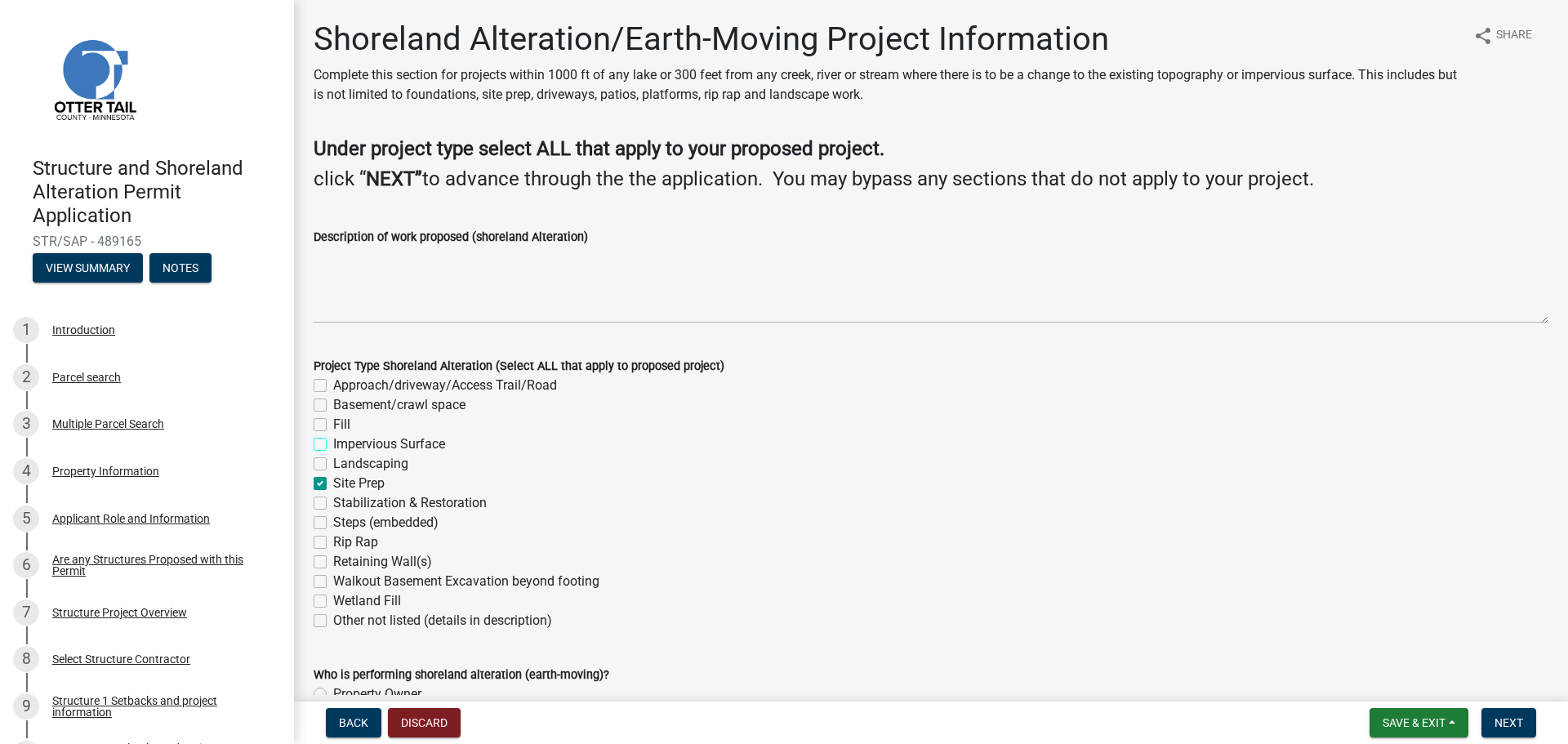
checkbox input "false"
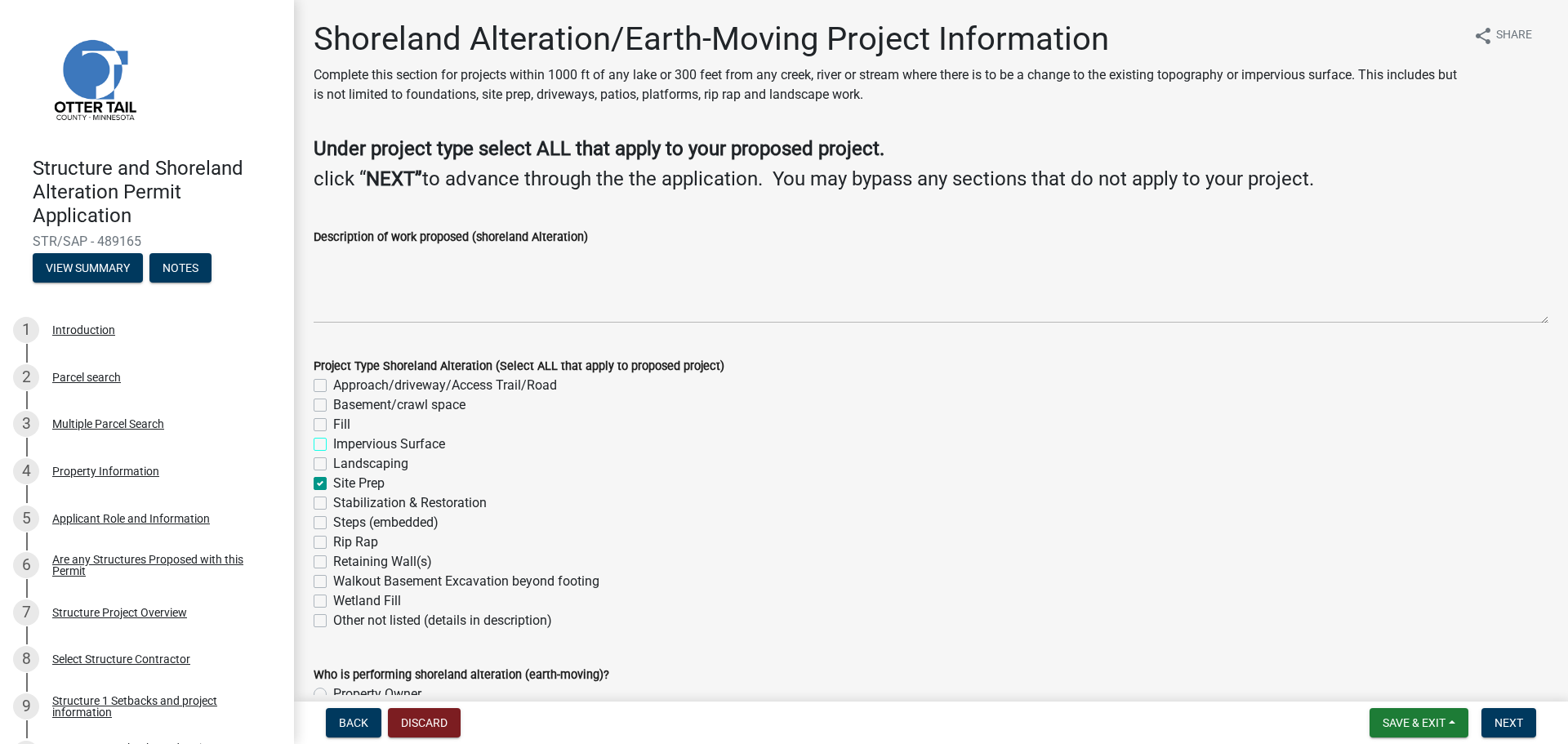
checkbox input "true"
checkbox input "false"
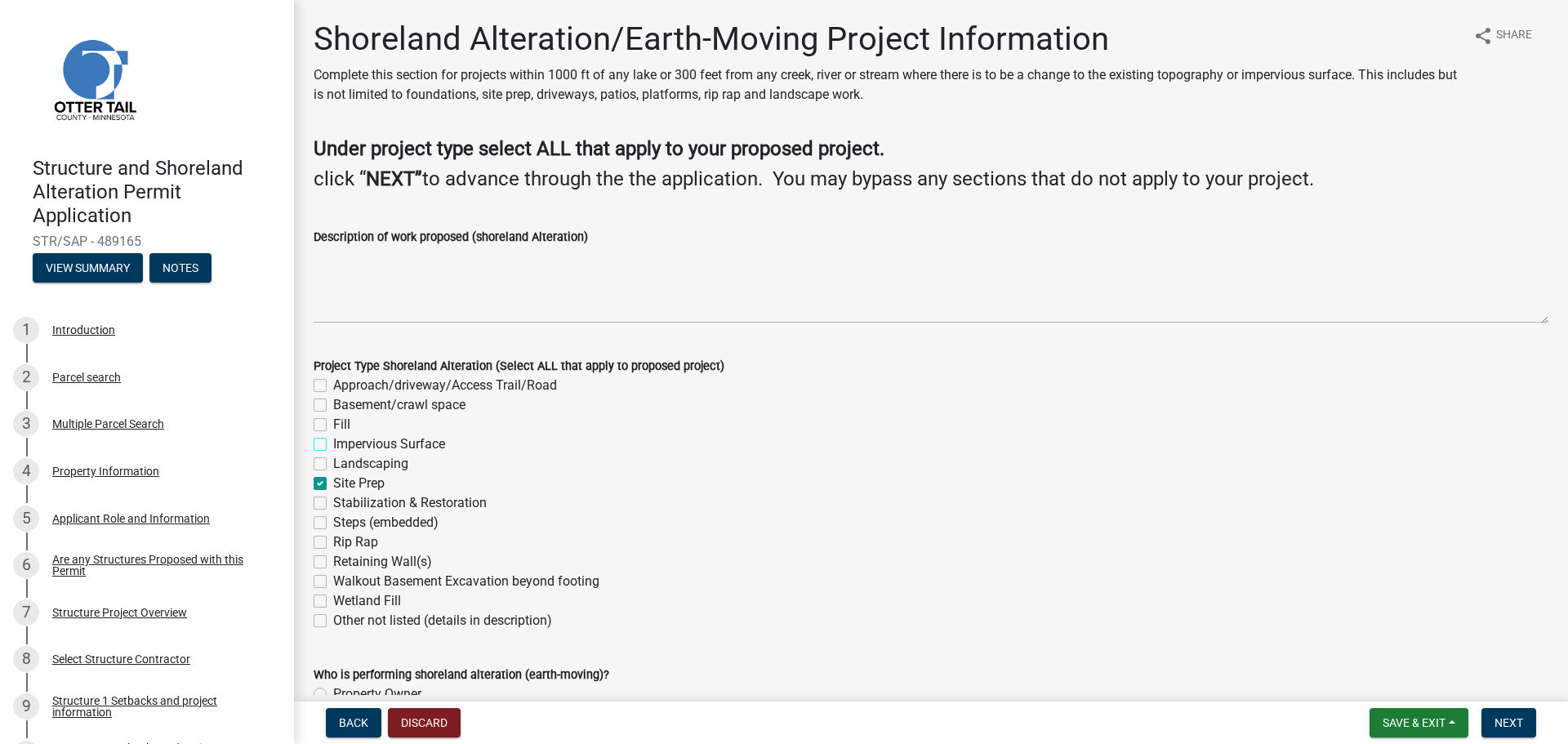
checkbox input "false"
click at [333, 487] on label "Site Prep" at bounding box center [359, 483] width 51 height 19
click at [333, 485] on input "Site Prep" at bounding box center [339, 479] width 11 height 11
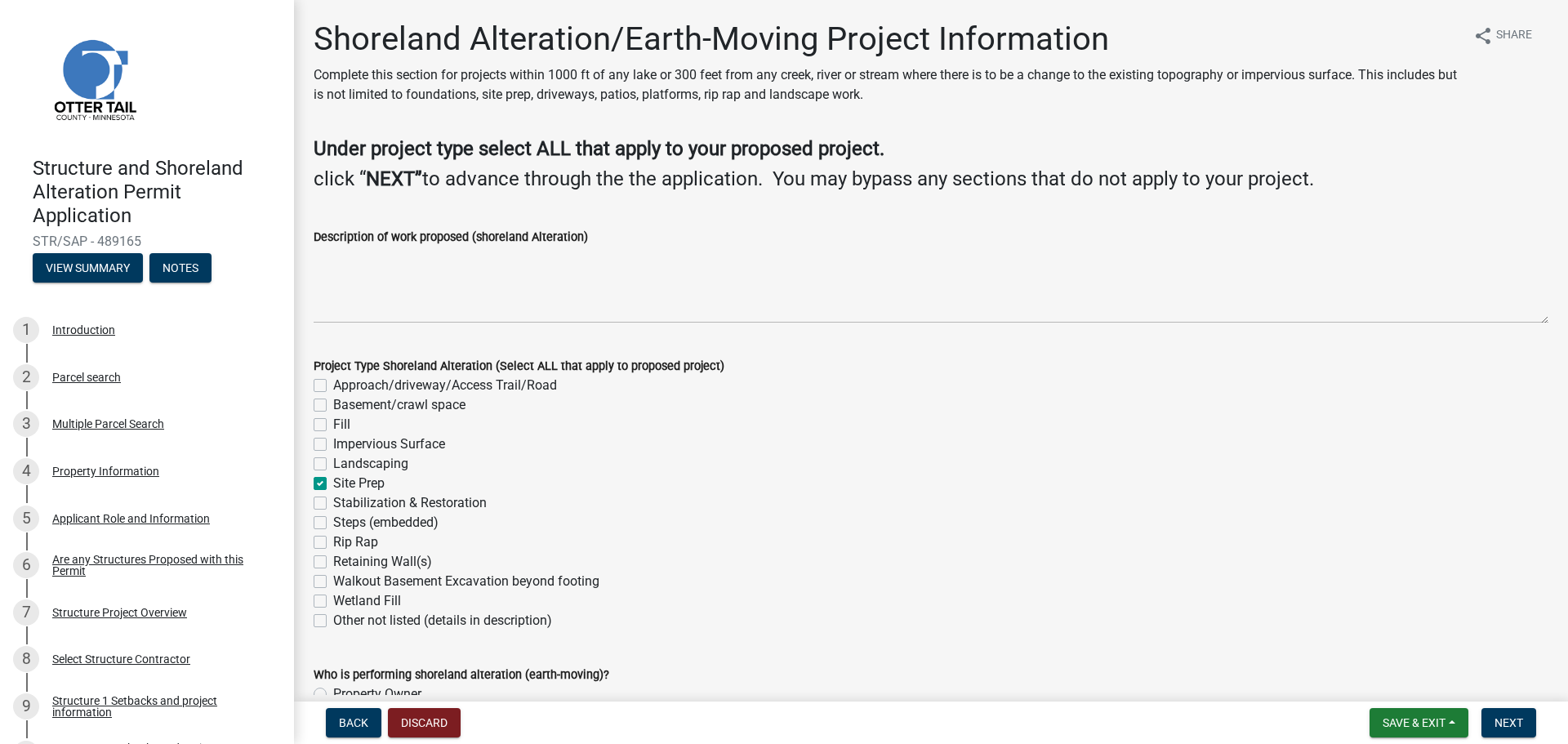
checkbox input "false"
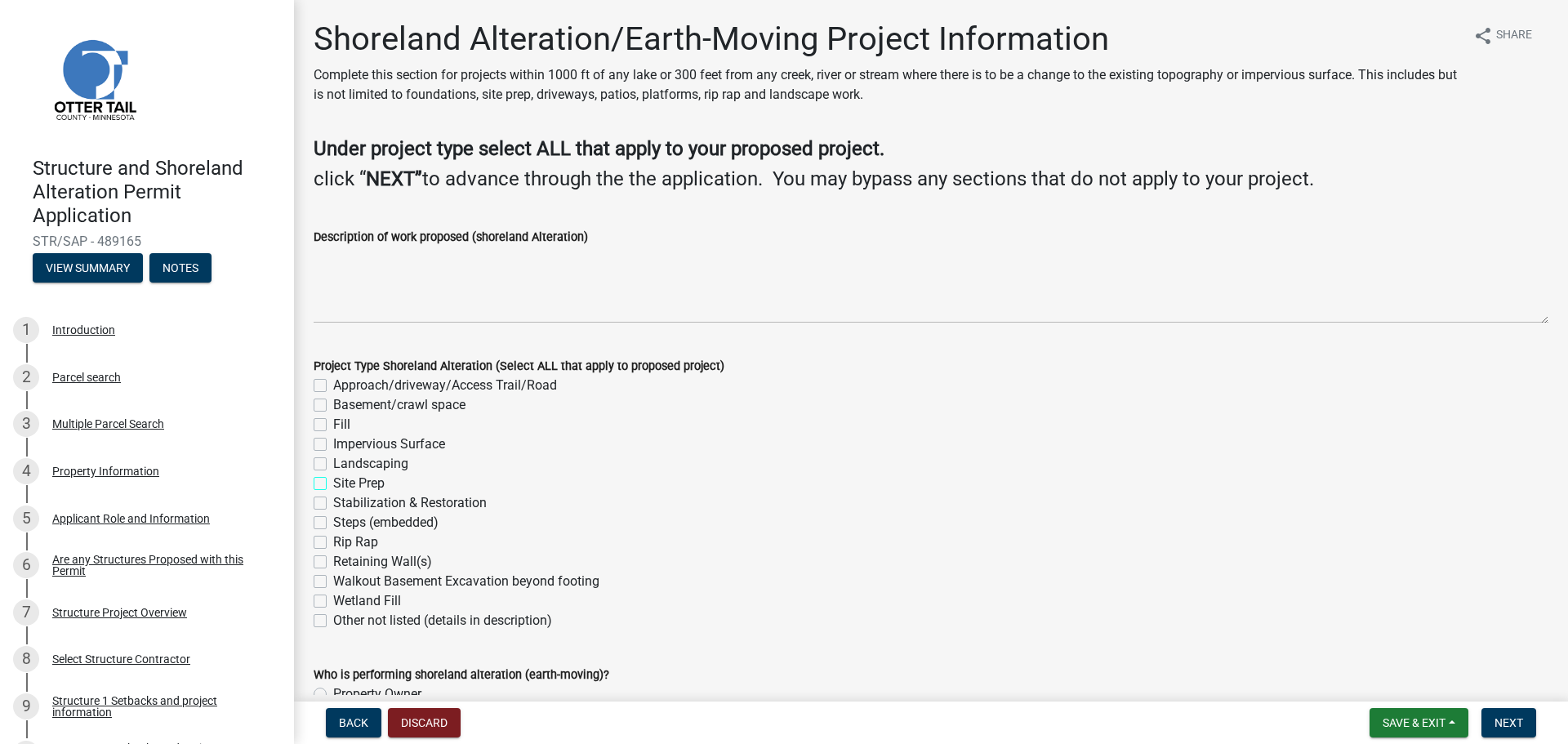
checkbox input "false"
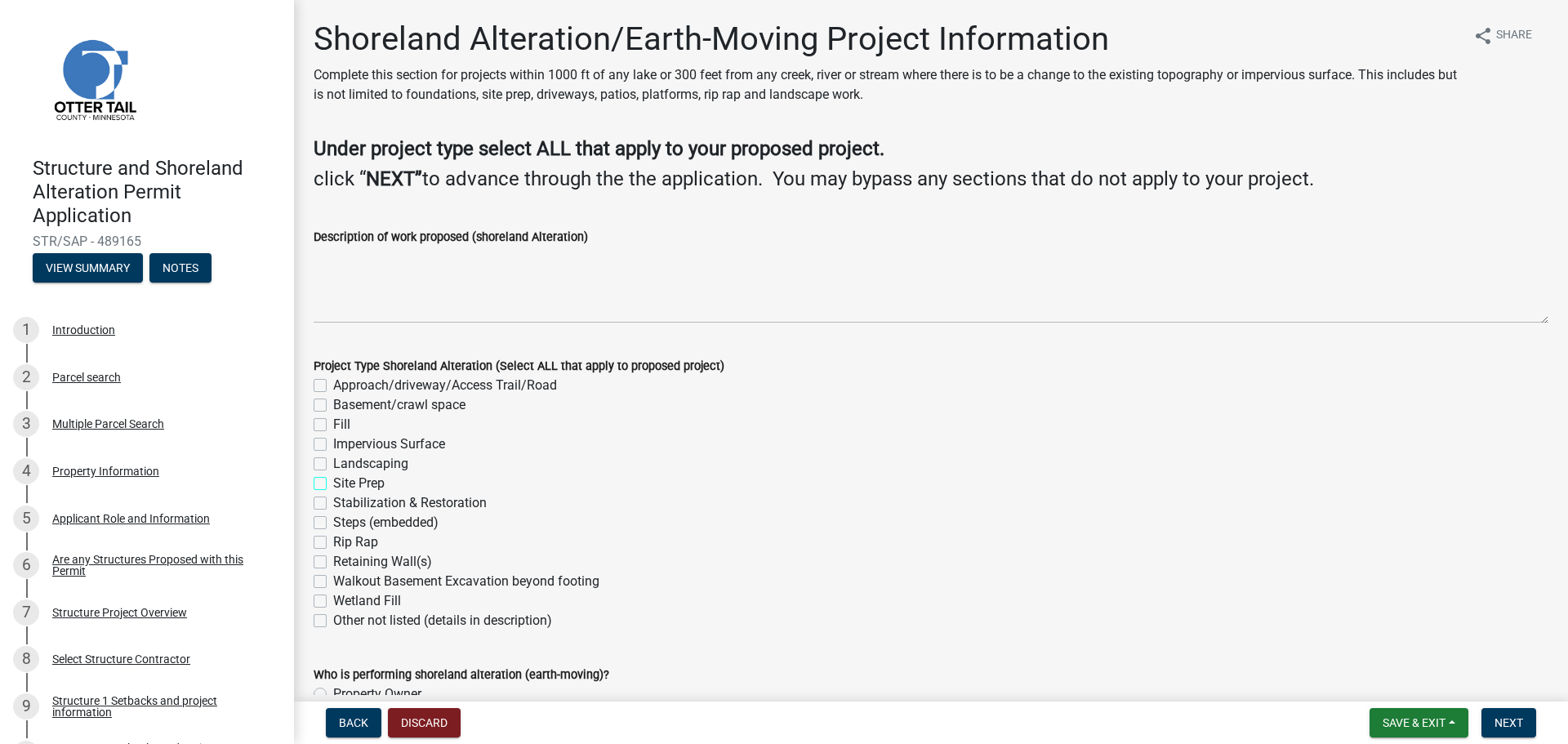
checkbox input "false"
click at [333, 386] on label "Approach/driveway/Access Trail/Road" at bounding box center [445, 385] width 223 height 19
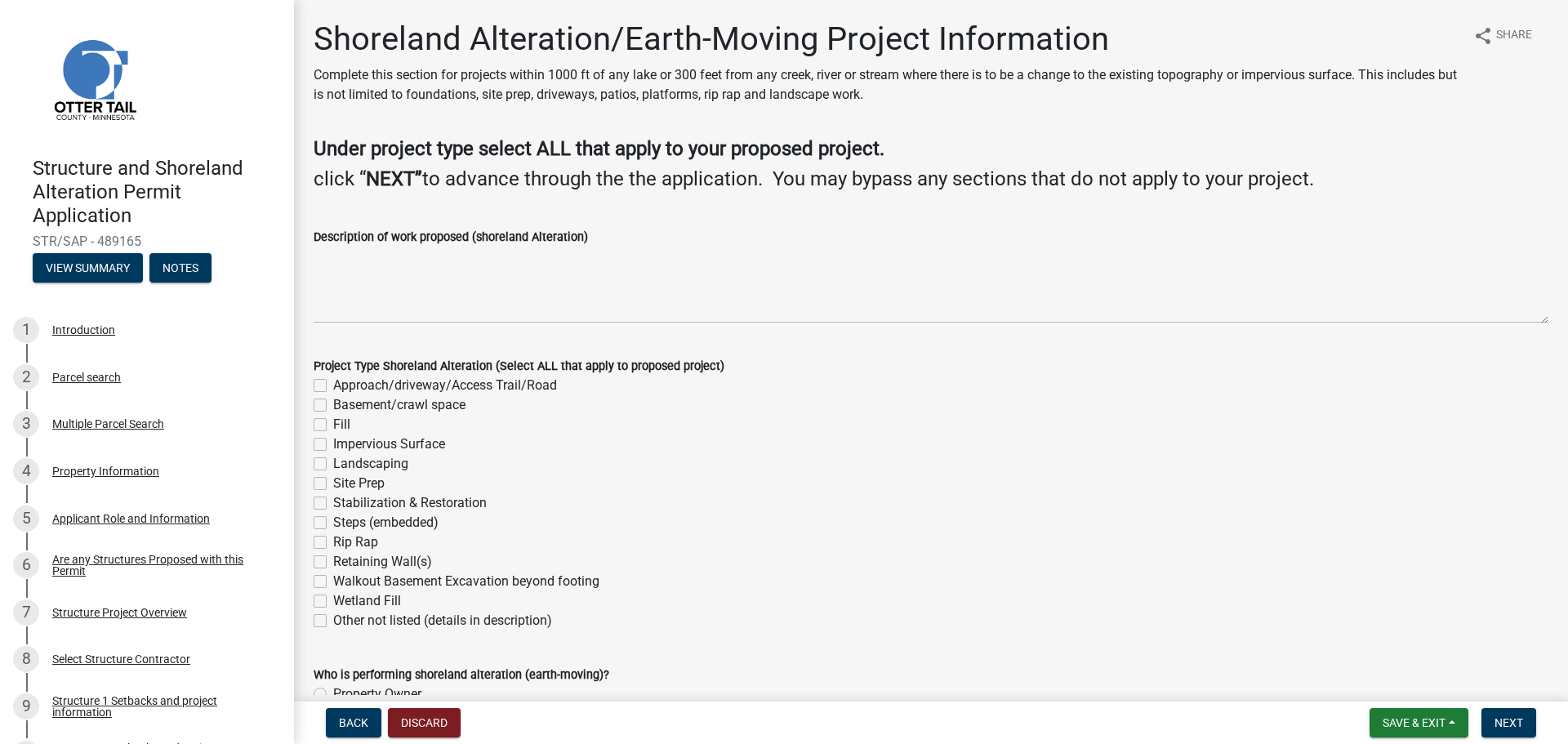
click at [333, 386] on input "Approach/driveway/Access Trail/Road" at bounding box center [339, 381] width 11 height 11
checkbox input "true"
checkbox input "false"
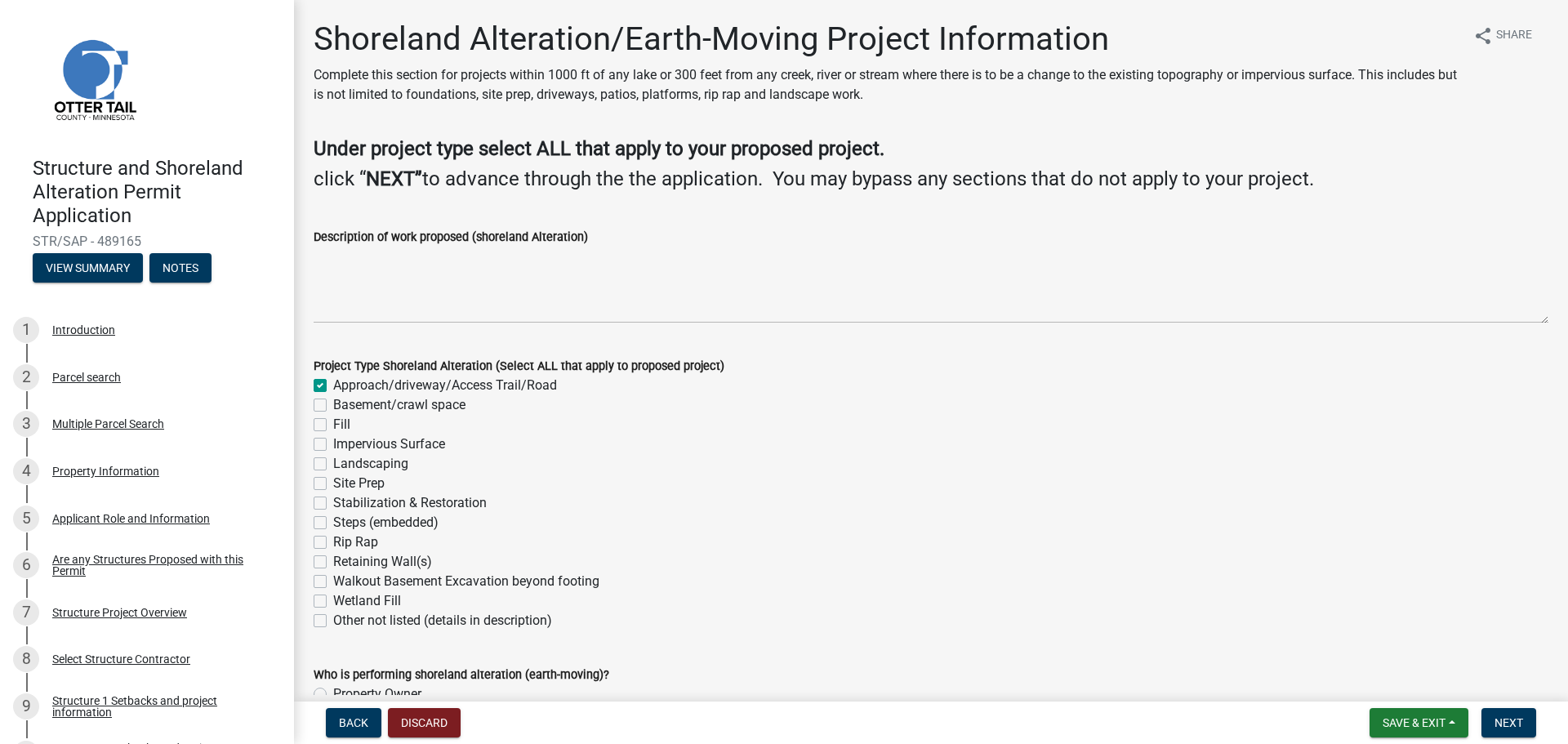
checkbox input "false"
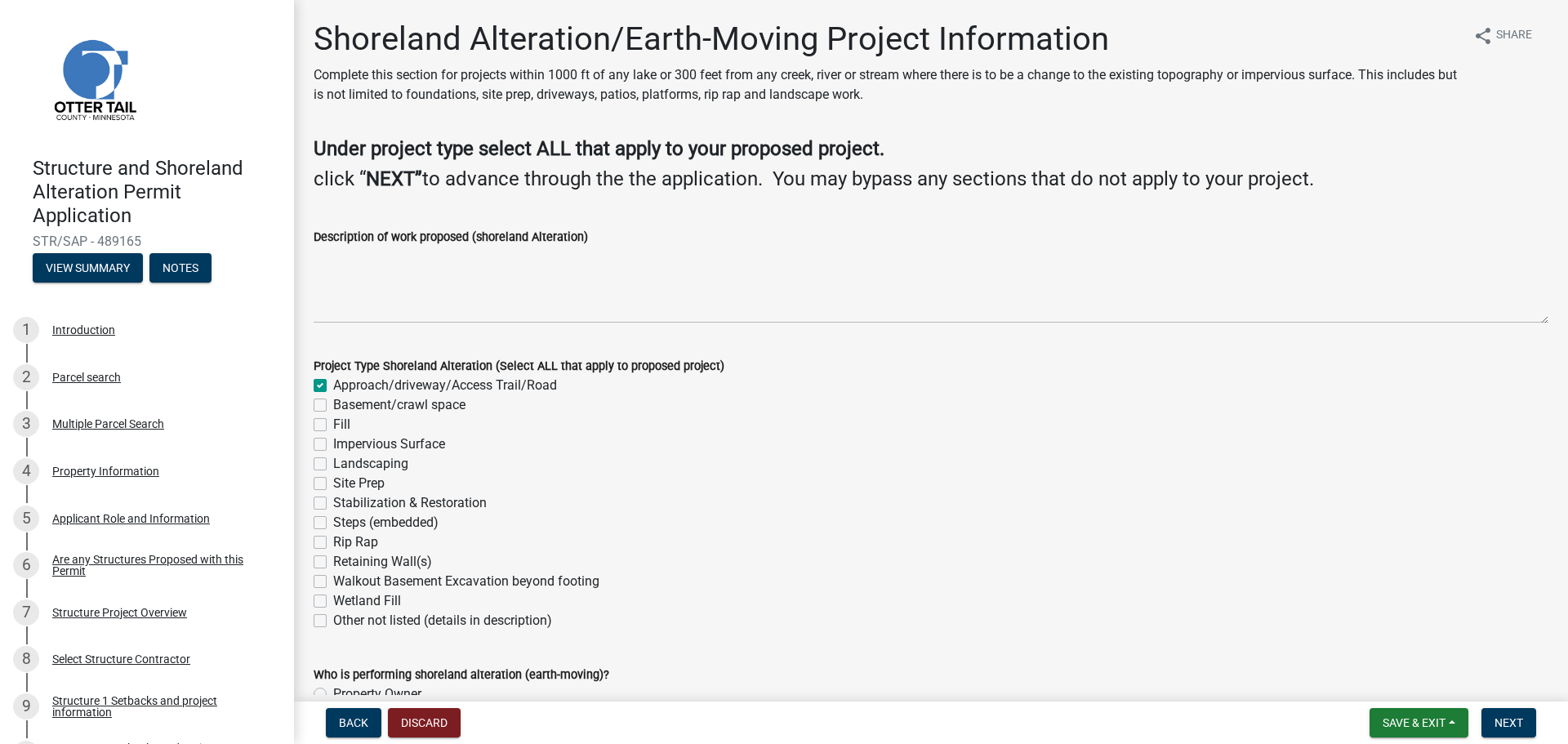
checkbox input "false"
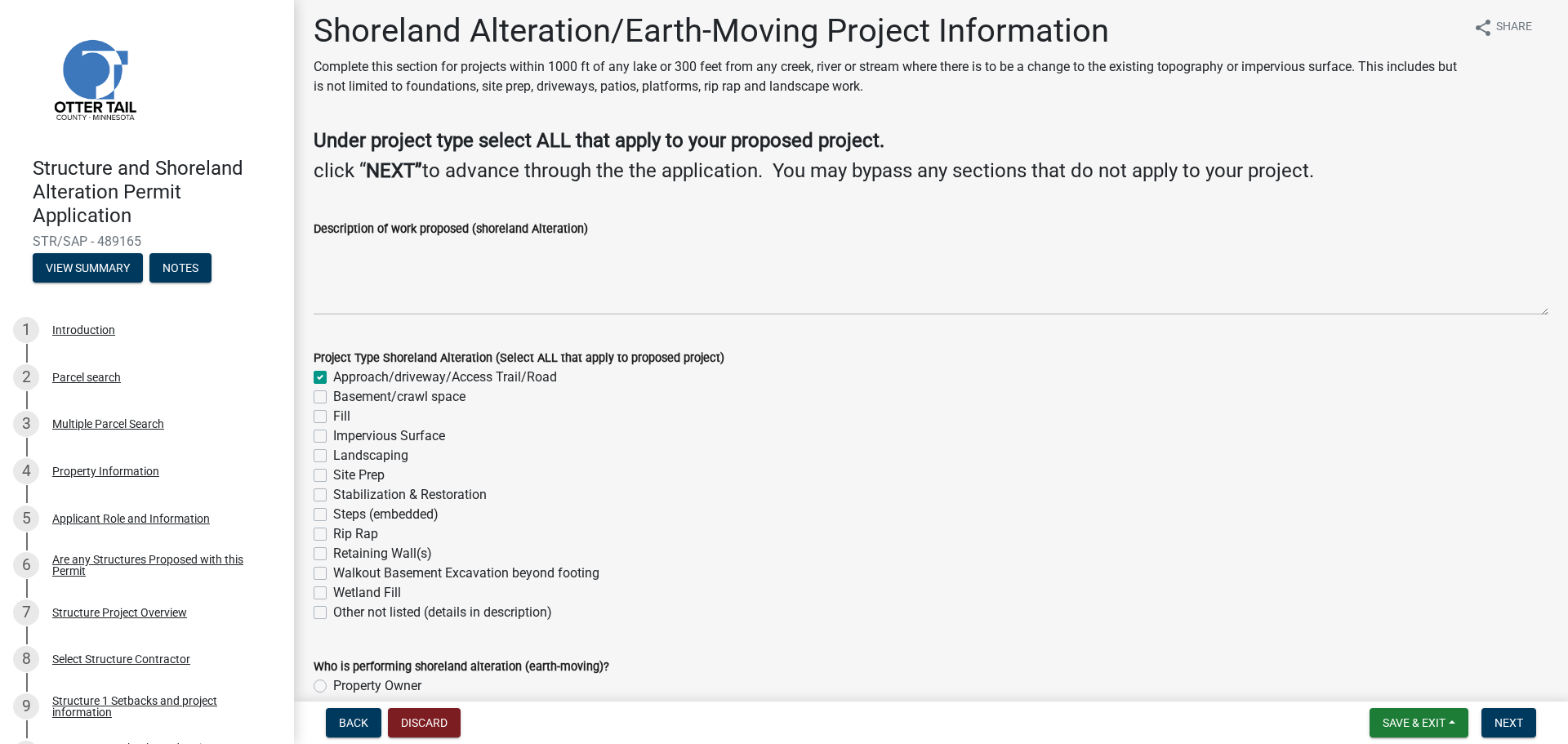
scroll to position [11, 0]
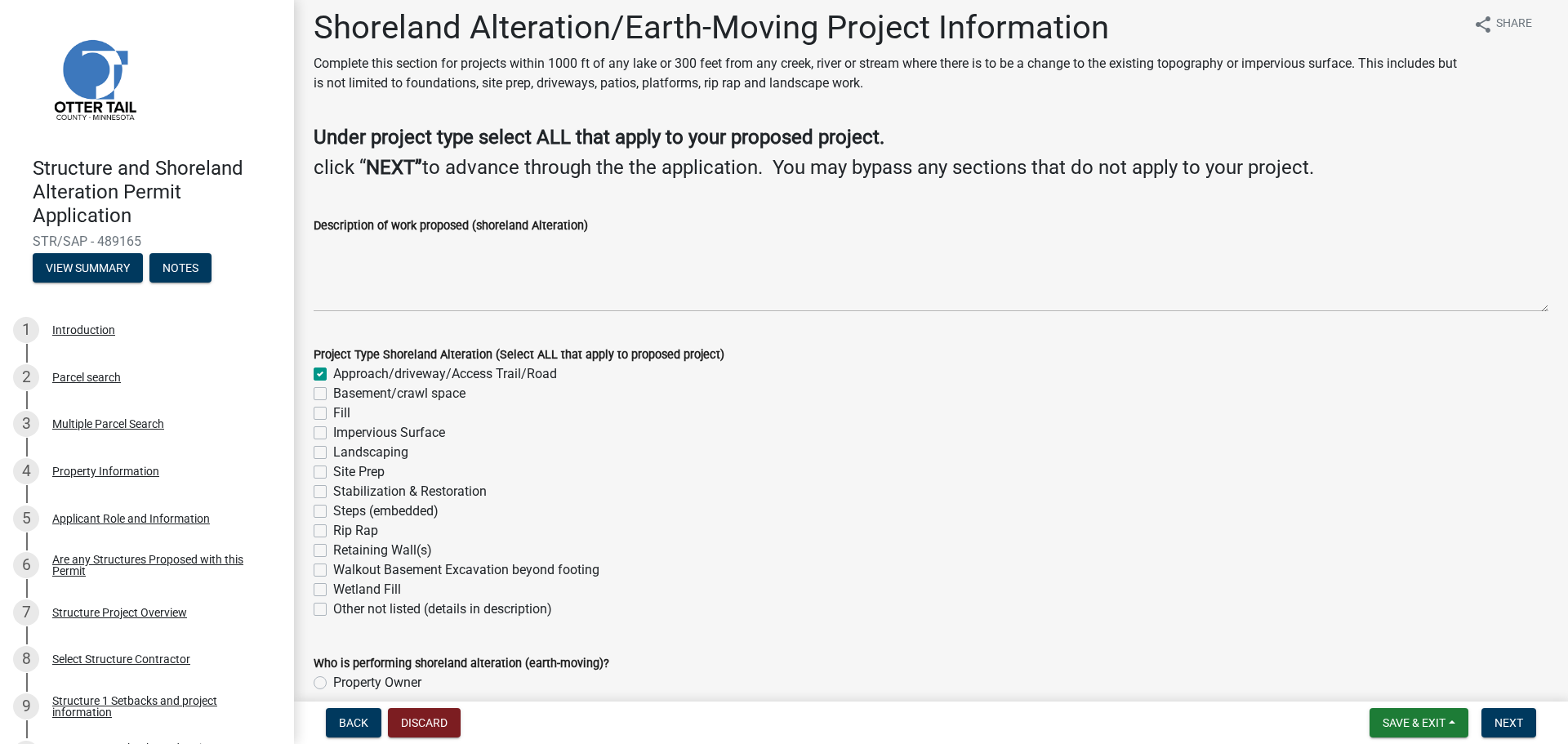
click at [333, 431] on label "Impervious Surface" at bounding box center [389, 432] width 112 height 19
click at [333, 431] on input "Impervious Surface" at bounding box center [339, 429] width 11 height 11
checkbox input "true"
checkbox input "false"
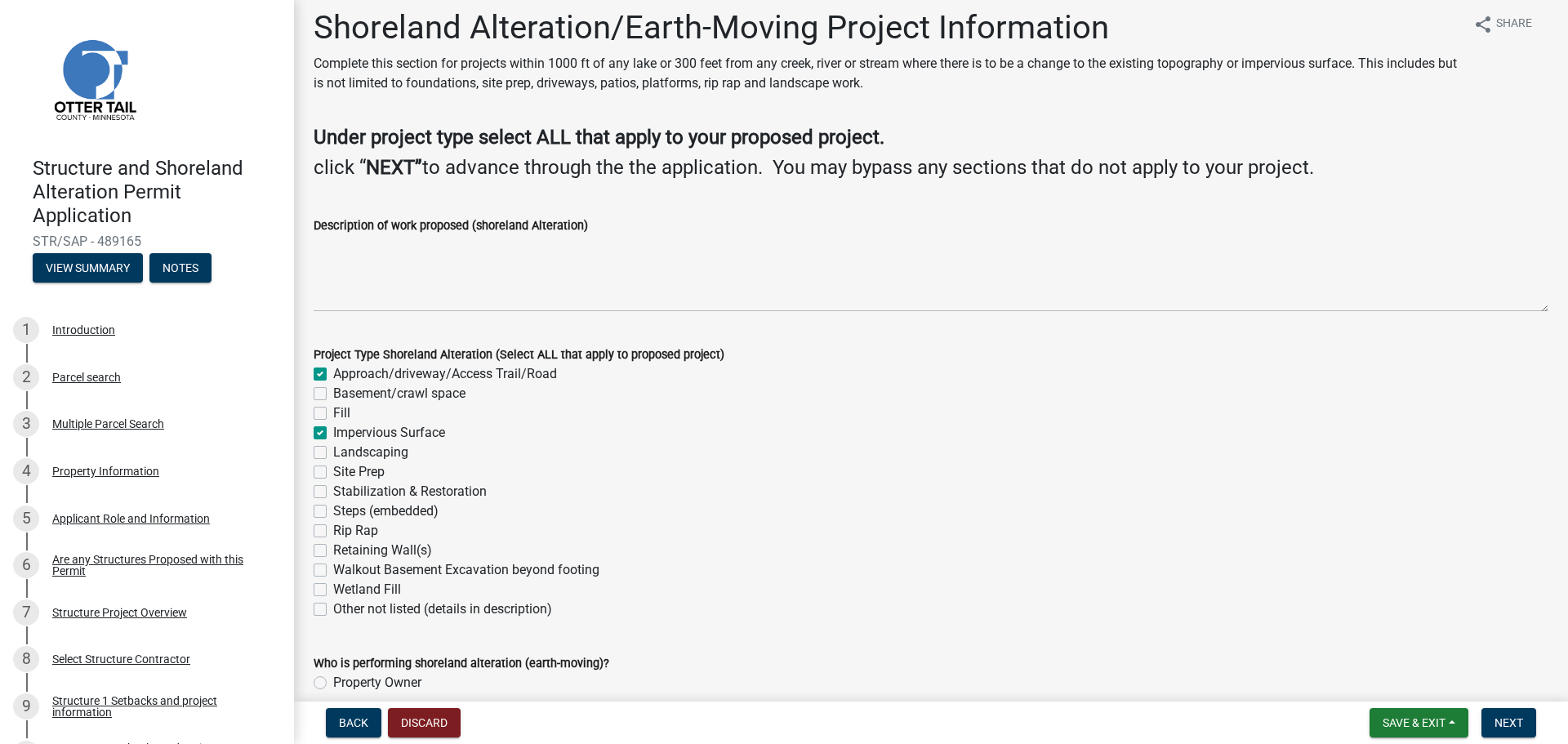
checkbox input "false"
checkbox input "true"
checkbox input "false"
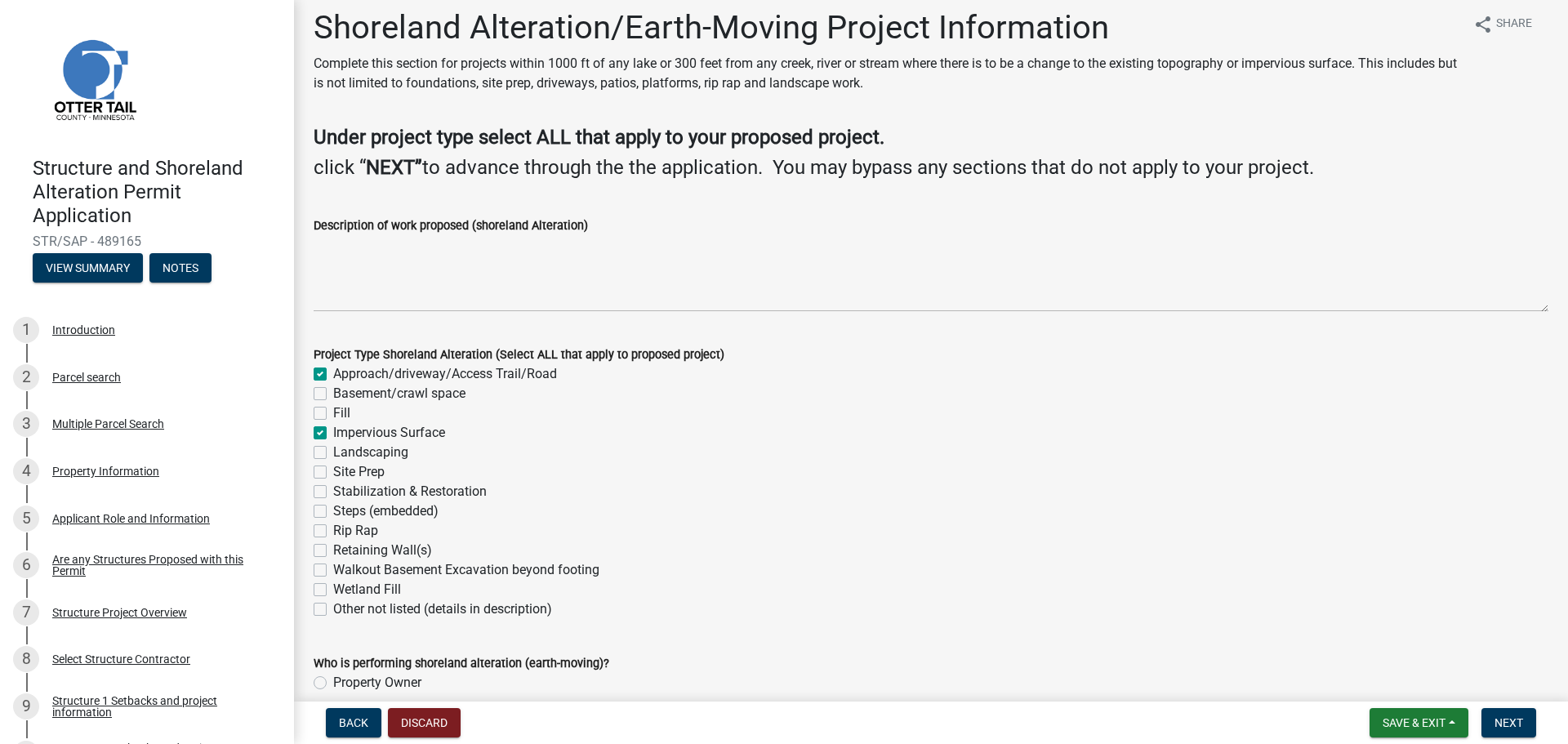
checkbox input "false"
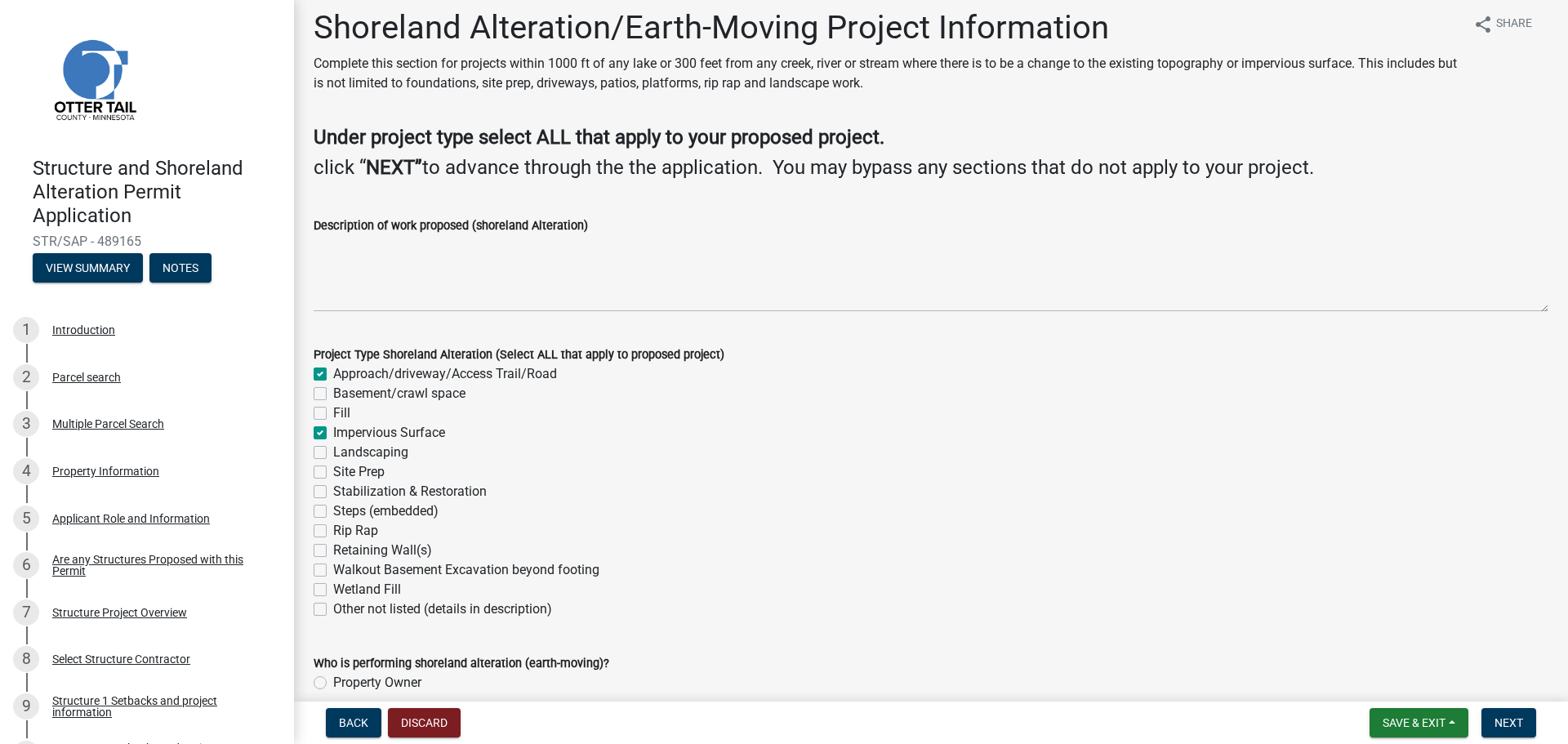
checkbox input "false"
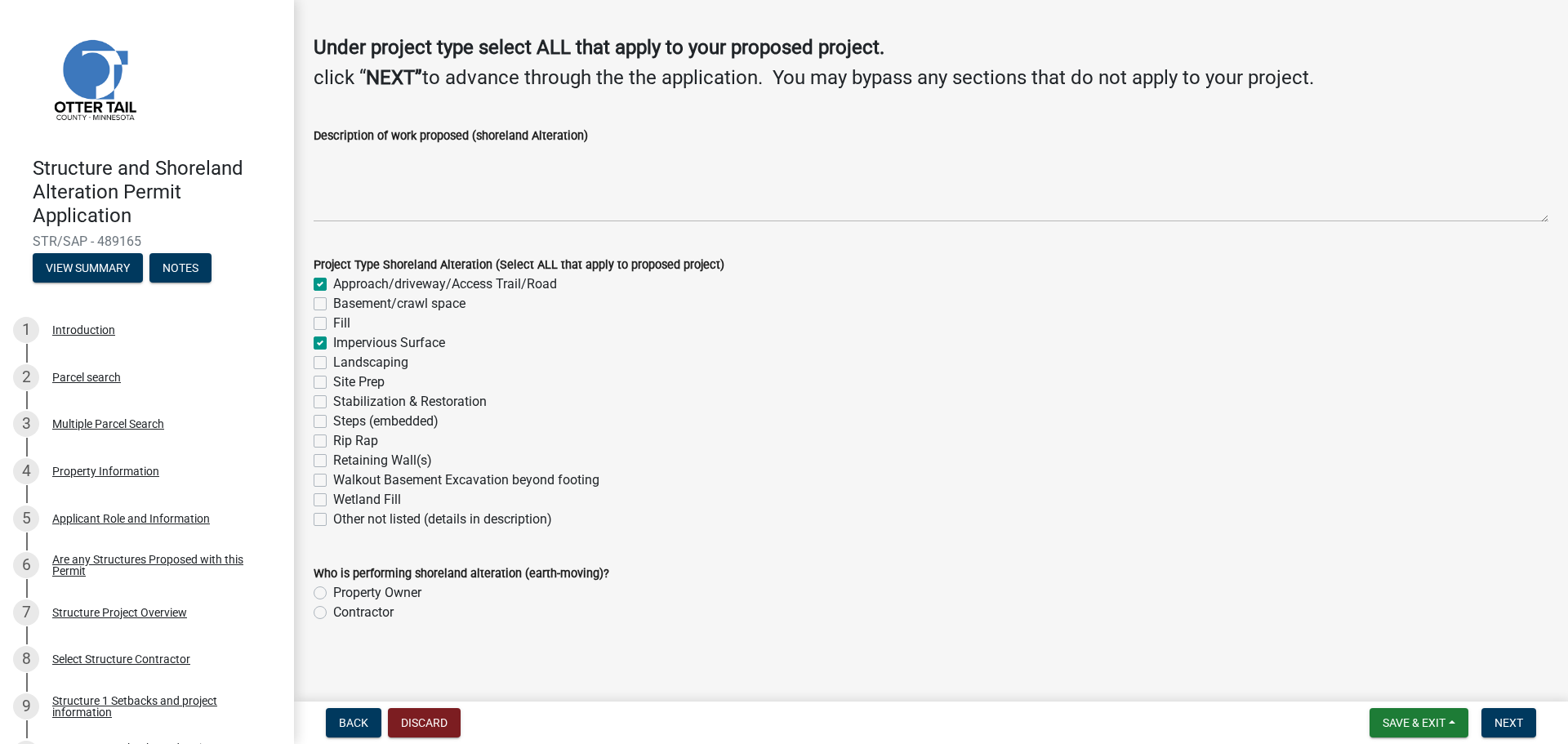
scroll to position [107, 0]
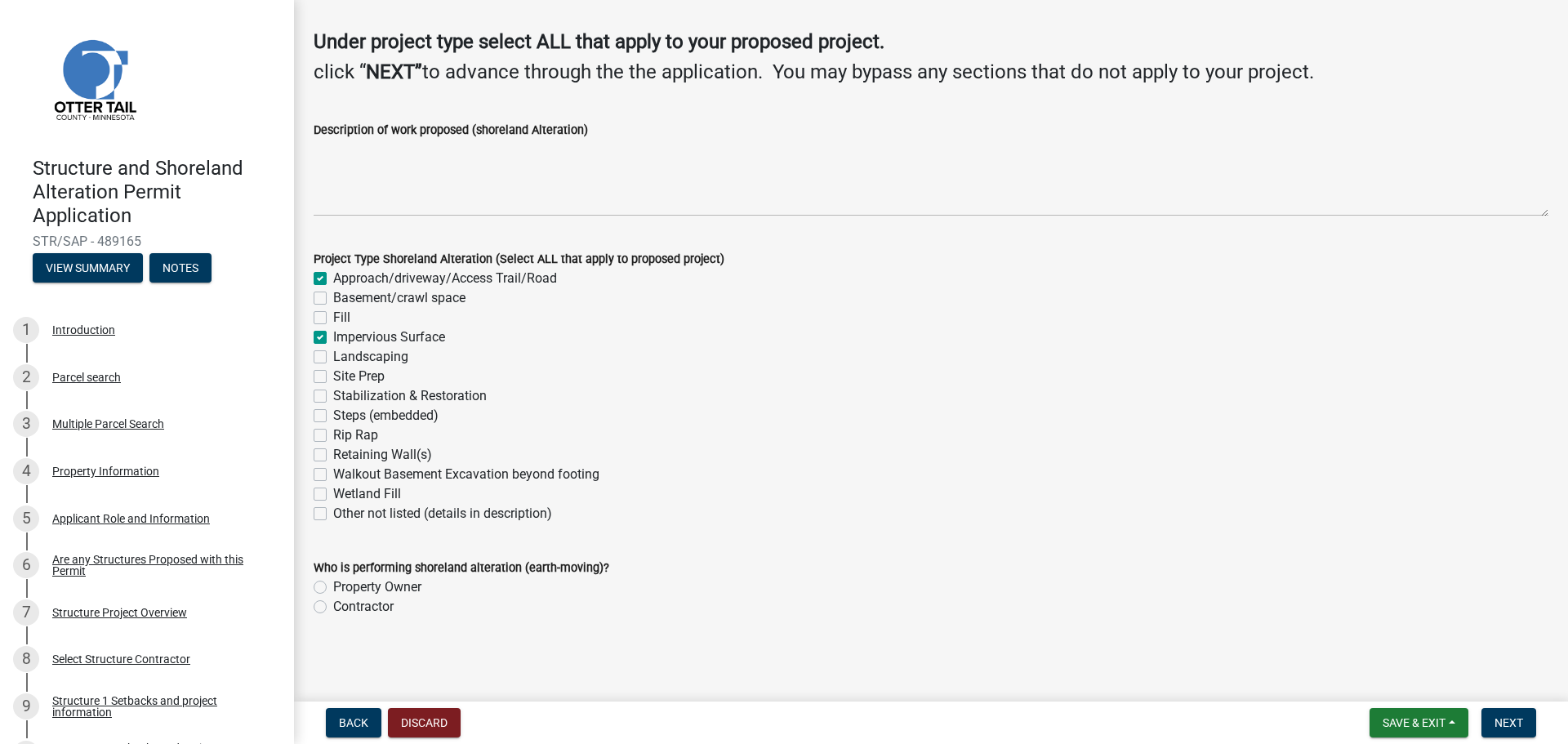
click at [321, 613] on div "Contractor" at bounding box center [931, 607] width 1235 height 19
click at [333, 604] on label "Contractor" at bounding box center [364, 607] width 60 height 19
click at [333, 604] on input "Contractor" at bounding box center [339, 603] width 11 height 11
radio input "true"
click at [1504, 720] on span "Next" at bounding box center [1508, 723] width 28 height 13
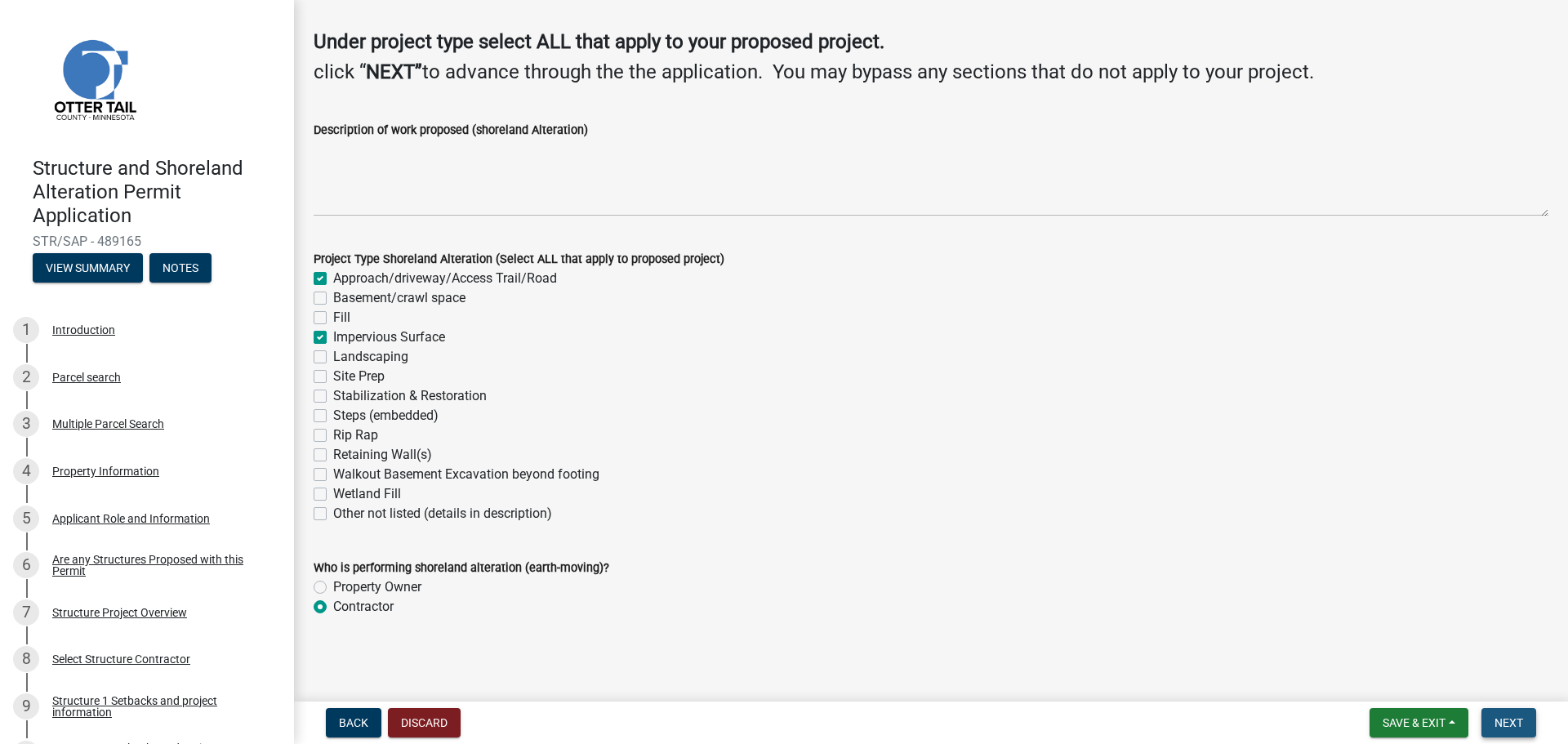
scroll to position [0, 0]
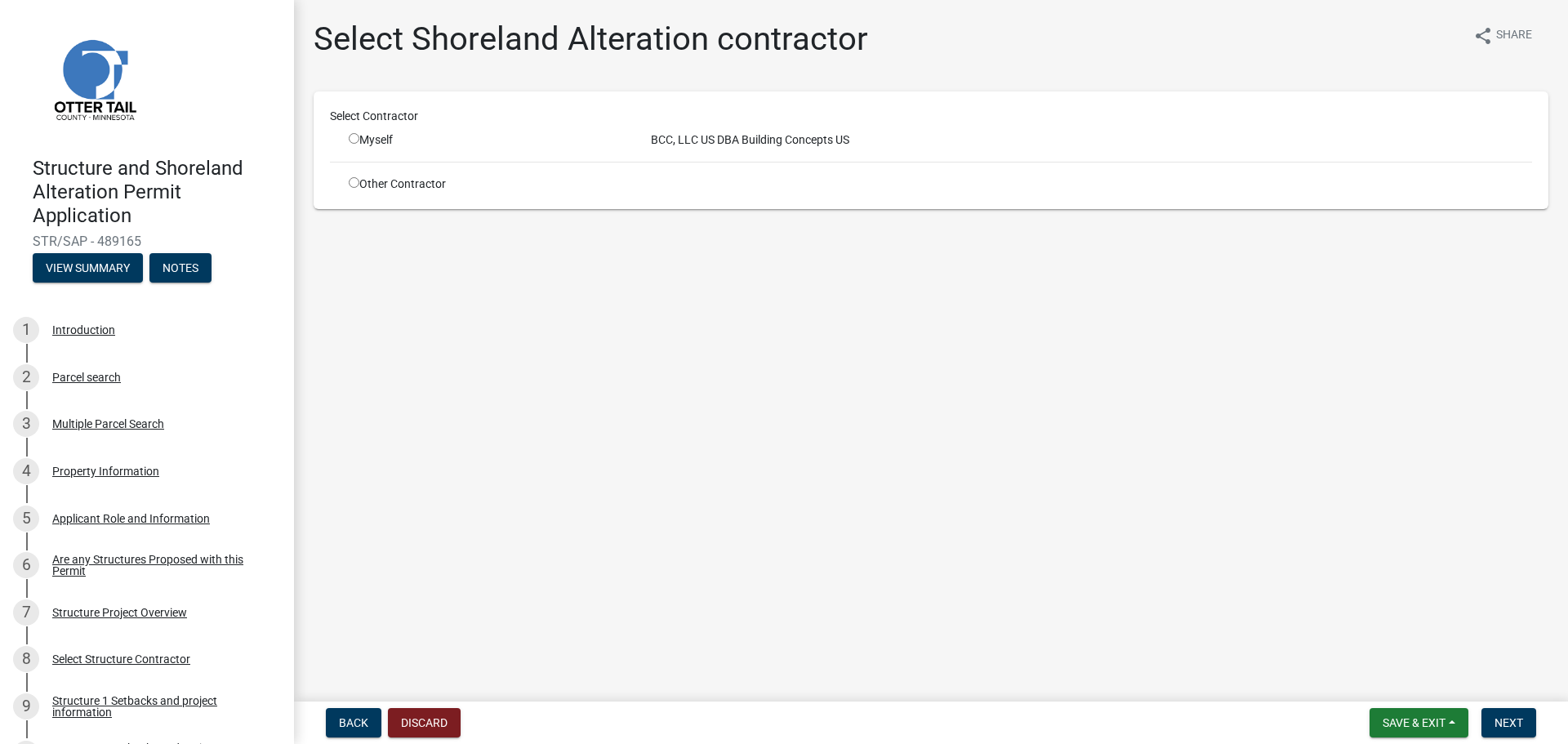
click at [354, 183] on input "radio" at bounding box center [354, 182] width 11 height 11
radio input "true"
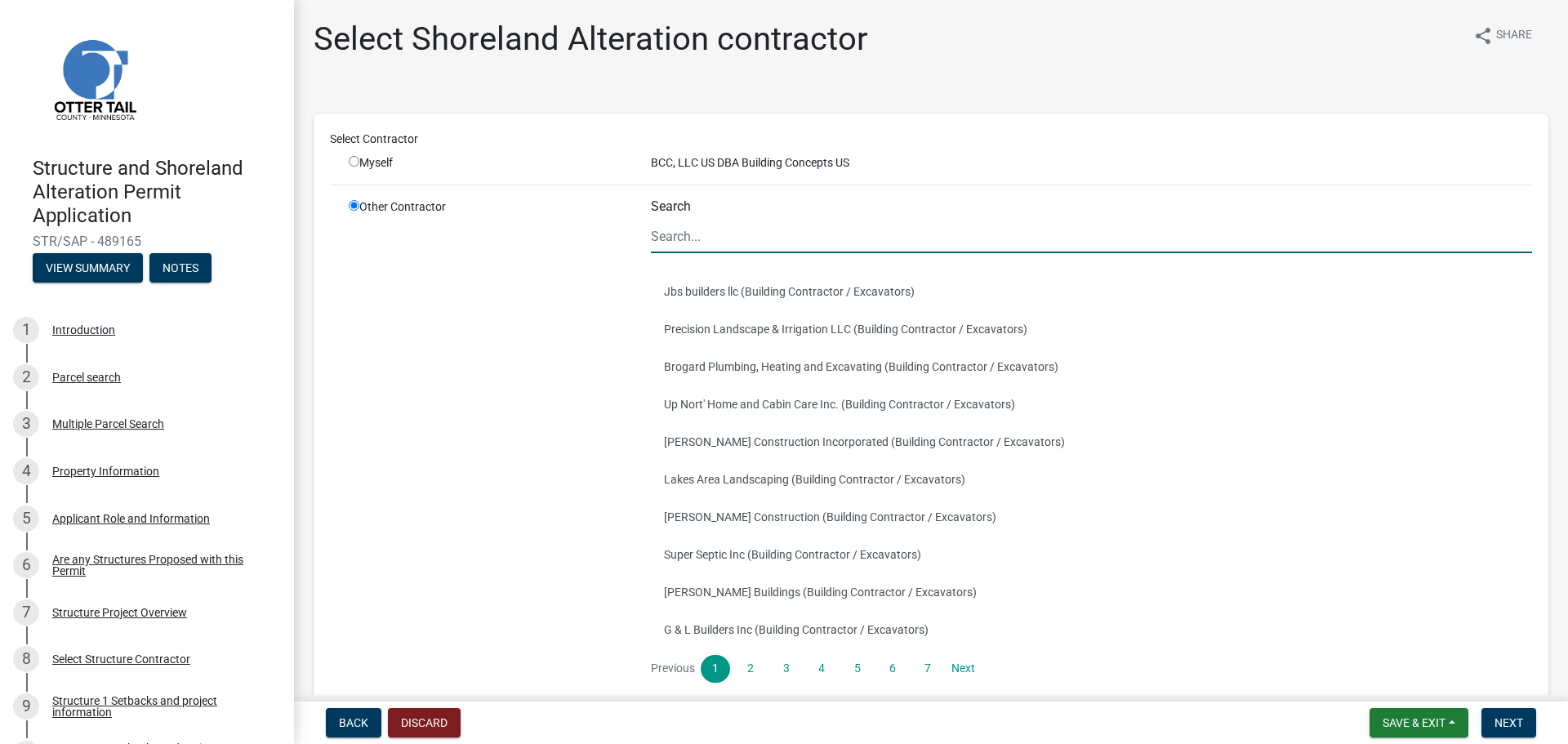
click at [699, 244] on input "Search" at bounding box center [1091, 236] width 881 height 34
type input "[PERSON_NAME]"
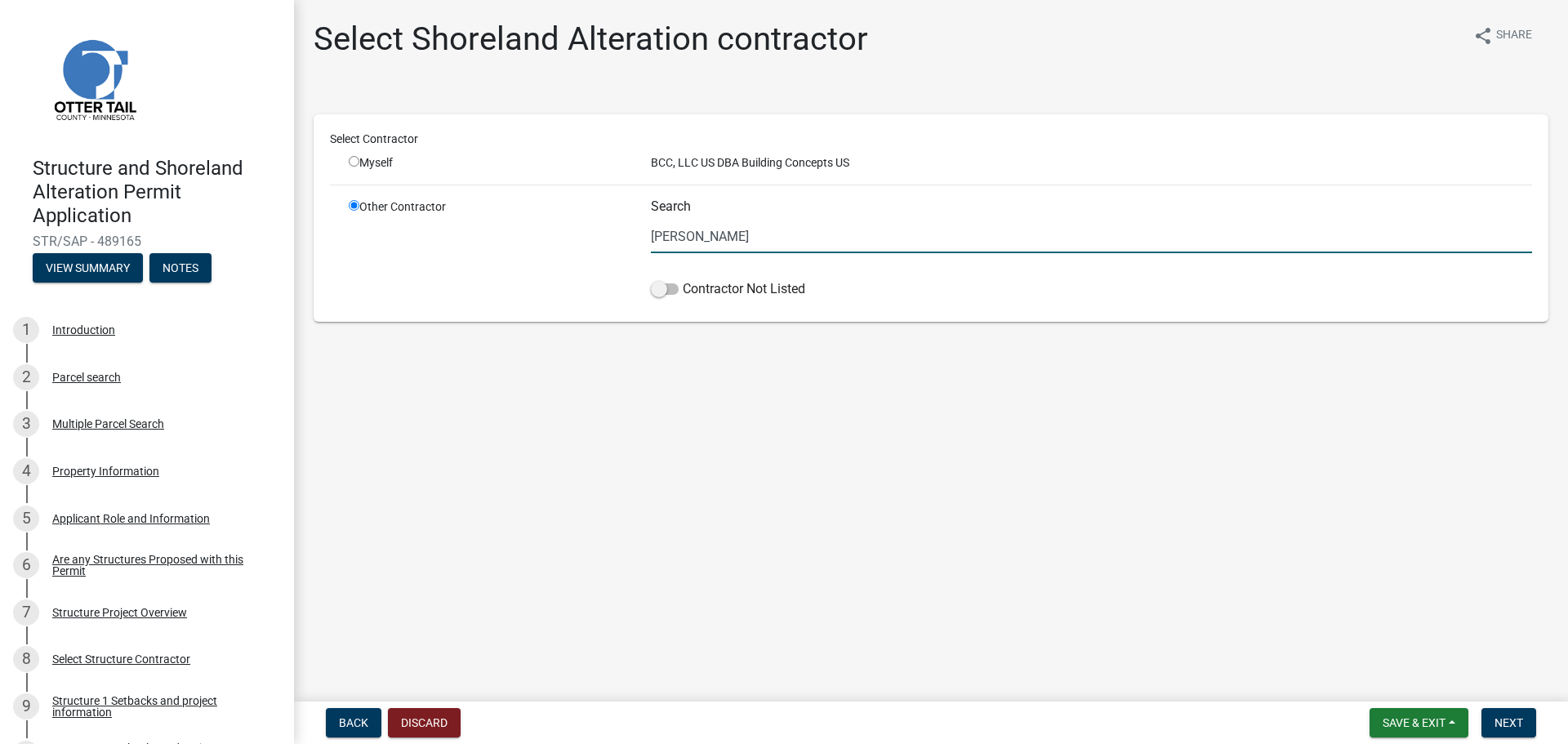
drag, startPoint x: 698, startPoint y: 240, endPoint x: 620, endPoint y: 240, distance: 78.0
click at [620, 240] on div "Other Contractor Search [PERSON_NAME] Contractor Not Listed" at bounding box center [940, 252] width 1207 height 107
type input "M"
type input "[PERSON_NAME], Inc"
click at [670, 293] on span at bounding box center [664, 289] width 27 height 11
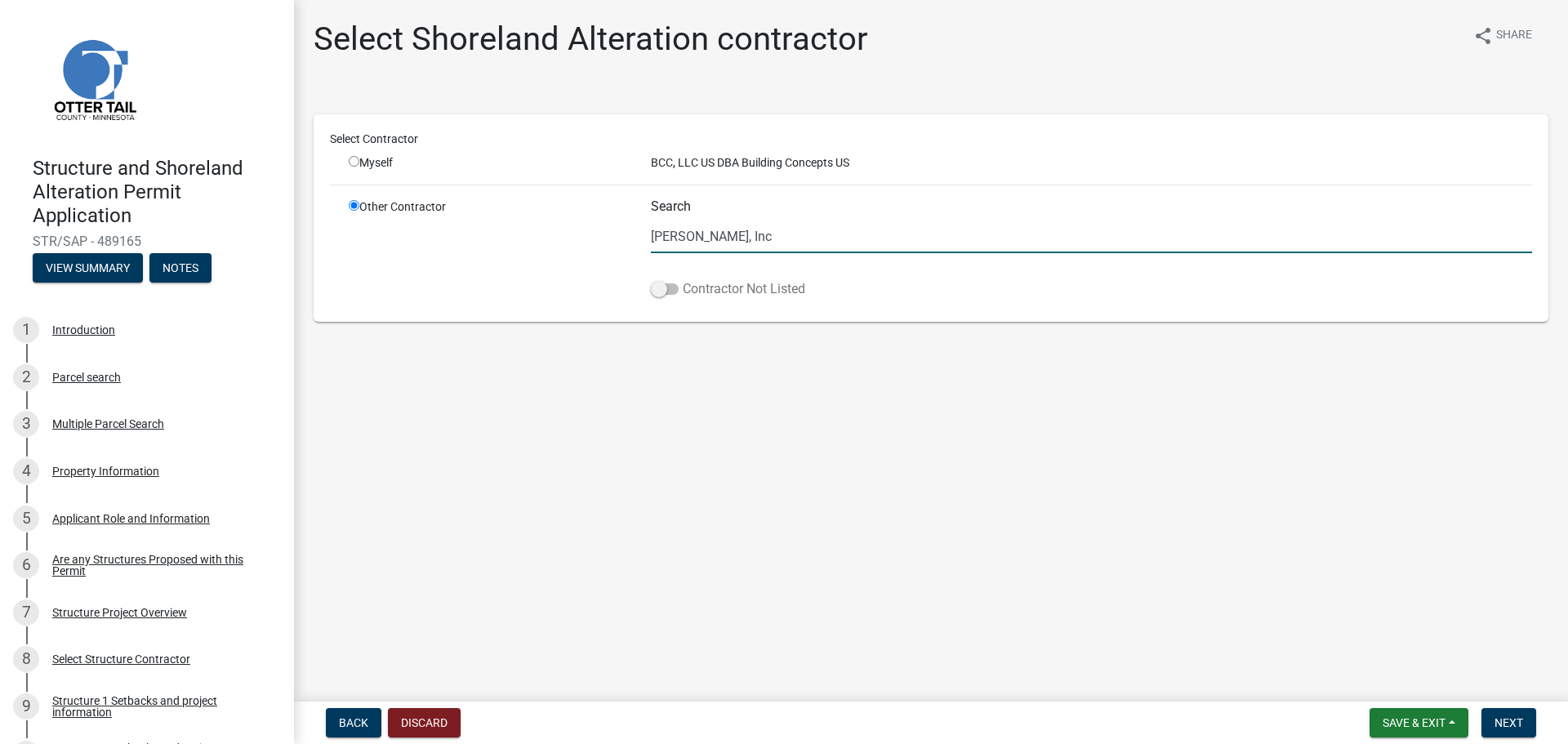
click at [682, 279] on input "Contractor Not Listed" at bounding box center [682, 279] width 0 height 0
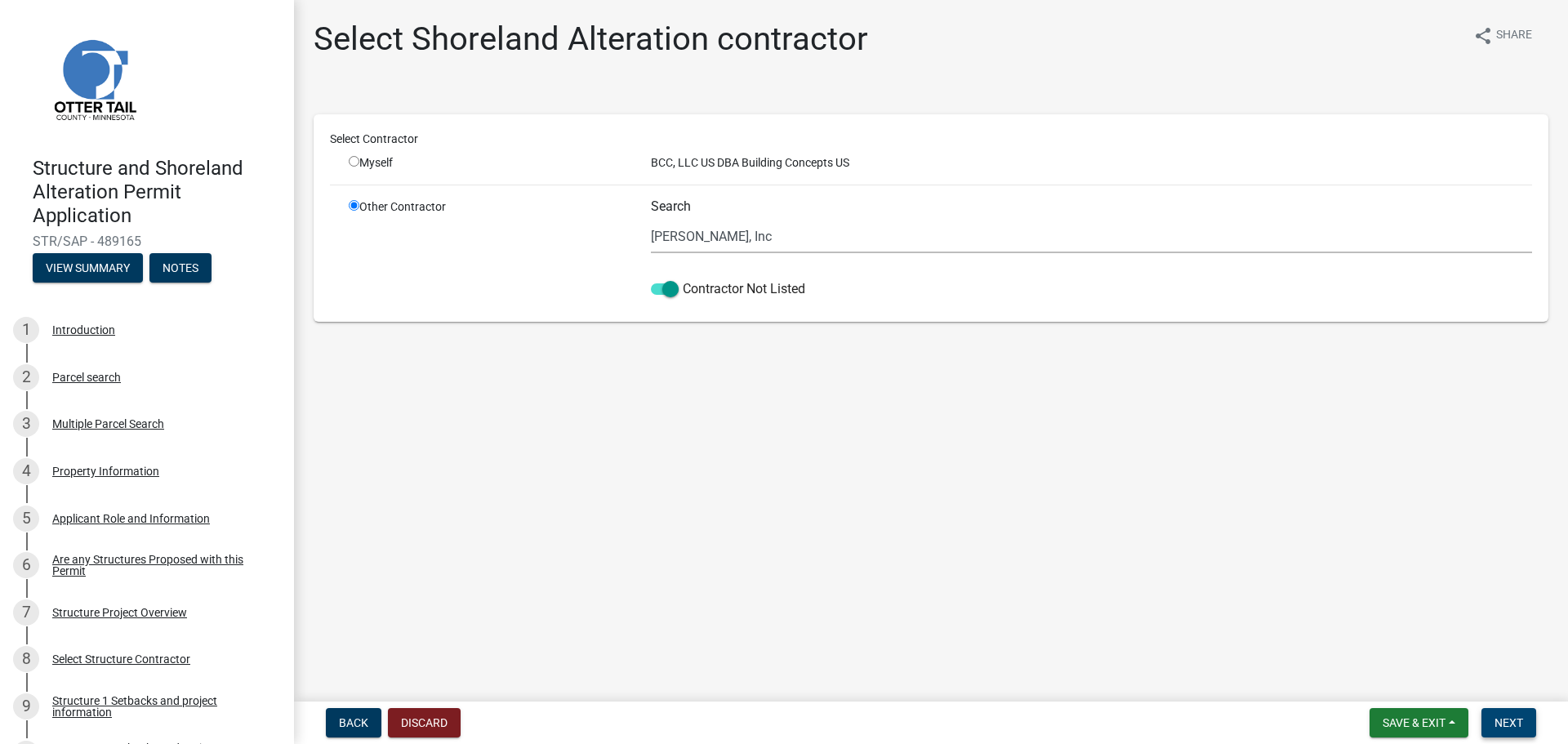
click at [1521, 718] on span "Next" at bounding box center [1508, 723] width 28 height 13
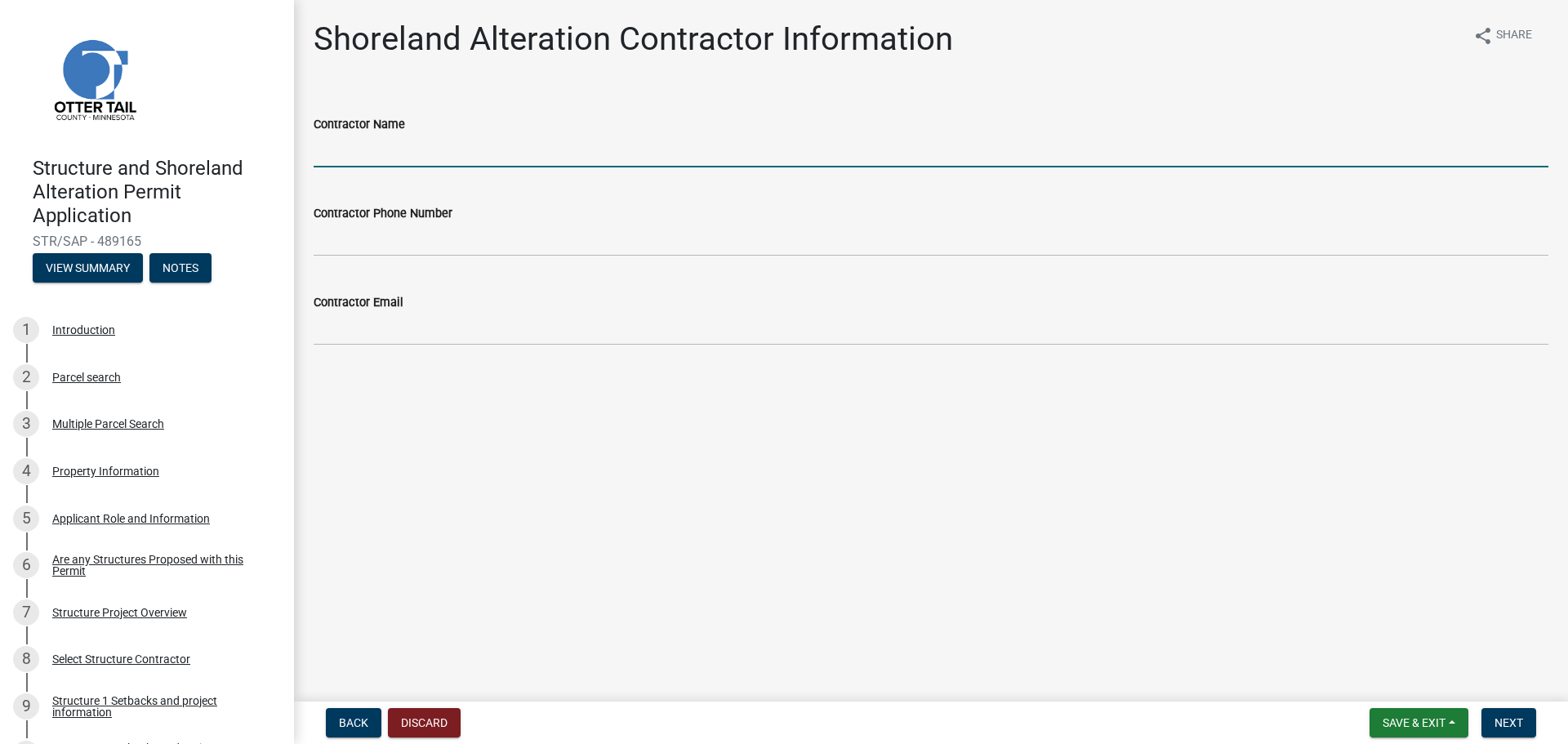
click at [395, 139] on input "Contractor Name" at bounding box center [931, 150] width 1235 height 34
type input "[PERSON_NAME], Inc"
click at [393, 259] on wm-data-entity-input "Contractor Phone Number" at bounding box center [931, 224] width 1235 height 89
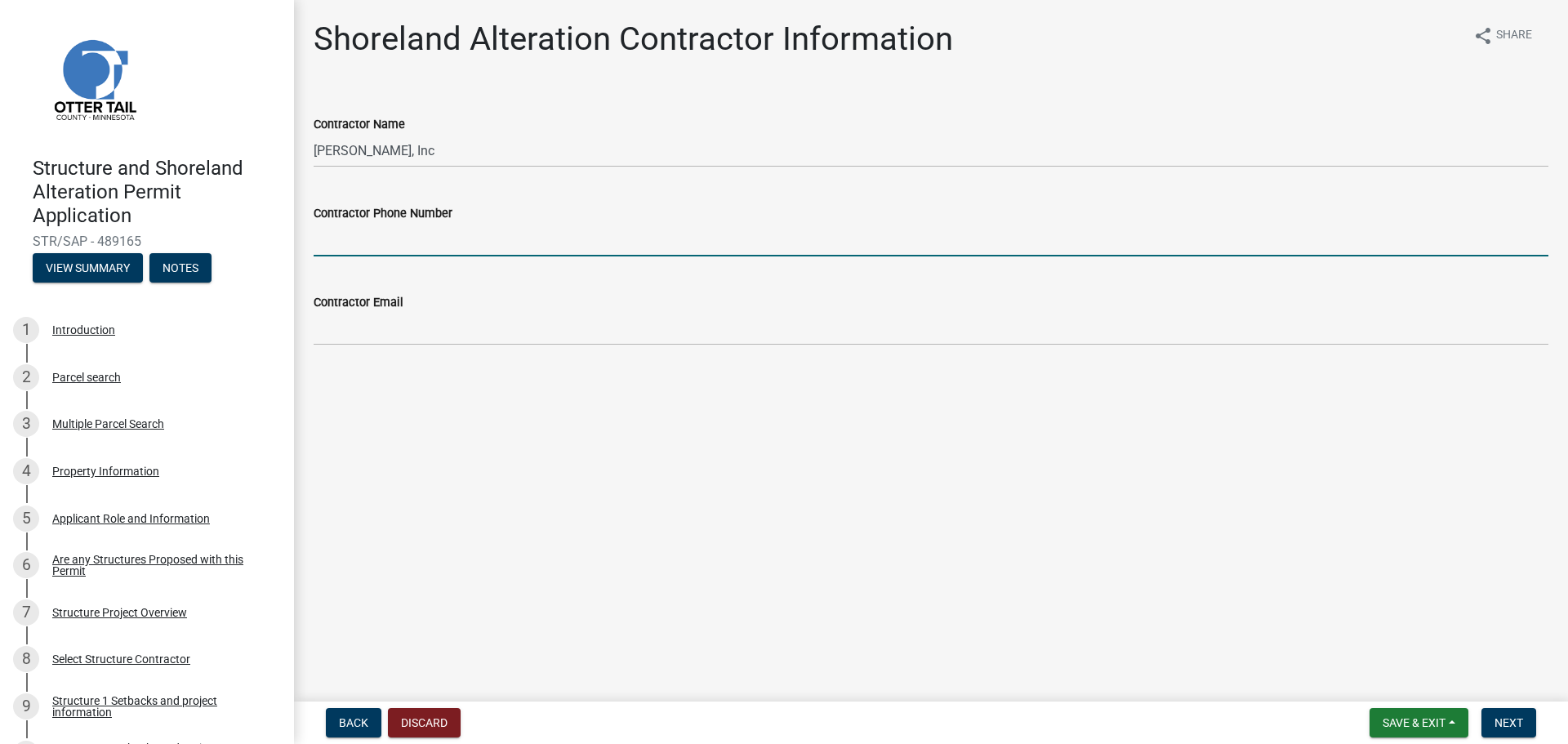
click at [387, 227] on input "Contractor Phone Number" at bounding box center [931, 239] width 1235 height 34
type input "218.847.7391"
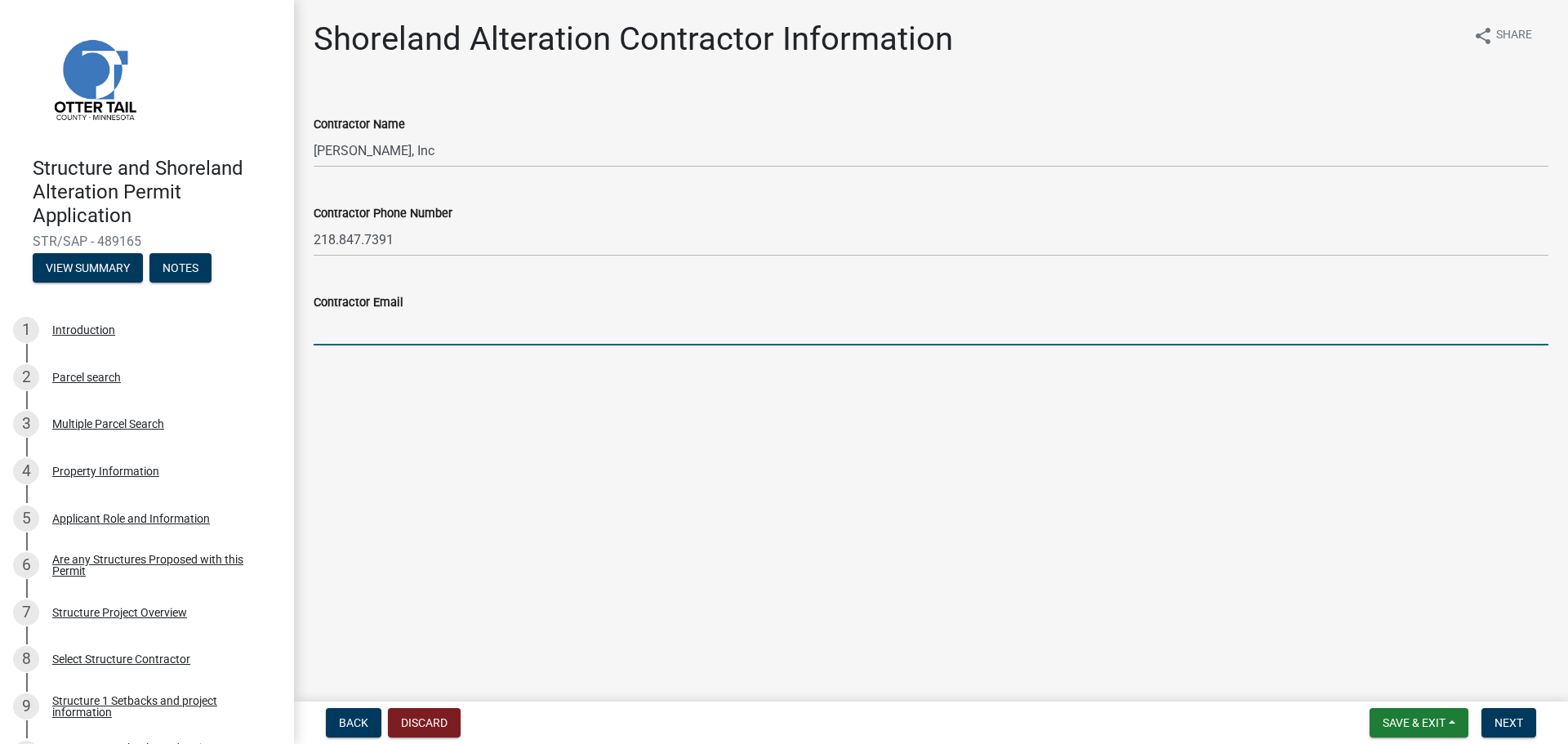
click at [393, 334] on input "Contractor Email" at bounding box center [931, 329] width 1235 height 34
paste input "[PERSON_NAME][EMAIL_ADDRESS][DOMAIN_NAME]"
type input "[PERSON_NAME][EMAIL_ADDRESS][DOMAIN_NAME]"
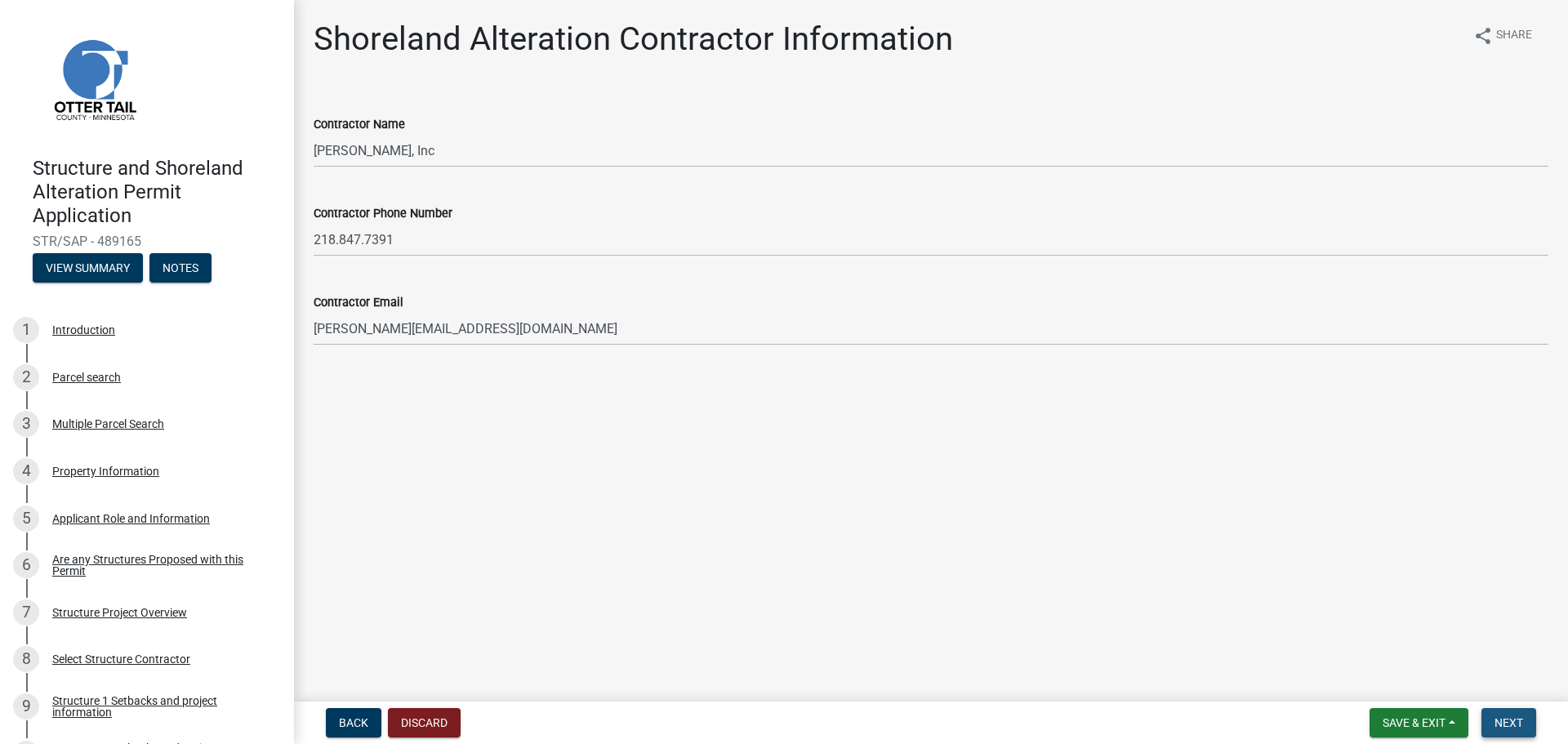
click at [1504, 720] on span "Next" at bounding box center [1508, 723] width 28 height 13
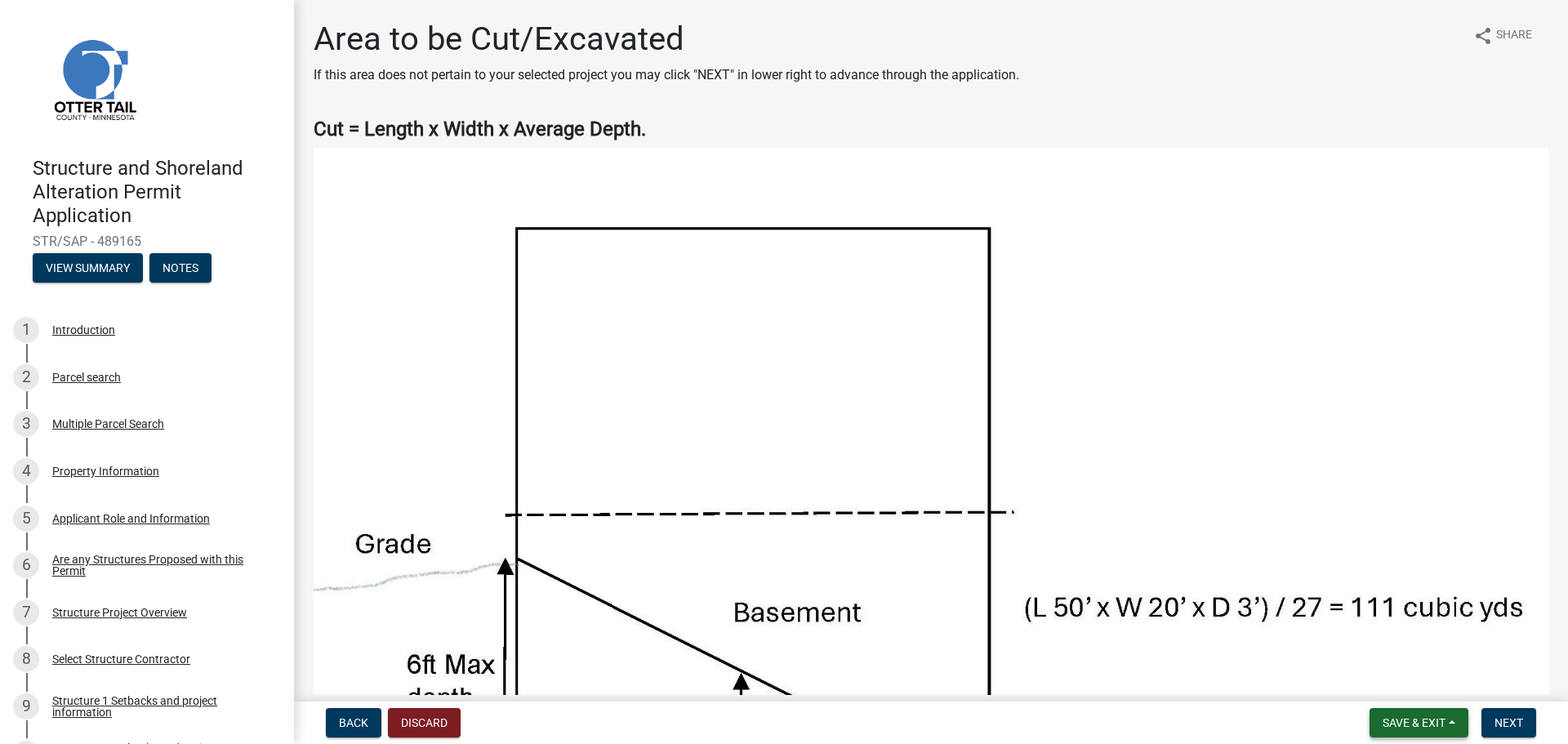
click at [1441, 721] on span "Save & Exit" at bounding box center [1413, 723] width 63 height 13
click at [1389, 650] on button "Save" at bounding box center [1402, 640] width 131 height 39
